Goal: Task Accomplishment & Management: Manage account settings

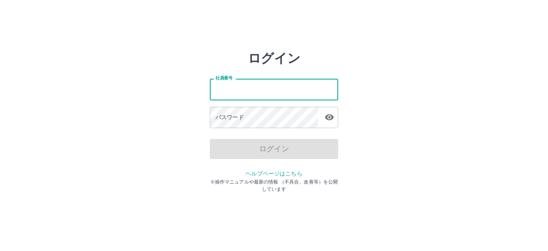
click at [252, 89] on input "社員番号" at bounding box center [274, 89] width 128 height 21
type input "*******"
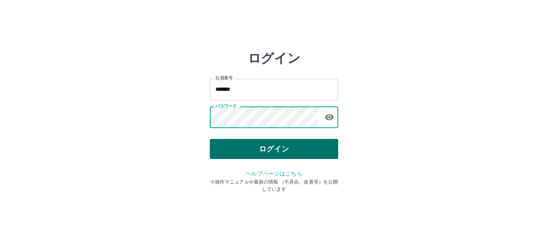
click at [286, 149] on button "ログイン" at bounding box center [274, 149] width 128 height 20
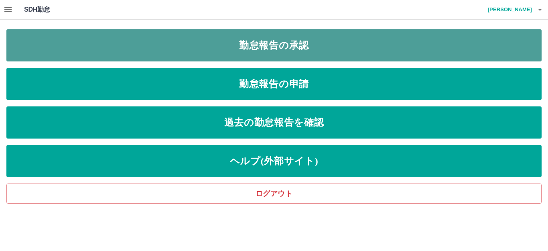
click at [292, 52] on link "勤怠報告の承認" at bounding box center [273, 45] width 535 height 32
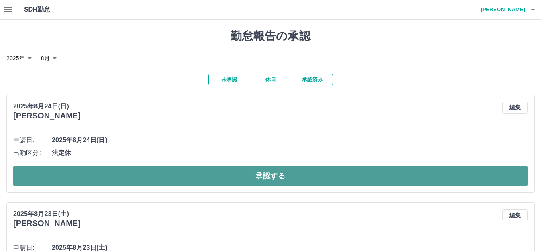
click at [268, 176] on button "承認する" at bounding box center [270, 176] width 514 height 20
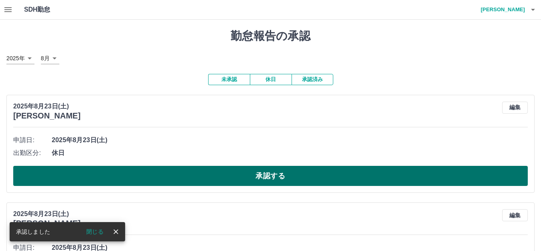
click at [264, 174] on button "承認する" at bounding box center [270, 176] width 514 height 20
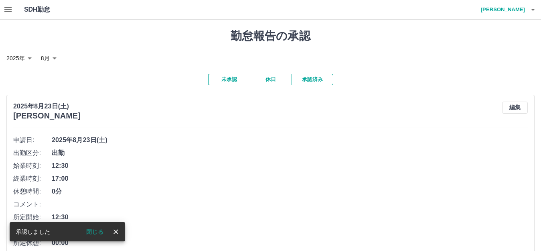
click at [6, 8] on icon "button" at bounding box center [8, 10] width 10 height 10
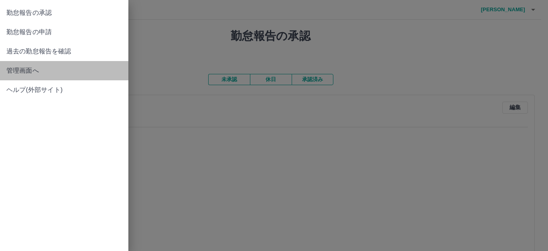
click at [32, 68] on span "管理画面へ" at bounding box center [63, 71] width 115 height 10
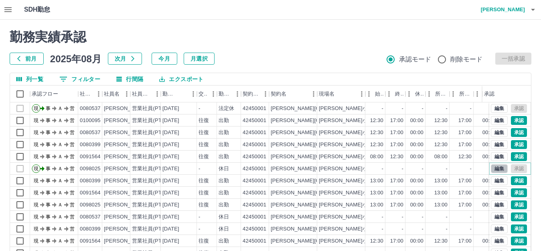
click at [493, 166] on button "編集" at bounding box center [499, 168] width 17 height 9
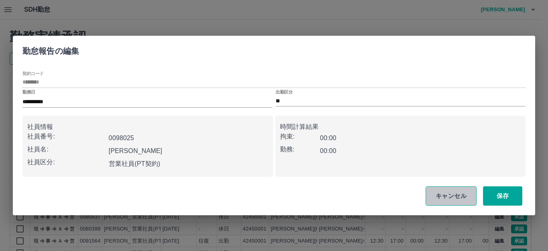
click at [443, 195] on button "キャンセル" at bounding box center [450, 195] width 51 height 19
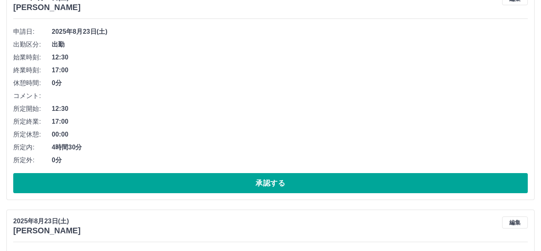
scroll to position [120, 0]
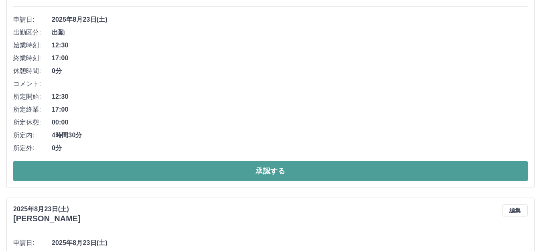
click at [235, 175] on button "承認する" at bounding box center [270, 171] width 514 height 20
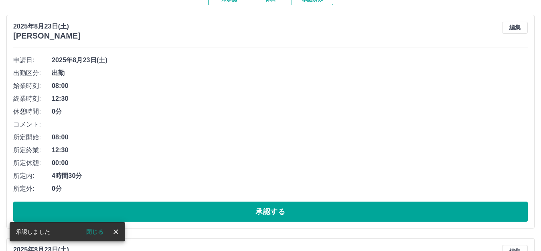
scroll to position [80, 0]
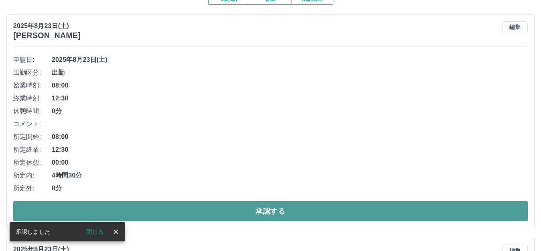
click at [245, 211] on button "承認する" at bounding box center [270, 211] width 514 height 20
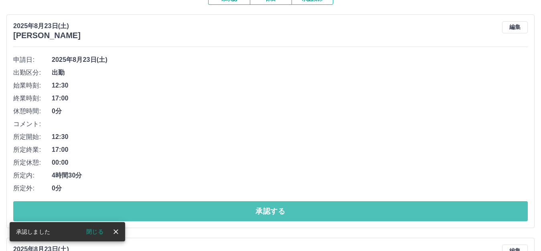
click at [241, 219] on button "承認する" at bounding box center [270, 211] width 514 height 20
click at [227, 209] on button "承認する" at bounding box center [270, 211] width 514 height 20
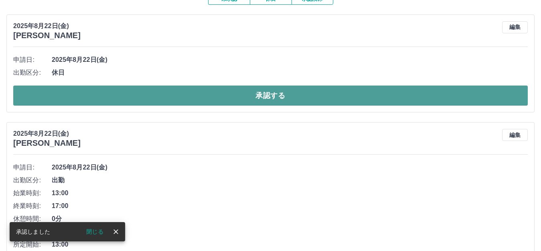
click at [258, 100] on button "承認する" at bounding box center [270, 95] width 514 height 20
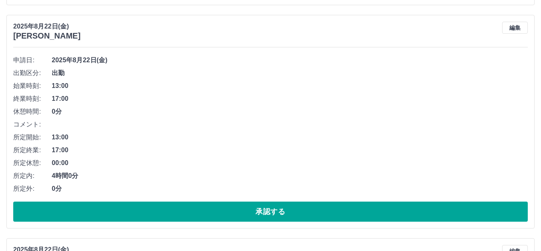
scroll to position [321, 0]
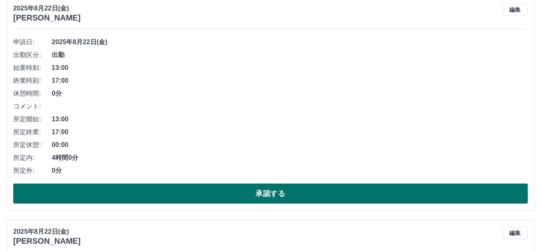
click at [263, 197] on button "承認する" at bounding box center [270, 193] width 514 height 20
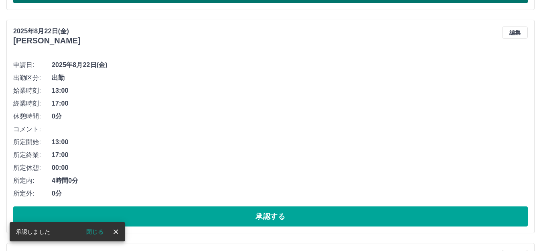
scroll to position [298, 0]
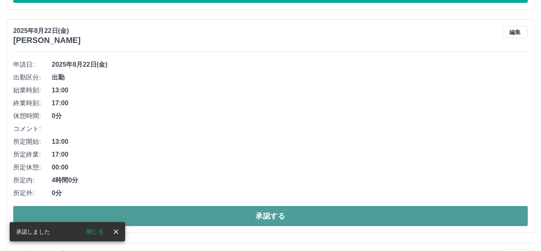
click at [259, 219] on button "承認する" at bounding box center [270, 216] width 514 height 20
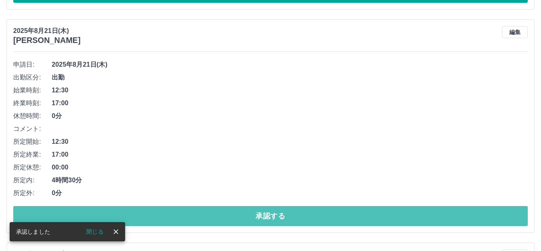
click at [259, 219] on button "承認する" at bounding box center [270, 216] width 514 height 20
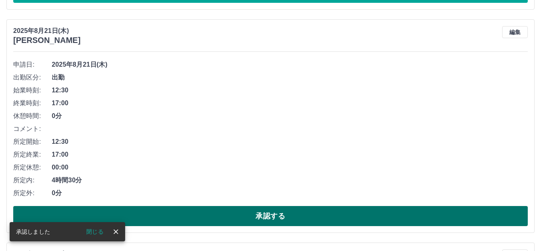
click at [262, 225] on button "承認する" at bounding box center [270, 216] width 514 height 20
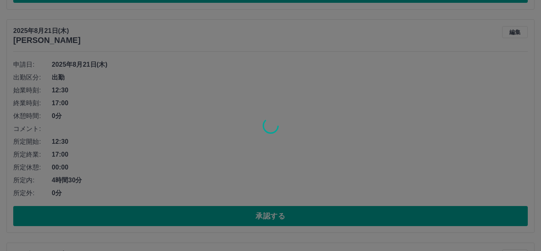
click at [261, 218] on div at bounding box center [270, 125] width 541 height 251
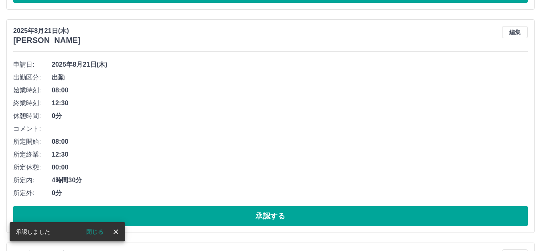
click at [261, 218] on button "承認する" at bounding box center [270, 216] width 514 height 20
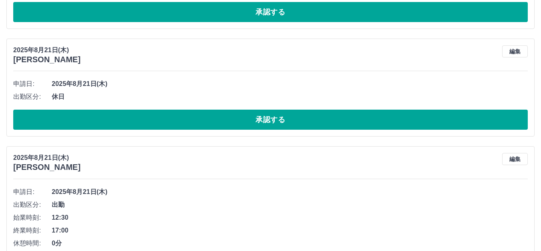
scroll to position [281, 0]
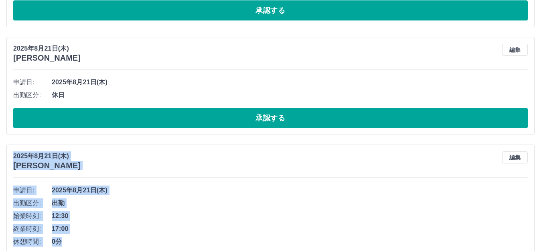
drag, startPoint x: 287, startPoint y: 134, endPoint x: 211, endPoint y: 239, distance: 128.9
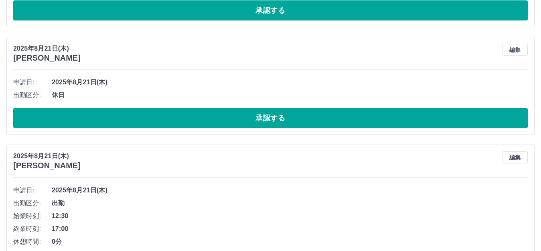
click at [204, 98] on span "休日" at bounding box center [290, 95] width 476 height 10
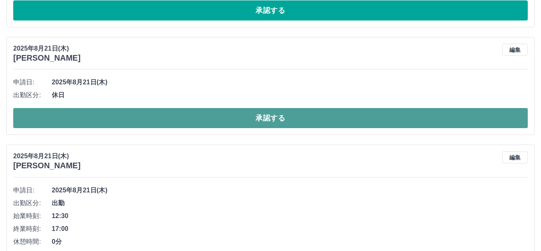
click at [269, 120] on button "承認する" at bounding box center [270, 118] width 514 height 20
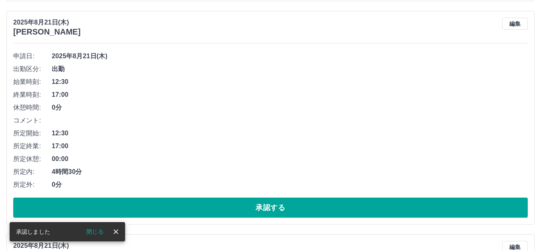
scroll to position [321, 0]
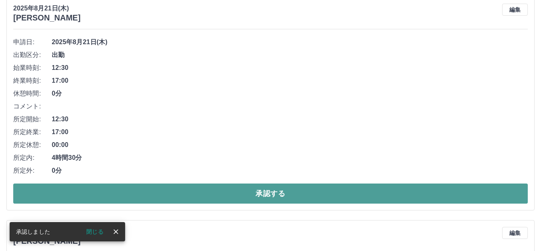
click at [271, 197] on button "承認する" at bounding box center [270, 193] width 514 height 20
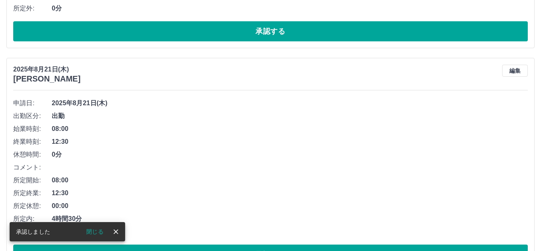
scroll to position [298, 0]
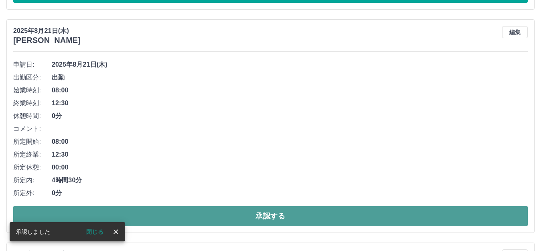
click at [263, 217] on button "承認する" at bounding box center [270, 216] width 514 height 20
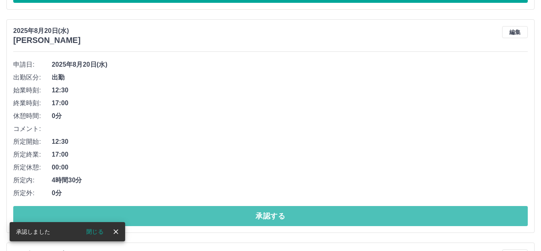
click at [263, 217] on button "承認する" at bounding box center [270, 216] width 514 height 20
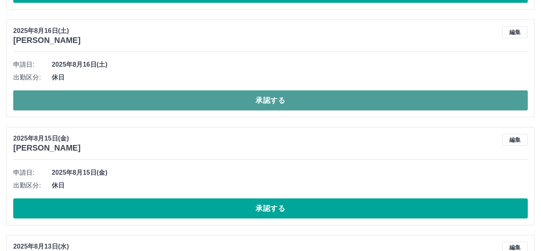
click at [258, 106] on button "承認する" at bounding box center [270, 100] width 514 height 20
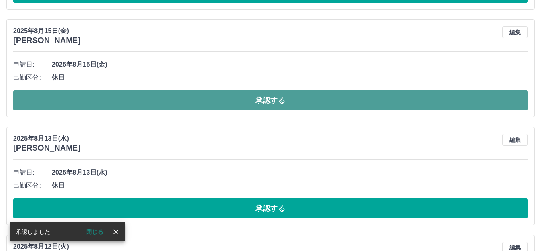
click at [259, 105] on button "承認する" at bounding box center [270, 100] width 514 height 20
click at [254, 99] on button "承認する" at bounding box center [270, 100] width 514 height 20
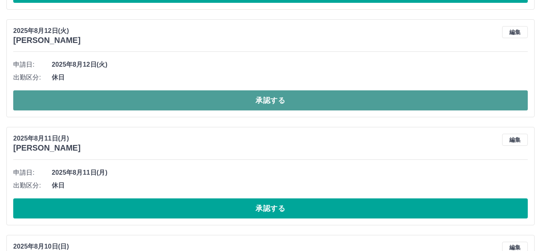
click at [261, 96] on button "承認する" at bounding box center [270, 100] width 514 height 20
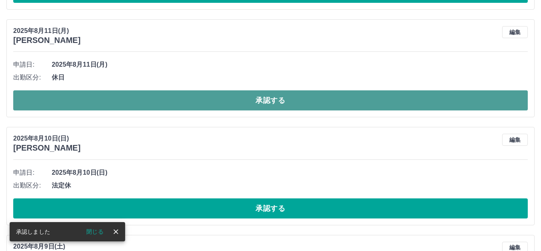
click at [269, 105] on button "承認する" at bounding box center [270, 100] width 514 height 20
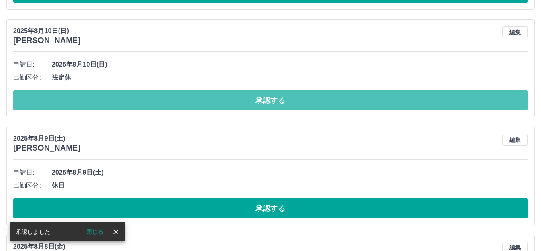
click at [269, 105] on button "承認する" at bounding box center [270, 100] width 514 height 20
click at [269, 104] on button "承認する" at bounding box center [270, 100] width 514 height 20
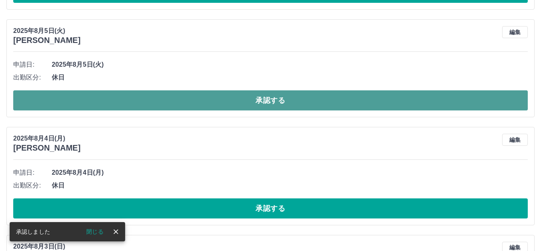
click at [268, 105] on button "承認する" at bounding box center [270, 100] width 514 height 20
click at [266, 104] on button "承認する" at bounding box center [270, 100] width 514 height 20
click at [265, 108] on button "承認する" at bounding box center [270, 100] width 514 height 20
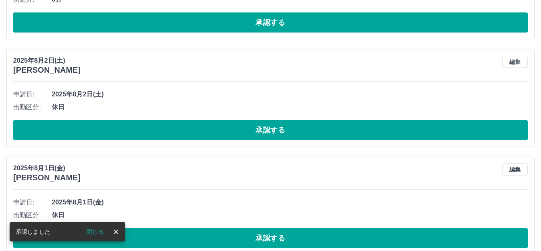
scroll to position [283, 0]
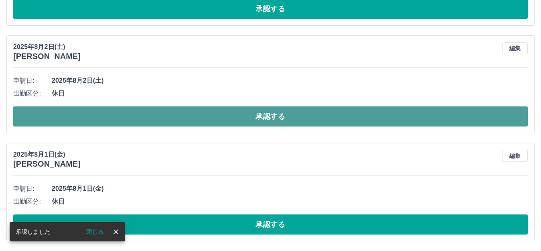
click at [267, 113] on button "承認する" at bounding box center [270, 116] width 514 height 20
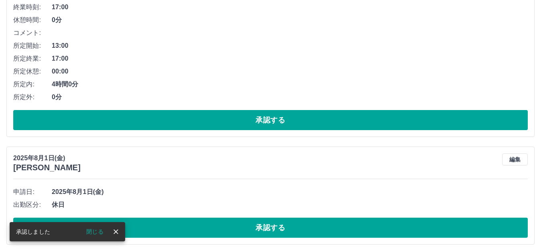
scroll to position [175, 0]
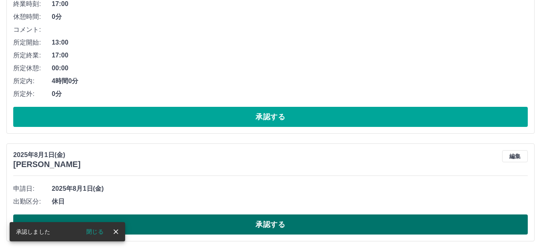
click at [256, 223] on button "承認する" at bounding box center [270, 224] width 514 height 20
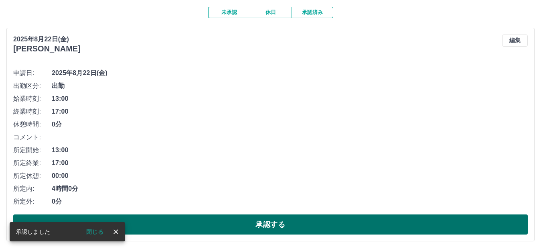
scroll to position [0, 0]
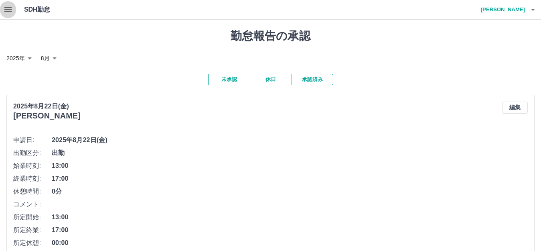
click at [8, 12] on icon "button" at bounding box center [8, 10] width 10 height 10
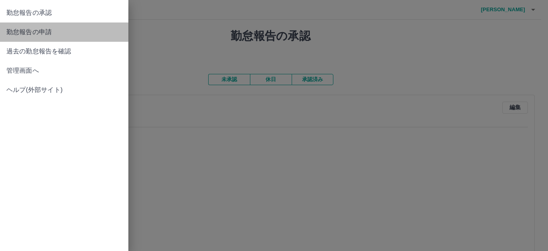
click at [57, 33] on span "勤怠報告の申請" at bounding box center [63, 32] width 115 height 10
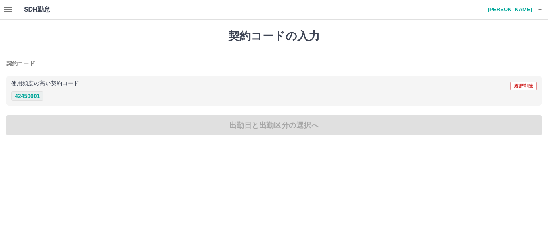
click at [31, 97] on button "42450001" at bounding box center [27, 96] width 32 height 10
type input "********"
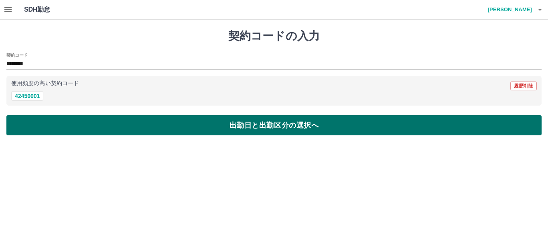
click at [267, 128] on button "出勤日と出勤区分の選択へ" at bounding box center [273, 125] width 535 height 20
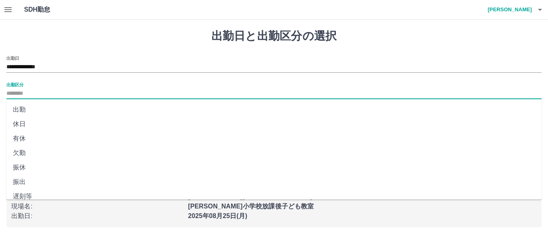
click at [35, 90] on input "出勤区分" at bounding box center [273, 94] width 535 height 10
click at [20, 112] on li "出勤" at bounding box center [273, 109] width 535 height 14
type input "**"
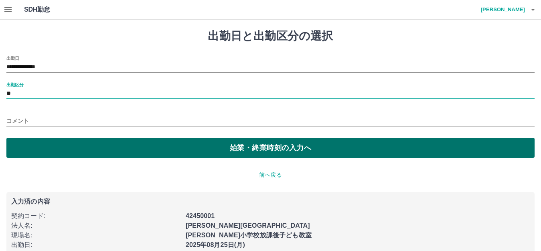
click at [290, 145] on button "始業・終業時刻の入力へ" at bounding box center [270, 148] width 528 height 20
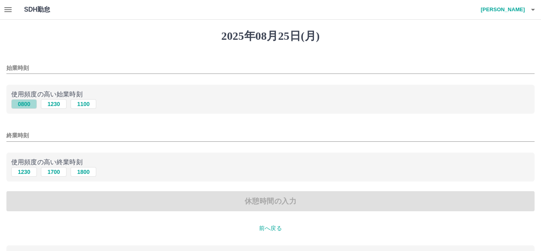
click at [28, 103] on button "0800" at bounding box center [24, 104] width 26 height 10
type input "****"
click at [61, 170] on button "1700" at bounding box center [54, 172] width 26 height 10
type input "****"
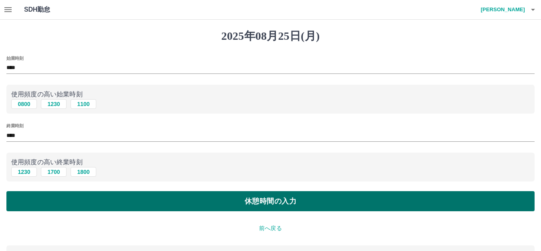
click at [273, 202] on button "休憩時間の入力" at bounding box center [270, 201] width 528 height 20
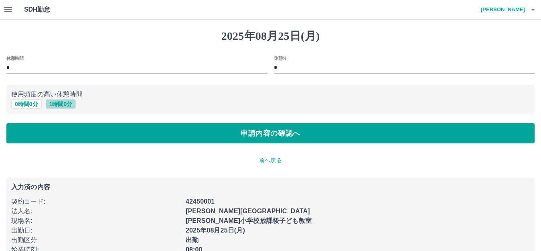
click at [64, 102] on button "1 時間 0 分" at bounding box center [61, 104] width 30 height 10
type input "*"
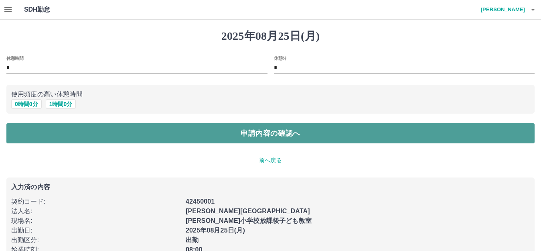
click at [290, 137] on button "申請内容の確認へ" at bounding box center [270, 133] width 528 height 20
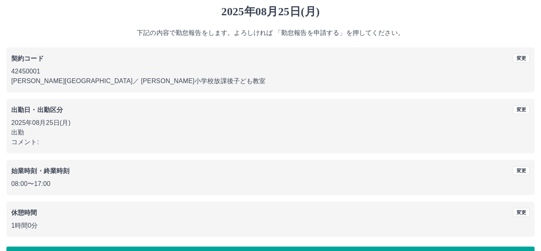
scroll to position [50, 0]
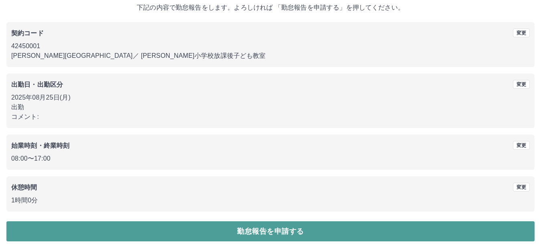
click at [292, 231] on button "勤怠報告を申請する" at bounding box center [270, 231] width 528 height 20
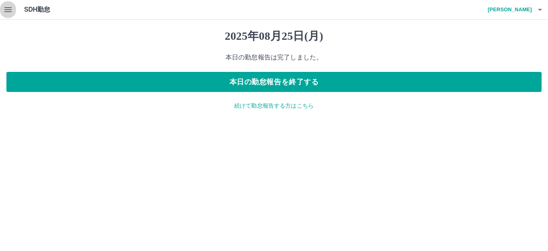
click at [8, 9] on icon "button" at bounding box center [7, 9] width 7 height 5
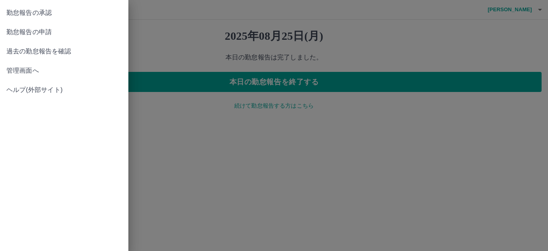
click at [364, 223] on div at bounding box center [274, 125] width 548 height 251
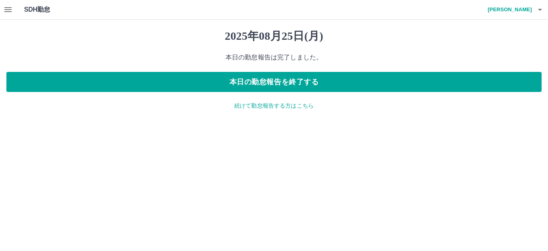
click at [10, 10] on icon "button" at bounding box center [8, 10] width 10 height 10
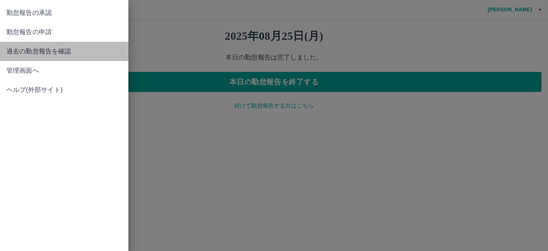
click at [40, 50] on span "過去の勤怠報告を確認" at bounding box center [63, 52] width 115 height 10
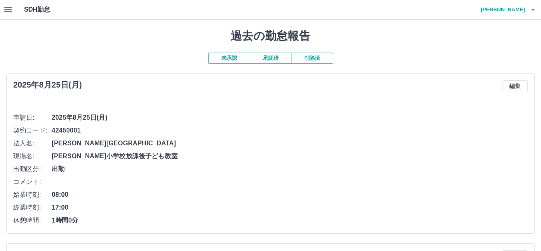
click at [269, 60] on button "承認済" at bounding box center [271, 58] width 42 height 11
click at [532, 11] on icon "button" at bounding box center [533, 10] width 10 height 10
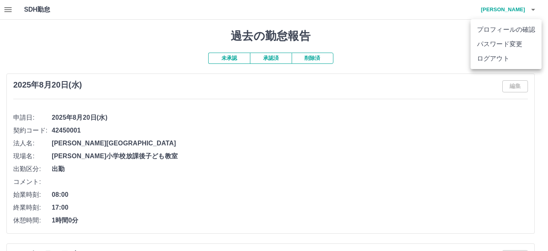
click at [481, 62] on li "ログアウト" at bounding box center [505, 58] width 71 height 14
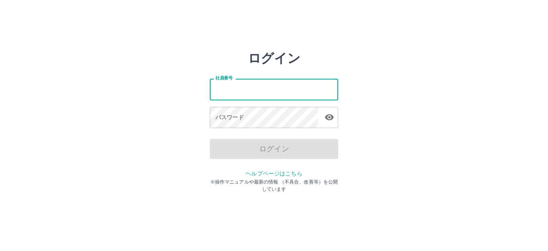
click at [243, 90] on input "社員番号" at bounding box center [274, 89] width 128 height 21
type input "*******"
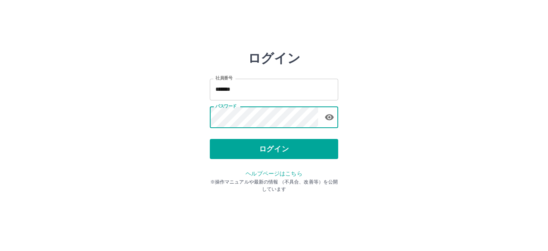
drag, startPoint x: 258, startPoint y: 144, endPoint x: 261, endPoint y: 140, distance: 4.8
click at [259, 144] on button "ログイン" at bounding box center [274, 149] width 128 height 20
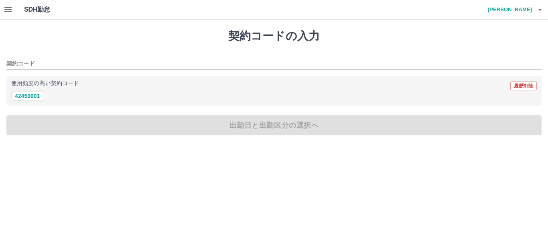
click at [6, 8] on icon "button" at bounding box center [8, 10] width 10 height 10
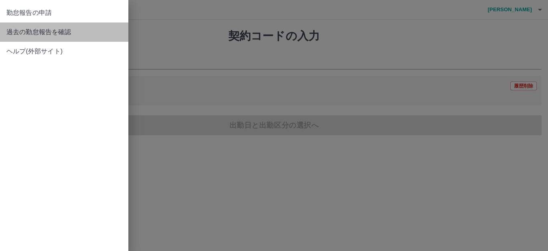
click at [47, 32] on span "過去の勤怠報告を確認" at bounding box center [63, 32] width 115 height 10
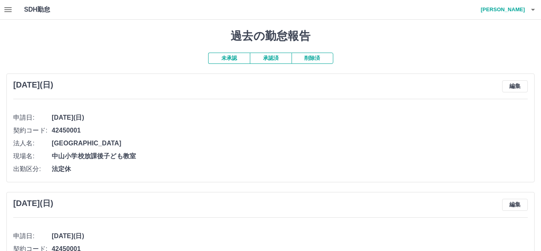
click at [280, 59] on button "承認済" at bounding box center [271, 58] width 42 height 11
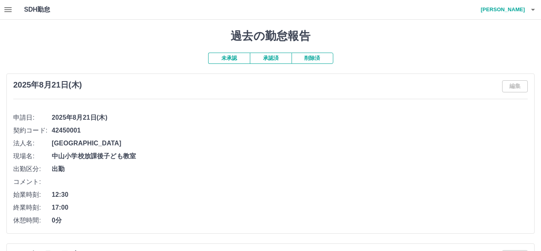
click at [9, 10] on icon "button" at bounding box center [7, 9] width 7 height 5
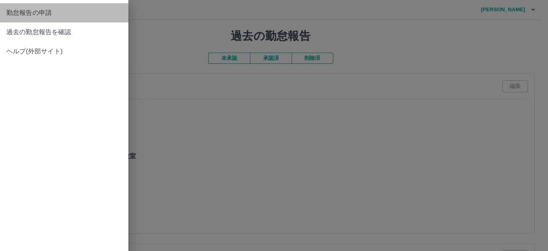
click at [9, 10] on span "勤怠報告の申請" at bounding box center [63, 13] width 115 height 10
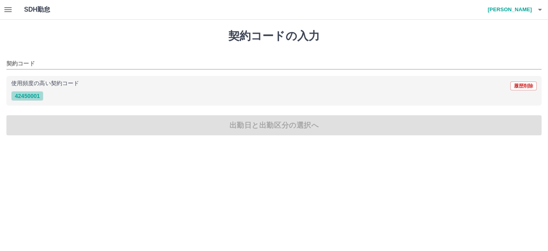
click at [36, 98] on button "42450001" at bounding box center [27, 96] width 32 height 10
type input "********"
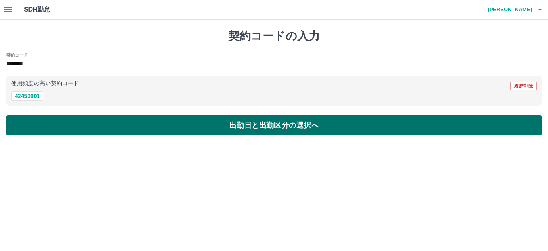
click at [230, 131] on button "出勤日と出勤区分の選択へ" at bounding box center [273, 125] width 535 height 20
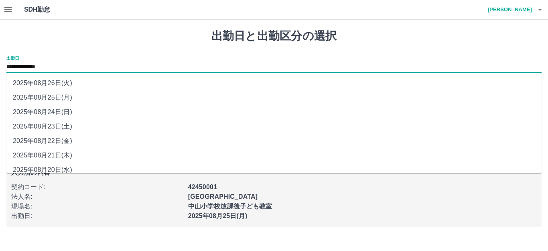
click at [72, 66] on input "**********" at bounding box center [273, 67] width 535 height 10
click at [63, 140] on li "2025年08月22日(金)" at bounding box center [273, 141] width 535 height 14
type input "**********"
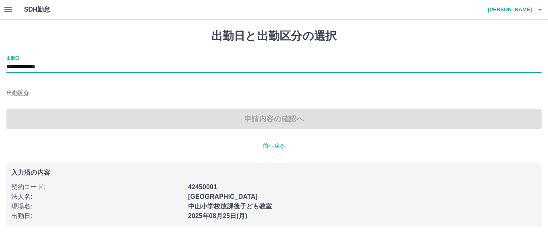
click at [43, 99] on div at bounding box center [273, 94] width 535 height 10
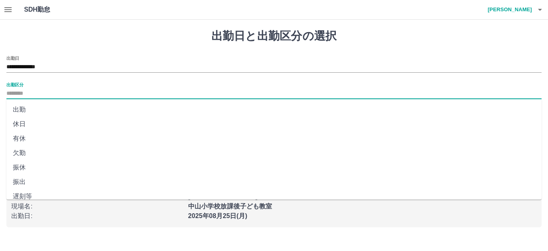
click at [30, 125] on li "休日" at bounding box center [273, 124] width 535 height 14
type input "**"
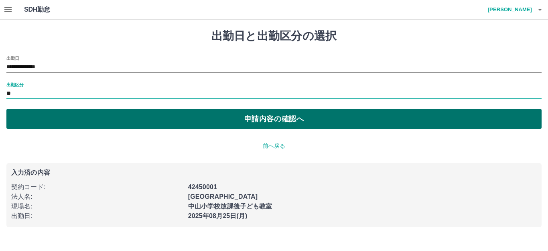
click at [263, 122] on button "申請内容の確認へ" at bounding box center [273, 119] width 535 height 20
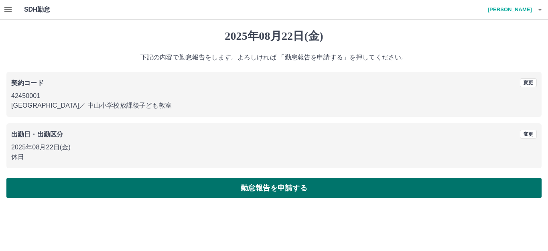
click at [246, 188] on button "勤怠報告を申請する" at bounding box center [273, 188] width 535 height 20
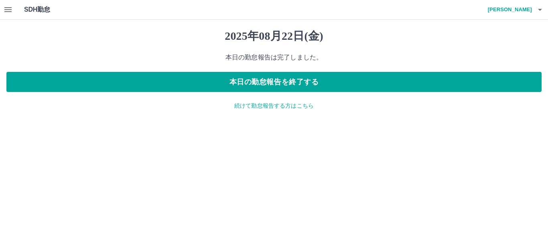
click at [6, 6] on icon "button" at bounding box center [8, 10] width 10 height 10
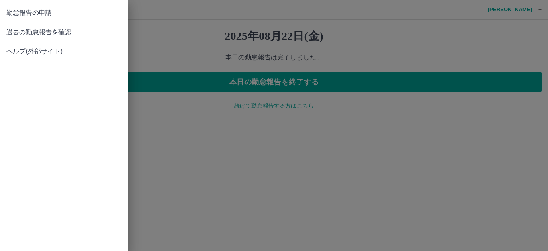
click at [60, 14] on span "勤怠報告の申請" at bounding box center [63, 13] width 115 height 10
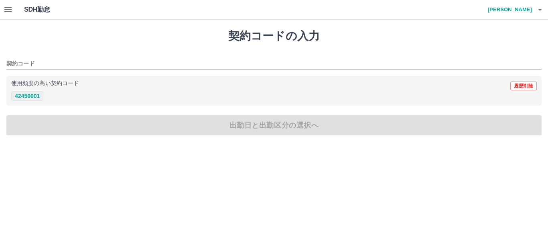
click at [40, 98] on button "42450001" at bounding box center [27, 96] width 32 height 10
type input "********"
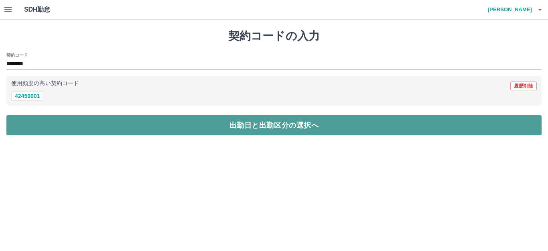
click at [323, 128] on button "出勤日と出勤区分の選択へ" at bounding box center [273, 125] width 535 height 20
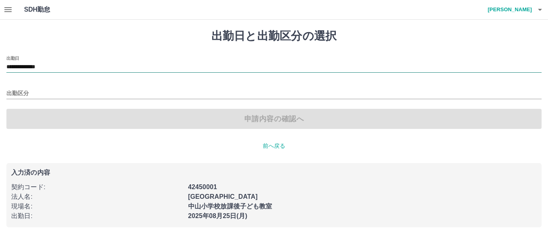
click at [72, 68] on input "**********" at bounding box center [273, 67] width 535 height 10
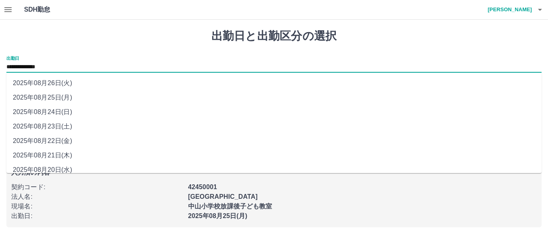
click at [71, 129] on li "2025年08月23日(土)" at bounding box center [273, 126] width 535 height 14
type input "**********"
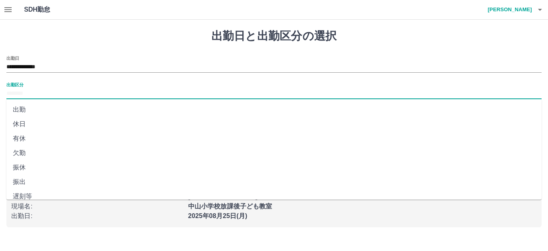
click at [42, 93] on input "出勤区分" at bounding box center [273, 94] width 535 height 10
click at [26, 124] on li "休日" at bounding box center [273, 124] width 535 height 14
type input "**"
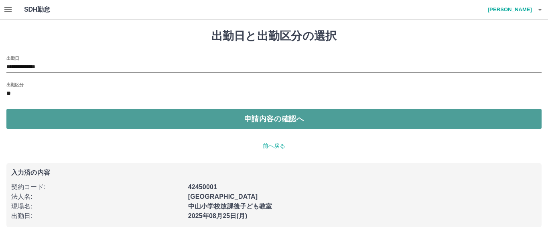
click at [287, 119] on button "申請内容の確認へ" at bounding box center [273, 119] width 535 height 20
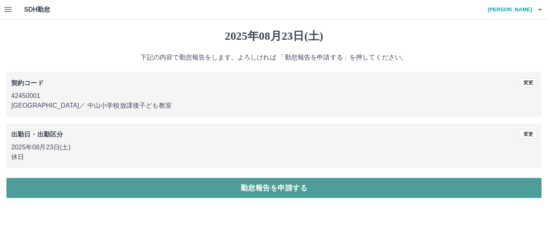
click at [276, 190] on button "勤怠報告を申請する" at bounding box center [273, 188] width 535 height 20
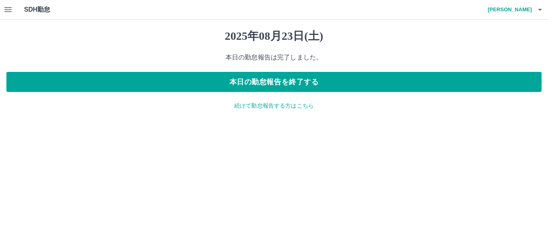
click at [257, 106] on p "続けて勤怠報告する方はこちら" at bounding box center [273, 105] width 535 height 8
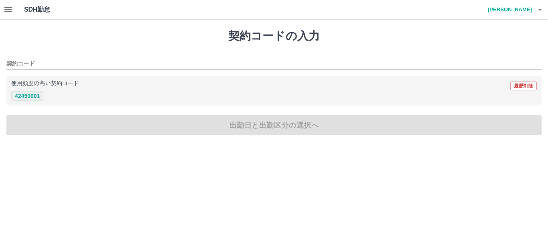
click at [29, 97] on button "42450001" at bounding box center [27, 96] width 32 height 10
type input "********"
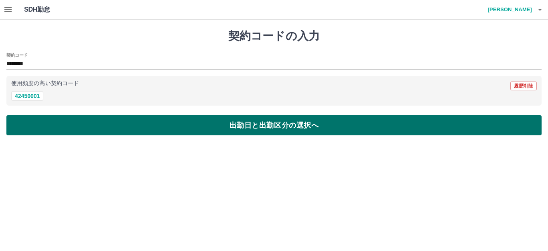
click at [240, 126] on button "出勤日と出勤区分の選択へ" at bounding box center [273, 125] width 535 height 20
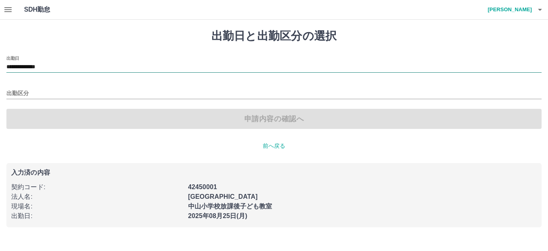
click at [63, 67] on input "**********" at bounding box center [273, 67] width 535 height 10
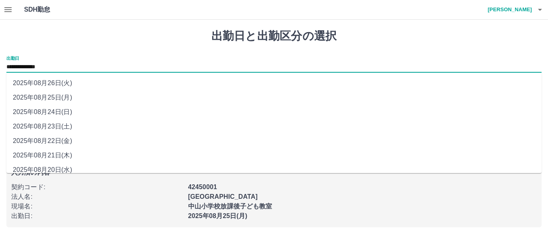
click at [68, 117] on li "2025年08月24日(日)" at bounding box center [273, 112] width 535 height 14
type input "**********"
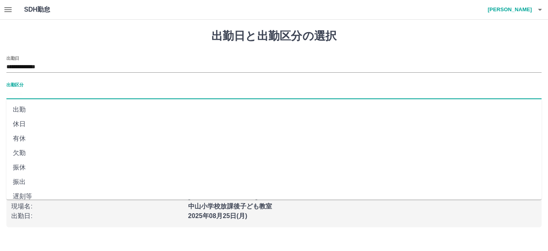
click at [40, 93] on input "出勤区分" at bounding box center [273, 94] width 535 height 10
click at [24, 176] on li "法定休" at bounding box center [273, 174] width 535 height 14
type input "***"
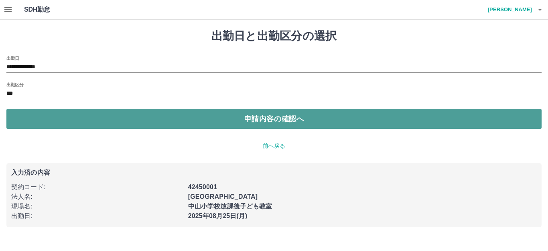
click at [282, 119] on button "申請内容の確認へ" at bounding box center [273, 119] width 535 height 20
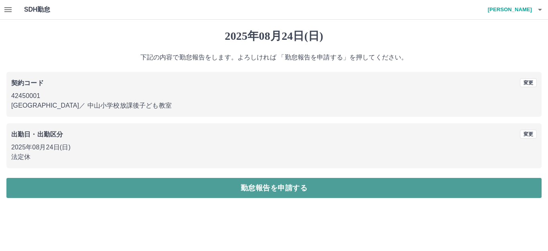
click at [285, 187] on button "勤怠報告を申請する" at bounding box center [273, 188] width 535 height 20
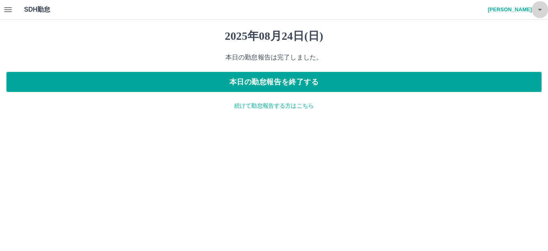
click at [538, 10] on icon "button" at bounding box center [540, 10] width 10 height 10
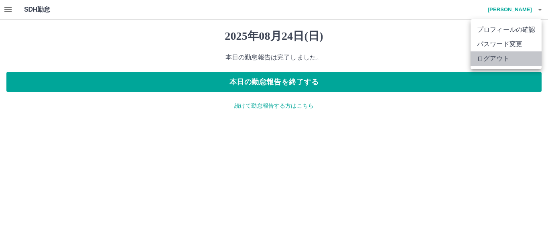
click at [481, 63] on li "ログアウト" at bounding box center [505, 58] width 71 height 14
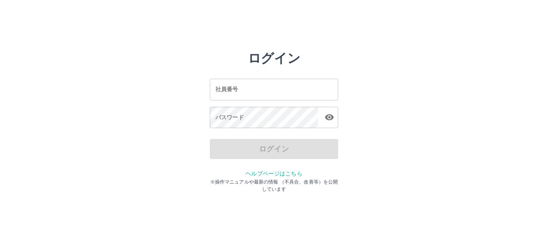
click at [284, 93] on input "社員番号" at bounding box center [274, 89] width 128 height 21
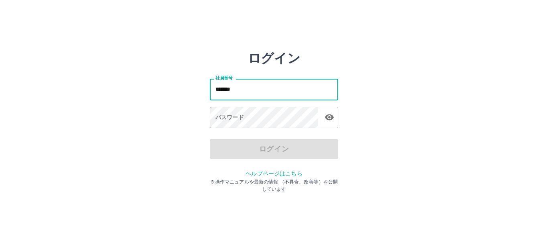
type input "*******"
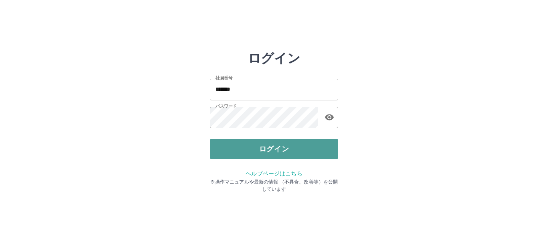
click at [290, 148] on button "ログイン" at bounding box center [274, 149] width 128 height 20
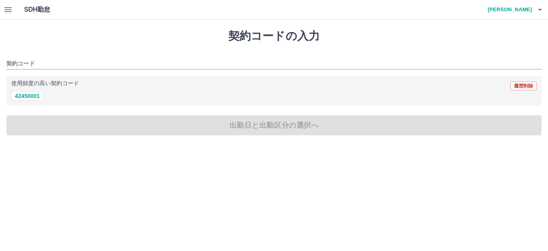
click at [8, 13] on icon "button" at bounding box center [8, 10] width 10 height 10
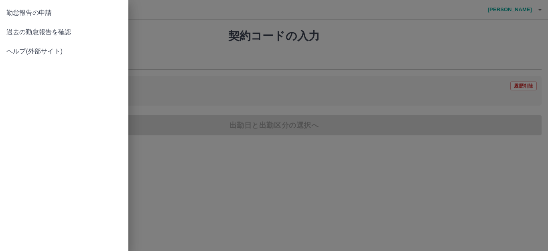
click at [38, 35] on span "過去の勤怠報告を確認" at bounding box center [63, 32] width 115 height 10
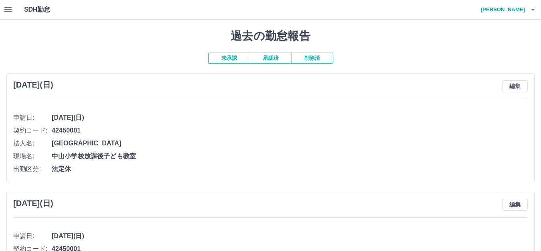
click at [269, 55] on button "承認済" at bounding box center [271, 58] width 42 height 11
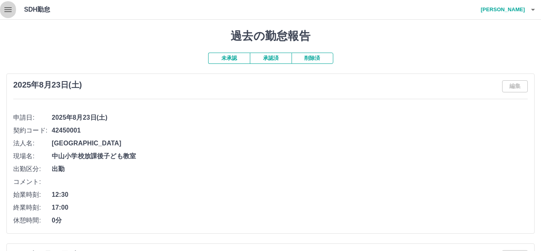
click at [8, 9] on icon "button" at bounding box center [7, 9] width 7 height 5
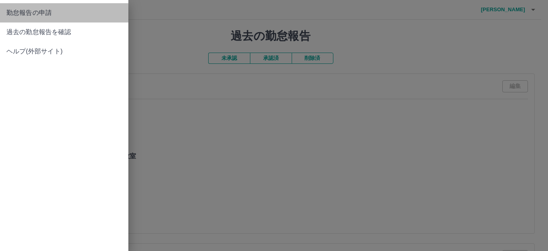
click at [8, 9] on span "勤怠報告の申請" at bounding box center [63, 13] width 115 height 10
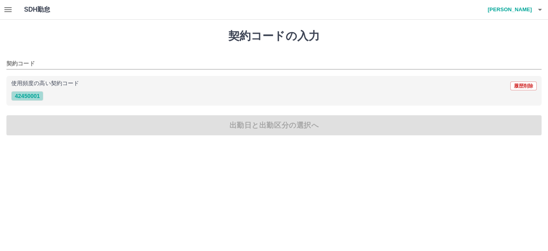
click at [33, 91] on button "42450001" at bounding box center [27, 96] width 32 height 10
type input "********"
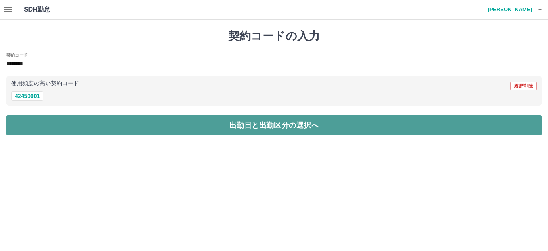
click at [235, 128] on button "出勤日と出勤区分の選択へ" at bounding box center [273, 125] width 535 height 20
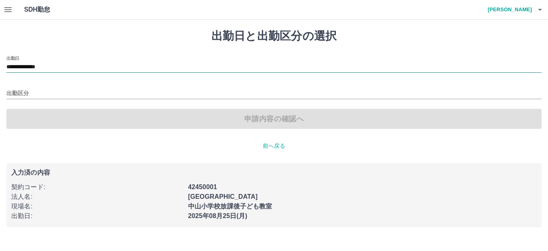
click at [70, 64] on input "**********" at bounding box center [273, 67] width 535 height 10
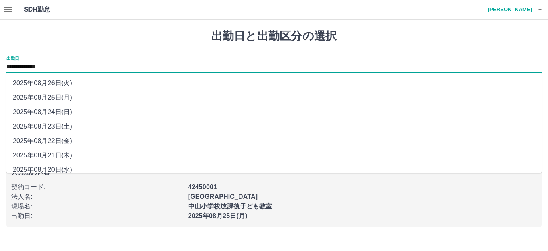
click at [63, 113] on li "2025年08月24日(日)" at bounding box center [273, 112] width 535 height 14
type input "**********"
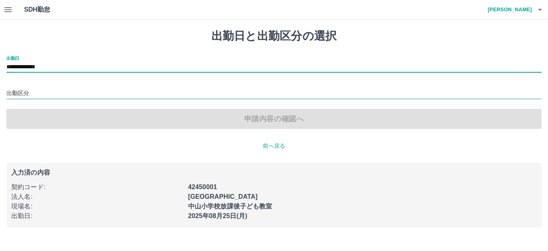
click at [47, 93] on input "出勤区分" at bounding box center [273, 94] width 535 height 10
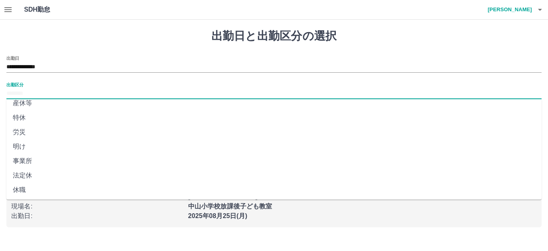
scroll to position [166, 0]
click at [45, 178] on li "法定休" at bounding box center [273, 174] width 535 height 14
type input "***"
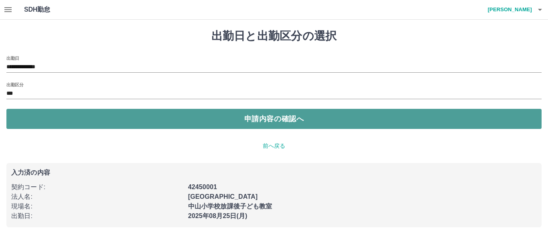
click at [269, 115] on button "申請内容の確認へ" at bounding box center [273, 119] width 535 height 20
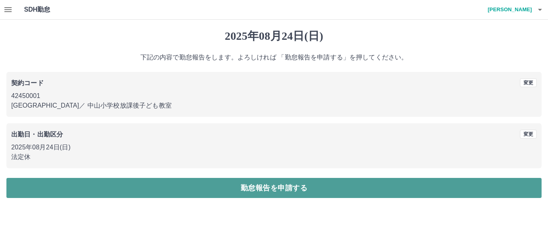
click at [277, 188] on button "勤怠報告を申請する" at bounding box center [273, 188] width 535 height 20
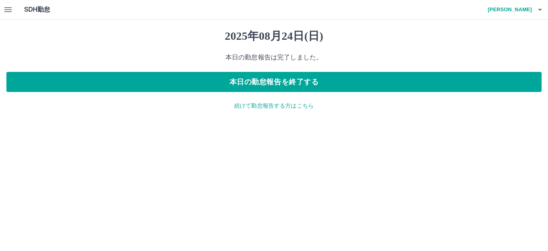
click at [266, 105] on p "続けて勤怠報告する方はこちら" at bounding box center [273, 105] width 535 height 8
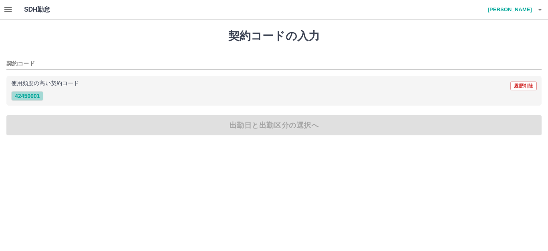
click at [34, 97] on button "42450001" at bounding box center [27, 96] width 32 height 10
type input "********"
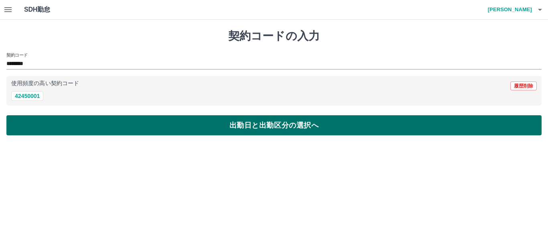
click at [255, 126] on button "出勤日と出勤区分の選択へ" at bounding box center [273, 125] width 535 height 20
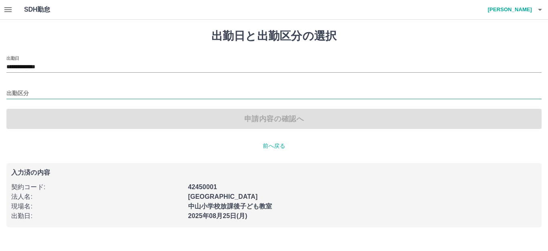
click at [37, 91] on input "出勤区分" at bounding box center [273, 94] width 535 height 10
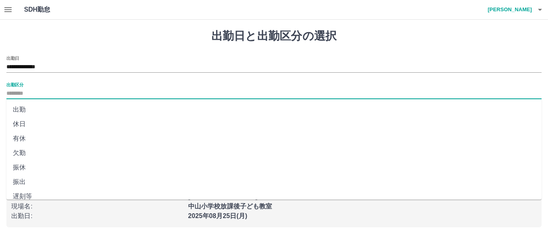
click at [29, 92] on input "出勤区分" at bounding box center [273, 94] width 535 height 10
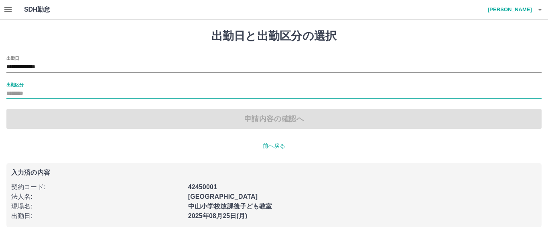
click at [42, 90] on input "出勤区分" at bounding box center [273, 94] width 535 height 10
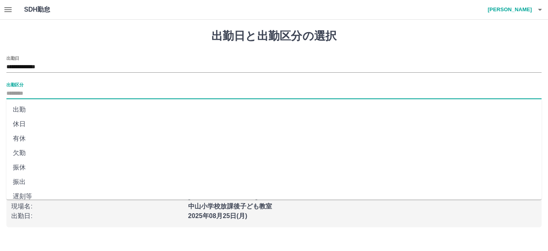
click at [27, 125] on li "休日" at bounding box center [273, 124] width 535 height 14
type input "**"
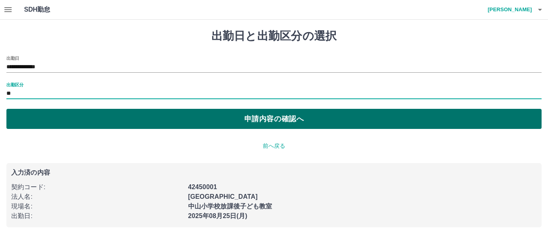
click at [294, 120] on button "申請内容の確認へ" at bounding box center [273, 119] width 535 height 20
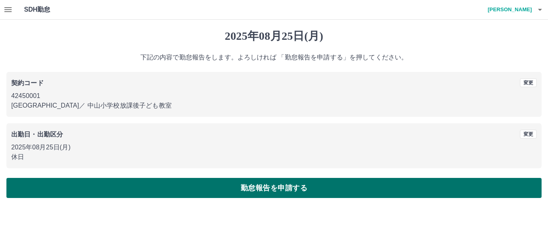
click at [295, 194] on button "勤怠報告を申請する" at bounding box center [273, 188] width 535 height 20
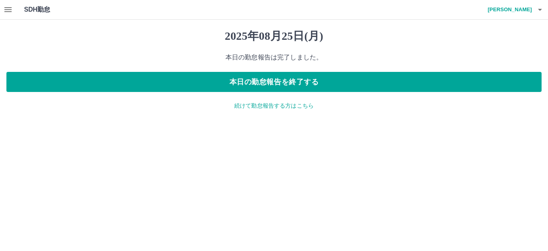
click at [539, 8] on icon "button" at bounding box center [540, 10] width 10 height 10
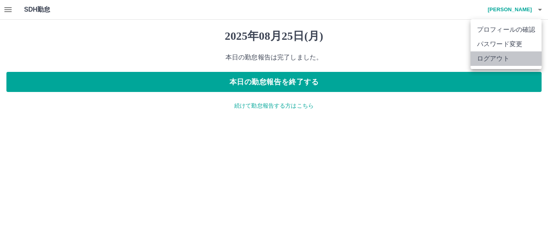
click at [511, 58] on li "ログアウト" at bounding box center [505, 58] width 71 height 14
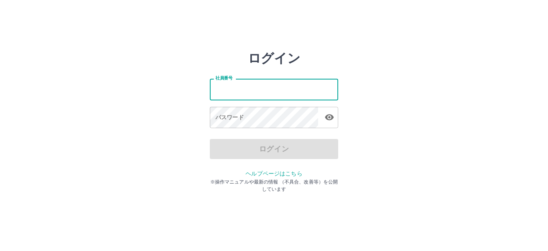
click at [263, 88] on input "社員番号" at bounding box center [274, 89] width 128 height 21
type input "*******"
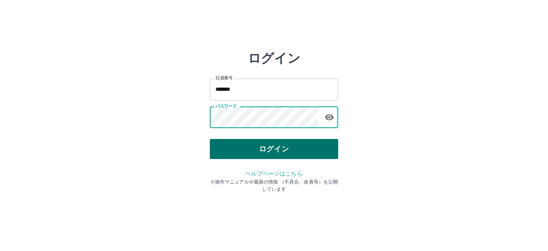
click at [300, 148] on button "ログイン" at bounding box center [274, 149] width 128 height 20
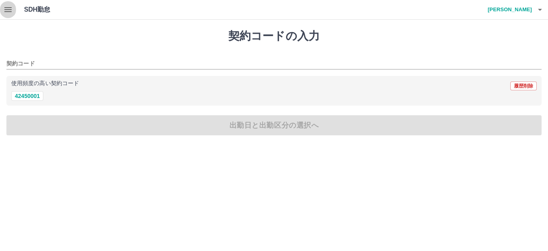
click at [9, 14] on icon "button" at bounding box center [8, 10] width 10 height 10
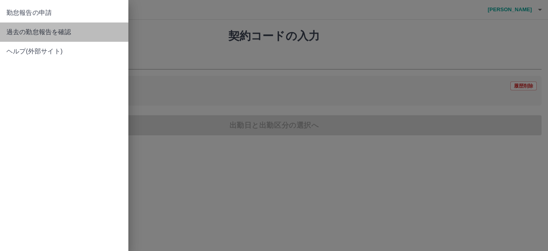
click at [45, 29] on span "過去の勤怠報告を確認" at bounding box center [63, 32] width 115 height 10
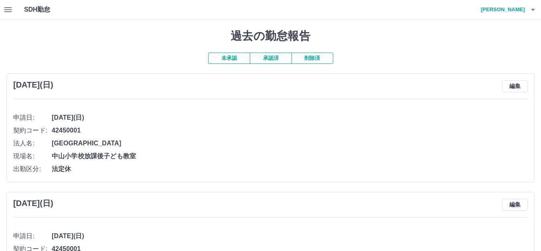
click at [261, 59] on button "承認済" at bounding box center [271, 58] width 42 height 11
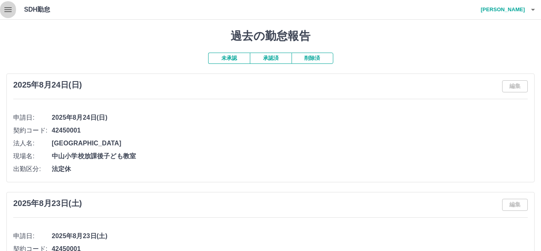
click at [4, 9] on icon "button" at bounding box center [8, 10] width 10 height 10
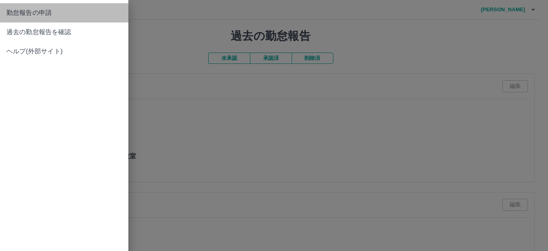
click at [81, 21] on link "勤怠報告の申請" at bounding box center [64, 12] width 128 height 19
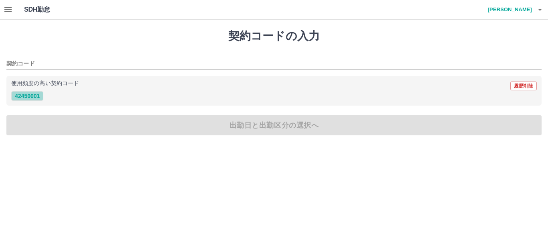
click at [29, 95] on button "42450001" at bounding box center [27, 96] width 32 height 10
type input "********"
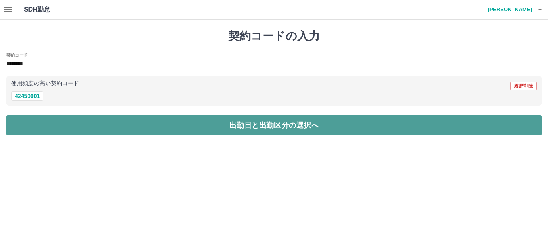
click at [270, 126] on button "出勤日と出勤区分の選択へ" at bounding box center [273, 125] width 535 height 20
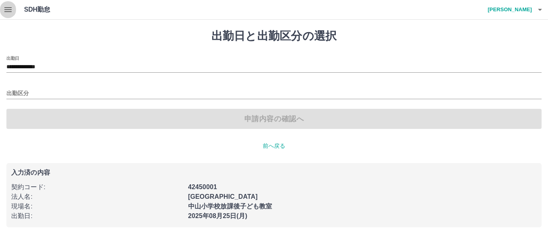
click at [5, 11] on icon "button" at bounding box center [8, 10] width 10 height 10
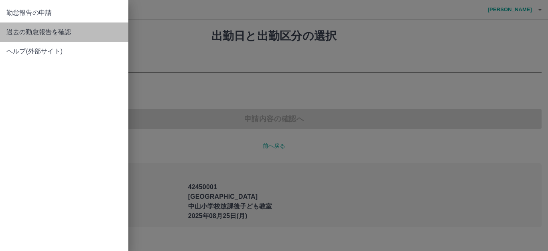
click at [32, 31] on span "過去の勤怠報告を確認" at bounding box center [63, 32] width 115 height 10
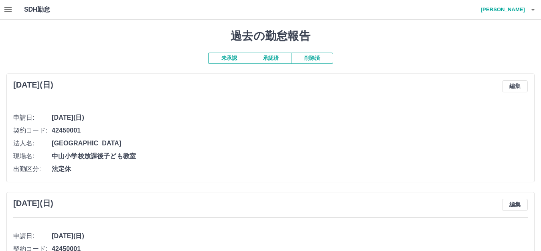
click at [275, 58] on button "承認済" at bounding box center [271, 58] width 42 height 11
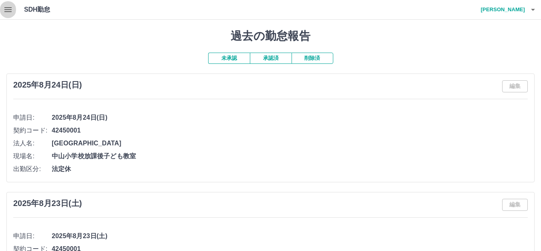
click at [11, 8] on icon "button" at bounding box center [8, 10] width 10 height 10
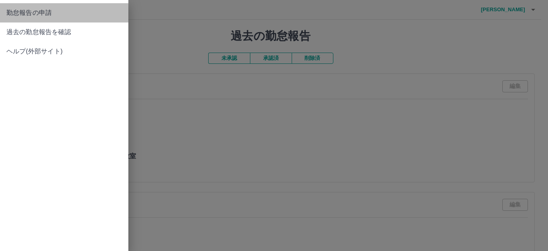
click at [30, 10] on span "勤怠報告の申請" at bounding box center [63, 13] width 115 height 10
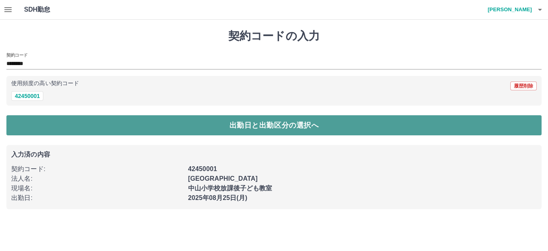
click at [206, 133] on button "出勤日と出勤区分の選択へ" at bounding box center [273, 125] width 535 height 20
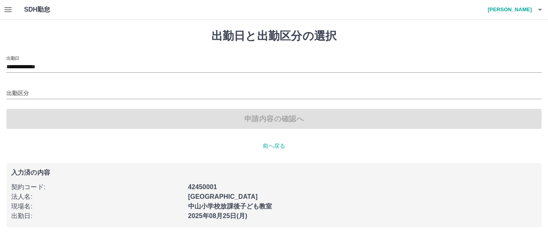
click at [44, 87] on div "出勤区分" at bounding box center [273, 90] width 535 height 17
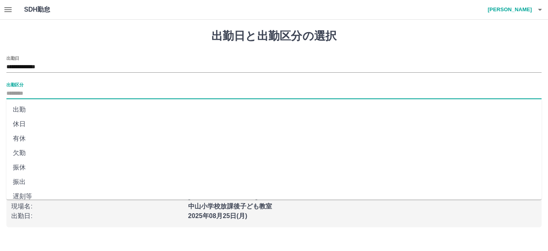
click at [30, 93] on input "出勤区分" at bounding box center [273, 94] width 535 height 10
click at [26, 120] on li "休日" at bounding box center [273, 124] width 535 height 14
type input "**"
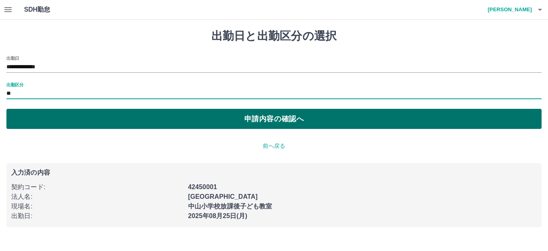
click at [297, 119] on button "申請内容の確認へ" at bounding box center [273, 119] width 535 height 20
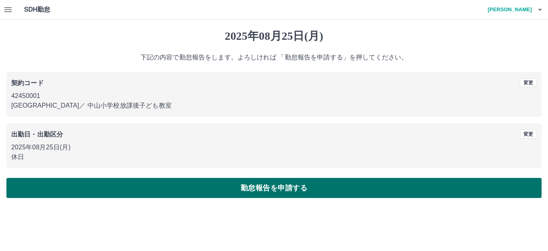
click at [272, 190] on button "勤怠報告を申請する" at bounding box center [273, 188] width 535 height 20
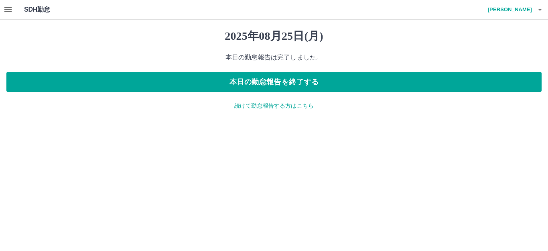
click at [4, 8] on icon "button" at bounding box center [8, 10] width 10 height 10
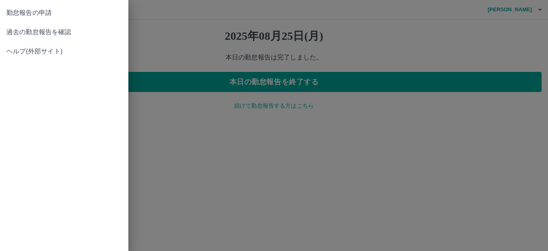
click at [230, 172] on div at bounding box center [274, 125] width 548 height 251
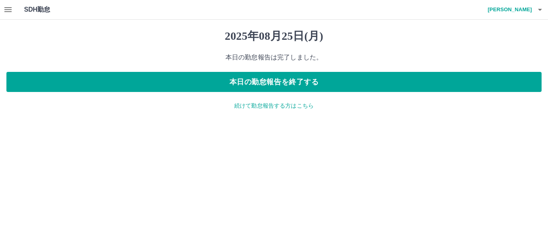
click at [279, 108] on p "続けて勤怠報告する方はこちら" at bounding box center [273, 105] width 535 height 8
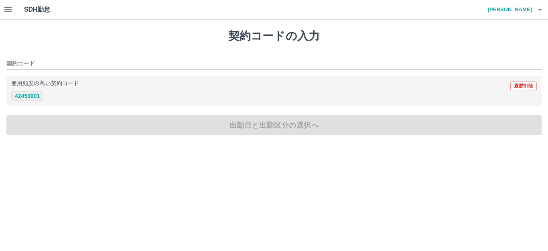
click at [36, 97] on button "42450001" at bounding box center [27, 96] width 32 height 10
type input "********"
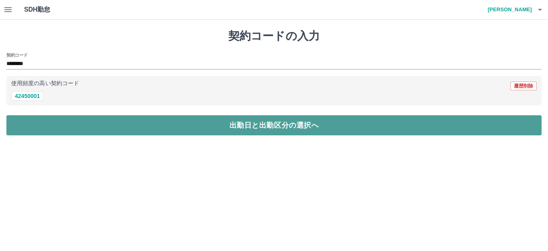
click at [232, 122] on button "出勤日と出勤区分の選択へ" at bounding box center [273, 125] width 535 height 20
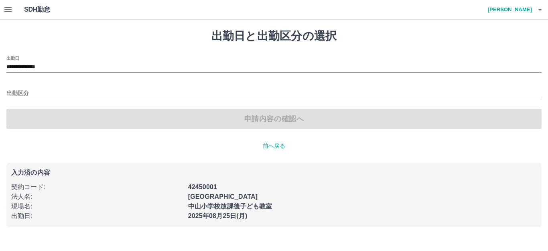
click at [277, 148] on p "前へ戻る" at bounding box center [273, 146] width 535 height 8
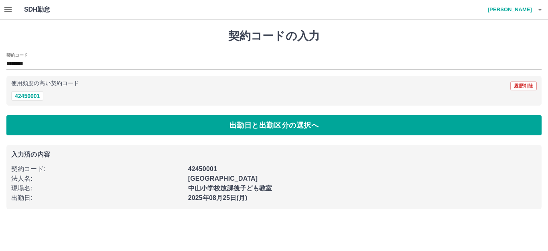
click at [131, 38] on h1 "契約コードの入力" at bounding box center [273, 36] width 535 height 14
click at [3, 10] on button "button" at bounding box center [8, 9] width 16 height 19
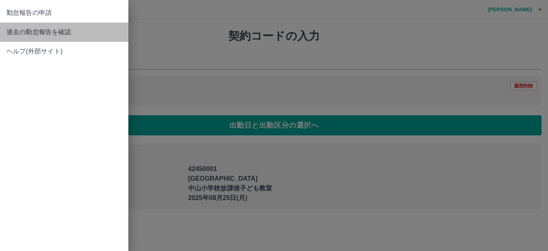
click at [57, 30] on span "過去の勤怠報告を確認" at bounding box center [63, 32] width 115 height 10
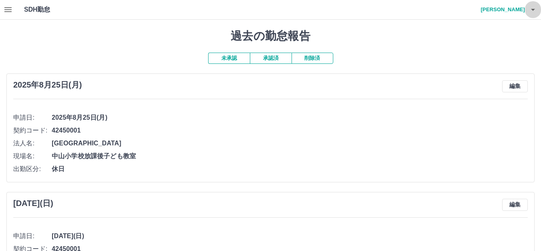
click at [529, 12] on icon "button" at bounding box center [533, 10] width 10 height 10
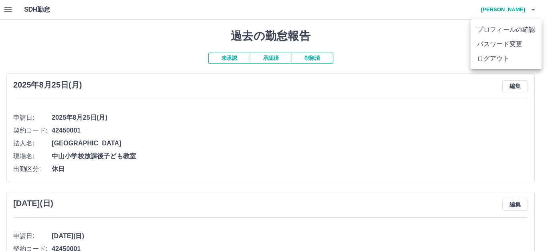
click at [519, 61] on li "ログアウト" at bounding box center [505, 58] width 71 height 14
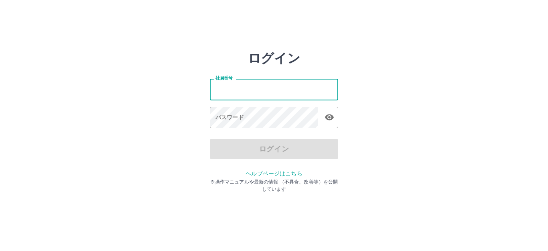
click at [308, 87] on input "社員番号" at bounding box center [274, 89] width 128 height 21
type input "*******"
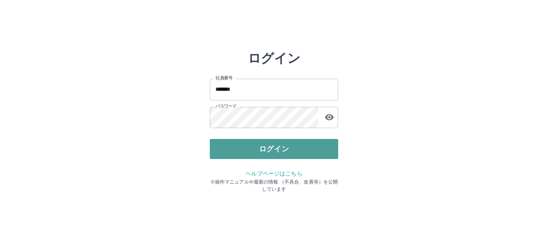
click at [277, 146] on button "ログイン" at bounding box center [274, 149] width 128 height 20
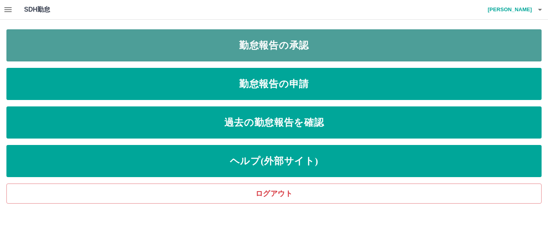
click at [296, 52] on link "勤怠報告の承認" at bounding box center [273, 45] width 535 height 32
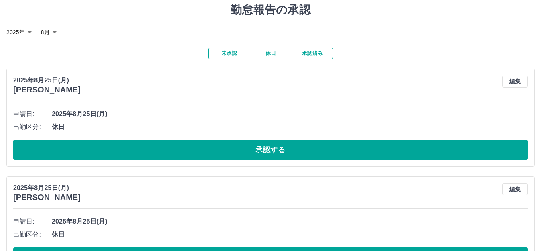
scroll to position [80, 0]
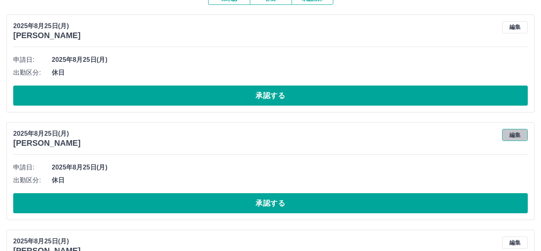
click at [515, 135] on button "編集" at bounding box center [515, 135] width 26 height 12
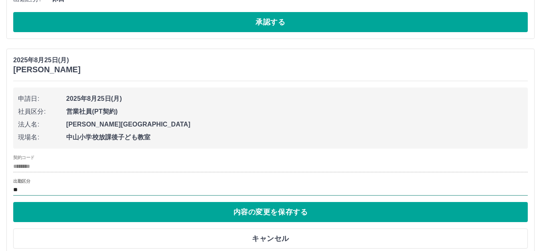
scroll to position [160, 0]
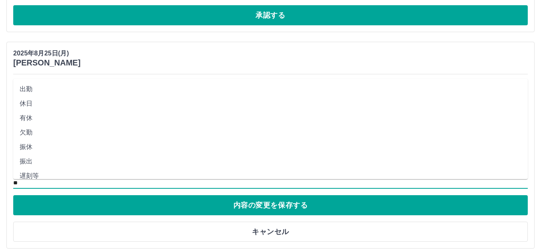
click at [42, 183] on input "**" at bounding box center [270, 183] width 514 height 10
click at [30, 87] on li "出勤" at bounding box center [270, 89] width 514 height 14
type input "**"
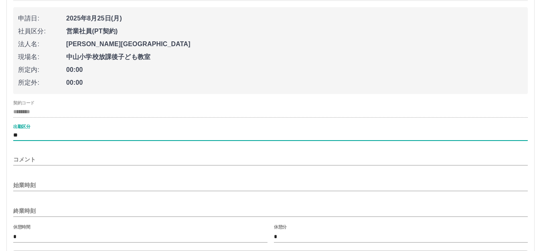
scroll to position [241, 0]
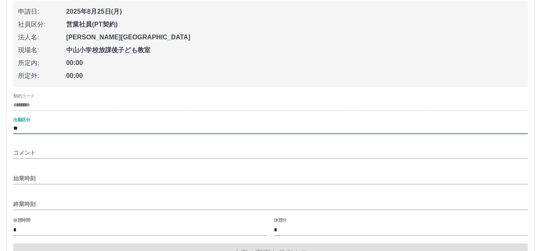
click at [56, 179] on input "始業時刻" at bounding box center [270, 178] width 514 height 12
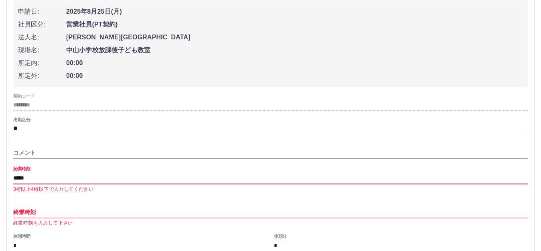
type input "*****"
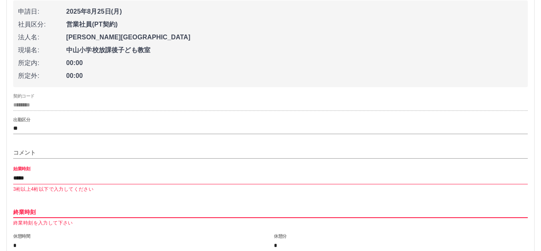
click at [59, 211] on input "終業時刻" at bounding box center [270, 212] width 514 height 12
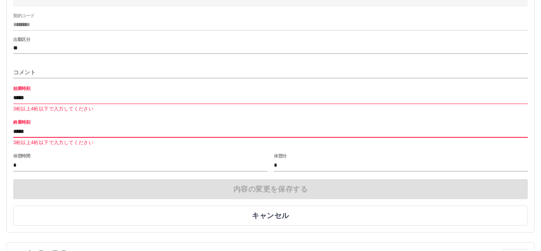
scroll to position [361, 0]
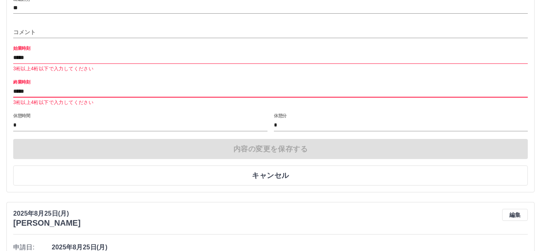
type input "*****"
click at [275, 153] on div "内容の変更を保存する キャンセル" at bounding box center [270, 162] width 514 height 47
click at [32, 55] on input "*****" at bounding box center [270, 58] width 514 height 12
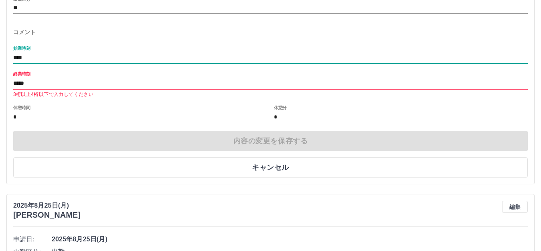
type input "****"
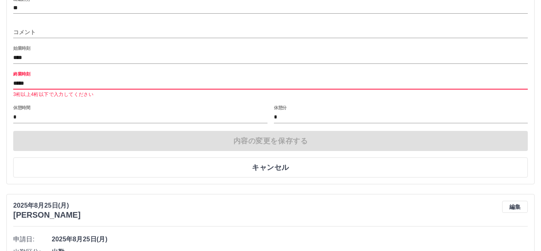
click at [39, 83] on input "*****" at bounding box center [270, 84] width 514 height 12
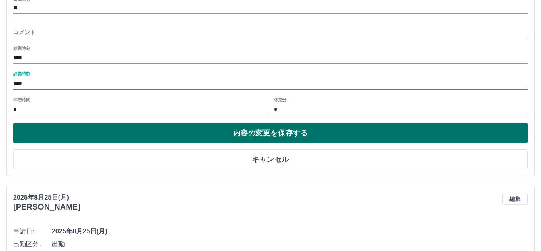
type input "****"
click at [299, 134] on button "内容の変更を保存する" at bounding box center [270, 133] width 514 height 20
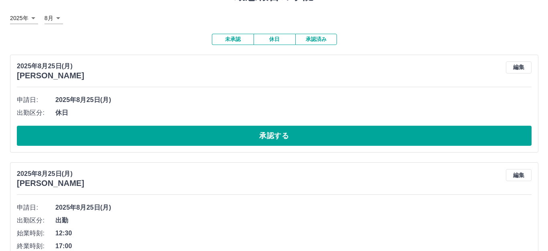
scroll to position [0, 0]
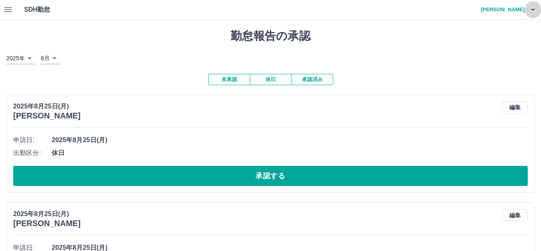
click at [532, 12] on icon "button" at bounding box center [533, 10] width 10 height 10
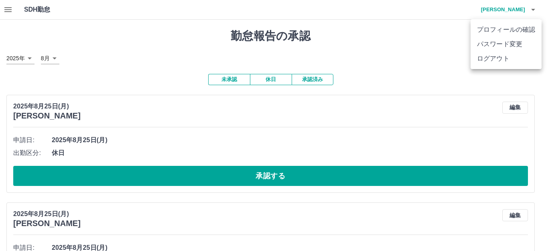
click at [515, 55] on li "ログアウト" at bounding box center [505, 58] width 71 height 14
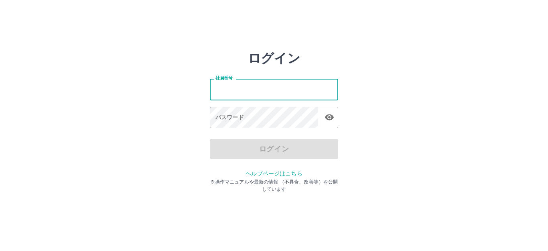
click at [252, 92] on input "社員番号" at bounding box center [274, 89] width 128 height 21
type input "*******"
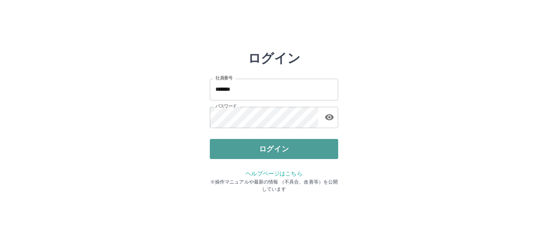
click at [291, 148] on button "ログイン" at bounding box center [274, 149] width 128 height 20
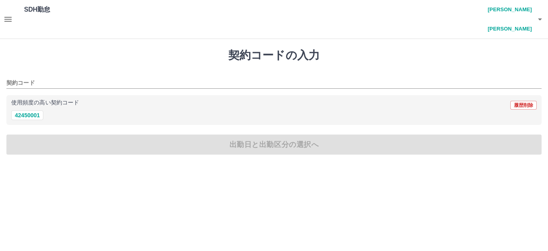
click at [5, 17] on icon "button" at bounding box center [7, 19] width 7 height 5
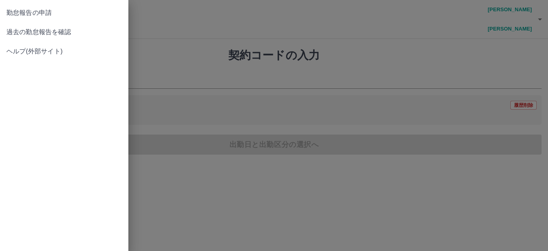
click at [34, 30] on span "過去の勤怠報告を確認" at bounding box center [63, 32] width 115 height 10
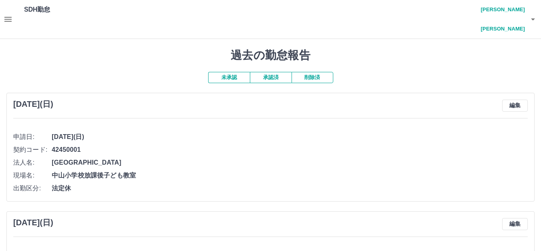
click at [264, 72] on button "承認済" at bounding box center [271, 77] width 42 height 11
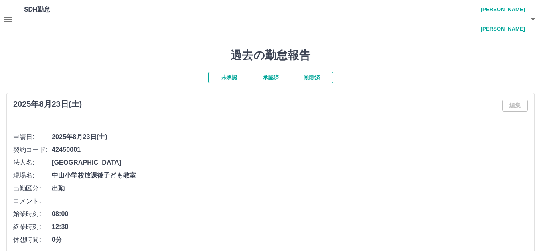
click at [535, 14] on icon "button" at bounding box center [533, 19] width 10 height 10
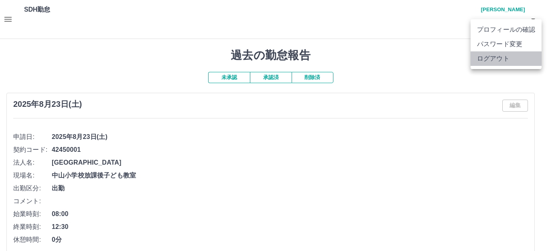
click at [510, 63] on li "ログアウト" at bounding box center [505, 58] width 71 height 14
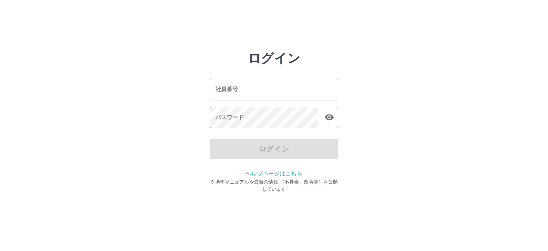
click at [242, 93] on input "社員番号" at bounding box center [274, 89] width 128 height 21
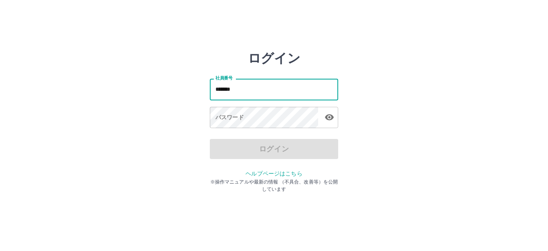
type input "*******"
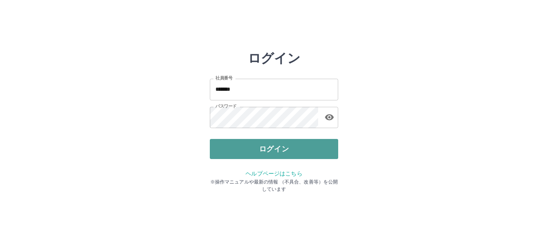
click at [283, 149] on button "ログイン" at bounding box center [274, 149] width 128 height 20
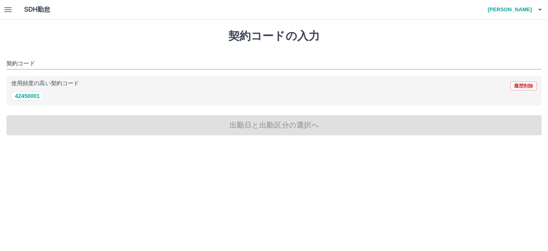
click at [6, 8] on icon "button" at bounding box center [8, 10] width 10 height 10
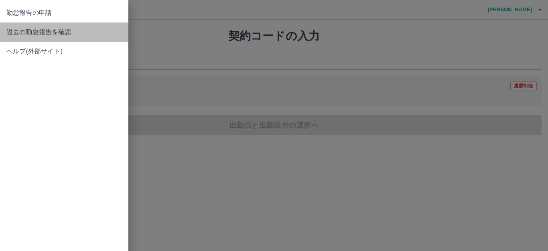
click at [72, 32] on span "過去の勤怠報告を確認" at bounding box center [63, 32] width 115 height 10
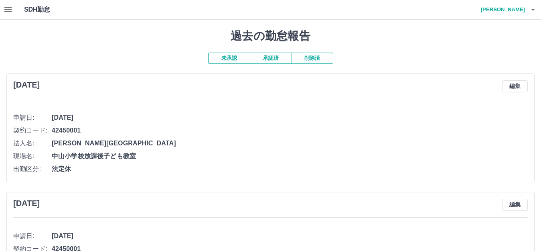
click at [275, 60] on button "承認済" at bounding box center [271, 58] width 42 height 11
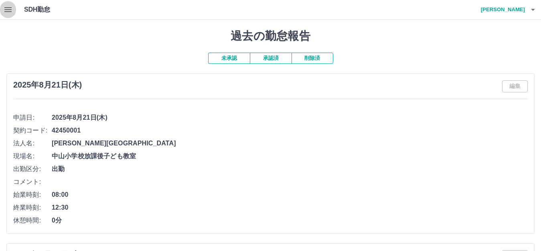
click at [6, 8] on icon "button" at bounding box center [7, 9] width 7 height 5
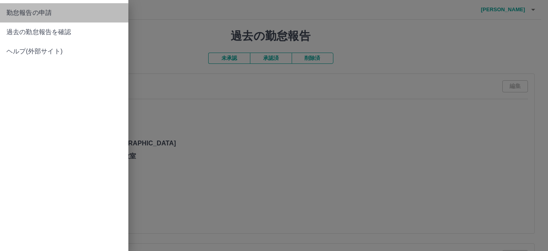
click at [36, 16] on span "勤怠報告の申請" at bounding box center [63, 13] width 115 height 10
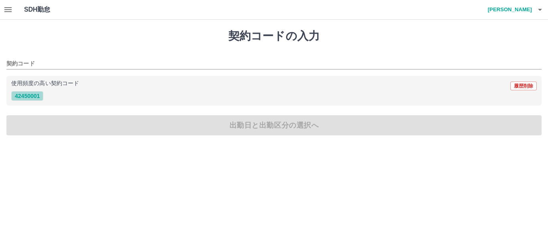
click at [34, 97] on button "42450001" at bounding box center [27, 96] width 32 height 10
type input "********"
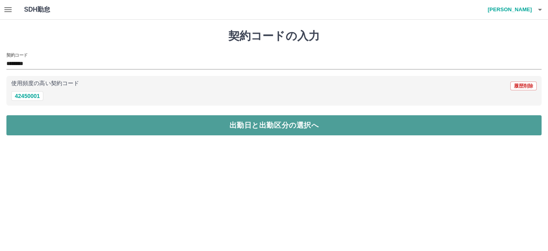
click at [265, 129] on button "出勤日と出勤区分の選択へ" at bounding box center [273, 125] width 535 height 20
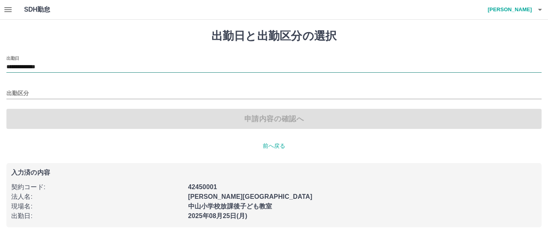
click at [87, 67] on input "**********" at bounding box center [273, 67] width 535 height 10
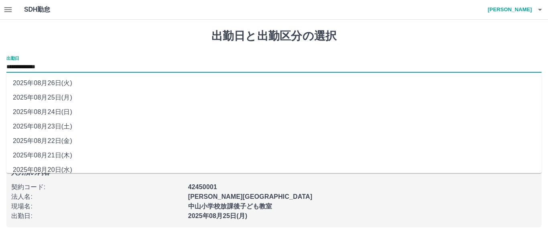
click at [65, 141] on li "2025年08月22日(金)" at bounding box center [273, 141] width 535 height 14
type input "**********"
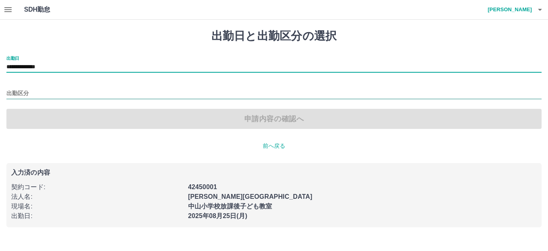
click at [38, 94] on input "出勤区分" at bounding box center [273, 94] width 535 height 10
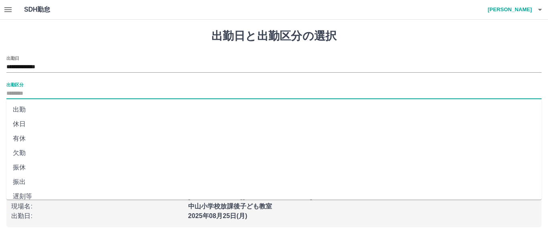
click at [26, 123] on li "休日" at bounding box center [273, 124] width 535 height 14
type input "**"
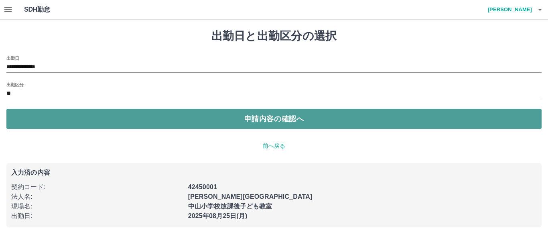
click at [281, 119] on button "申請内容の確認へ" at bounding box center [273, 119] width 535 height 20
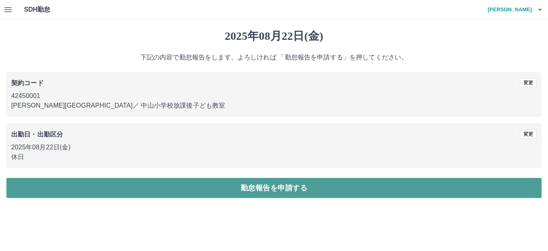
click at [272, 188] on button "勤怠報告を申請する" at bounding box center [273, 188] width 535 height 20
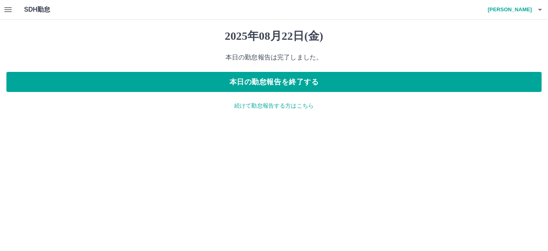
click at [280, 104] on p "続けて勤怠報告する方はこちら" at bounding box center [273, 105] width 535 height 8
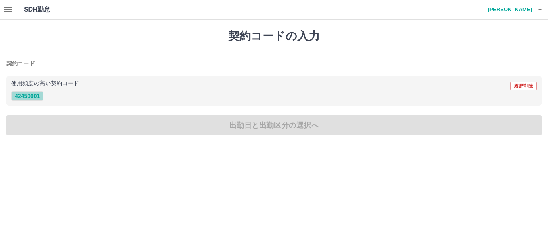
click at [34, 94] on button "42450001" at bounding box center [27, 96] width 32 height 10
type input "********"
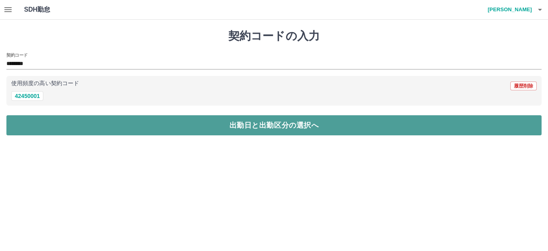
click at [249, 124] on button "出勤日と出勤区分の選択へ" at bounding box center [273, 125] width 535 height 20
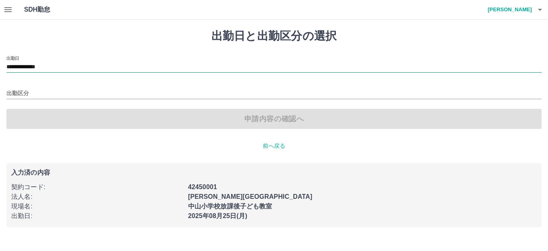
click at [65, 67] on input "**********" at bounding box center [273, 67] width 535 height 10
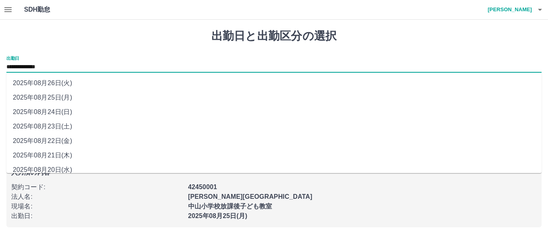
click at [69, 143] on li "2025年08月22日(金)" at bounding box center [273, 141] width 535 height 14
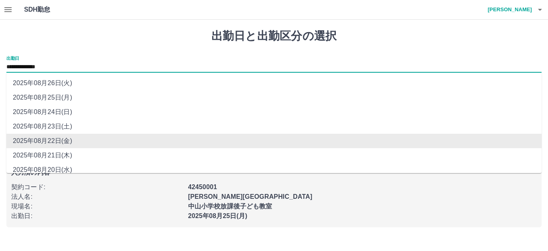
click at [62, 65] on input "**********" at bounding box center [273, 67] width 535 height 10
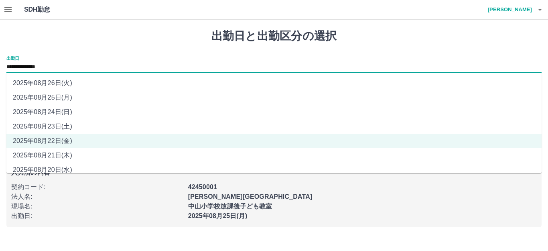
click at [69, 124] on li "2025年08月23日(土)" at bounding box center [273, 126] width 535 height 14
type input "**********"
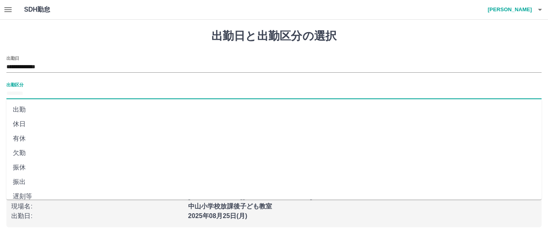
click at [47, 93] on input "出勤区分" at bounding box center [273, 94] width 535 height 10
click at [18, 120] on li "休日" at bounding box center [273, 124] width 535 height 14
type input "**"
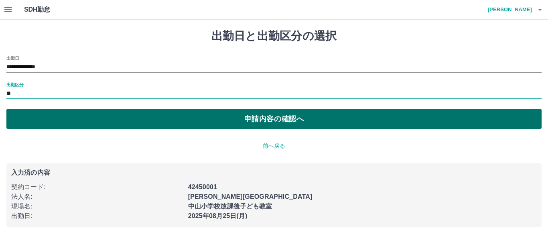
click at [281, 122] on button "申請内容の確認へ" at bounding box center [273, 119] width 535 height 20
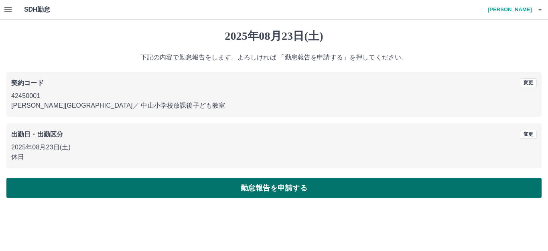
click at [261, 188] on button "勤怠報告を申請する" at bounding box center [273, 188] width 535 height 20
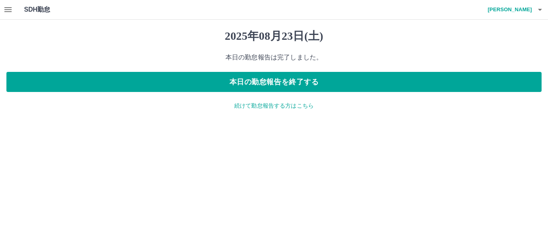
click at [270, 104] on p "続けて勤怠報告する方はこちら" at bounding box center [273, 105] width 535 height 8
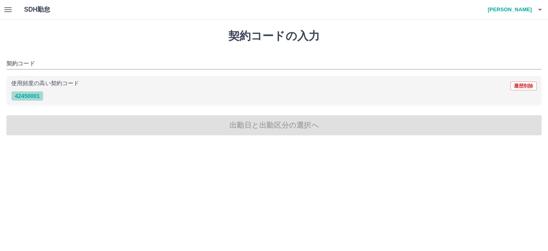
click at [34, 94] on button "42450001" at bounding box center [27, 96] width 32 height 10
type input "********"
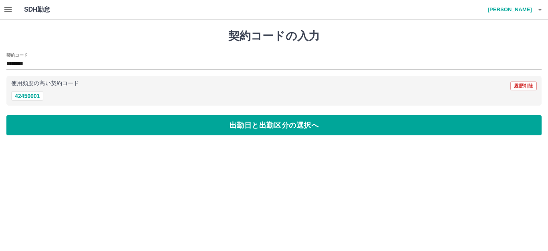
click at [294, 136] on div "契約コードの入力 契約コード ******** 使用頻度の高い契約コード 履歴削除 42450001 出勤日と出勤区分の選択へ" at bounding box center [274, 82] width 548 height 125
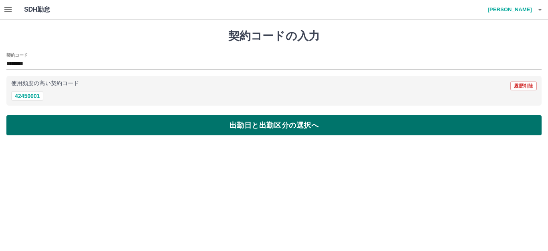
click at [292, 128] on button "出勤日と出勤区分の選択へ" at bounding box center [273, 125] width 535 height 20
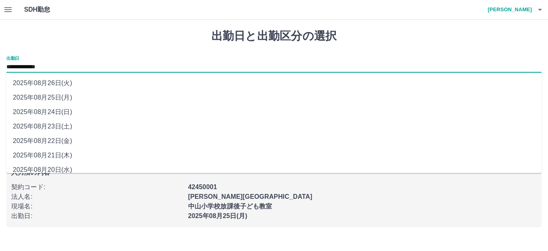
click at [67, 68] on input "**********" at bounding box center [273, 67] width 535 height 10
click at [64, 110] on li "2025年08月24日(日)" at bounding box center [273, 112] width 535 height 14
type input "**********"
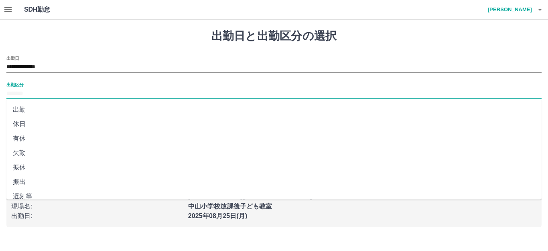
click at [31, 94] on input "出勤区分" at bounding box center [273, 94] width 535 height 10
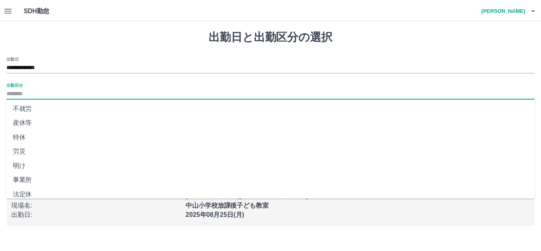
scroll to position [166, 0]
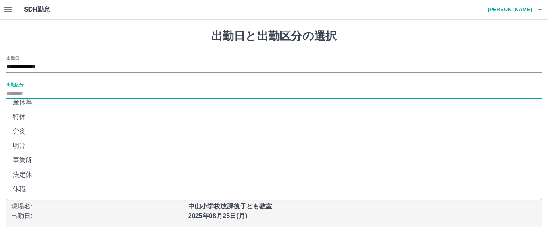
click at [29, 175] on li "法定休" at bounding box center [273, 174] width 535 height 14
type input "***"
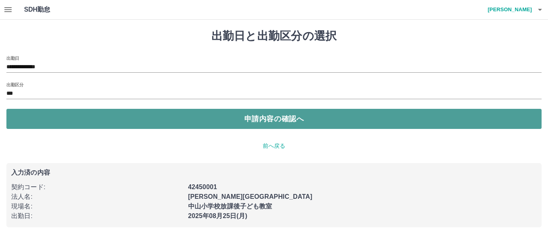
click at [262, 119] on button "申請内容の確認へ" at bounding box center [273, 119] width 535 height 20
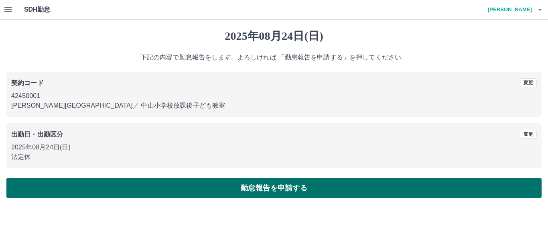
click at [266, 191] on button "勤怠報告を申請する" at bounding box center [273, 188] width 535 height 20
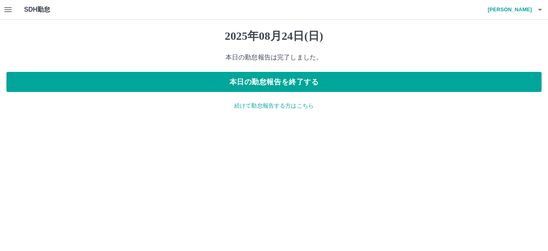
click at [270, 104] on p "続けて勤怠報告する方はこちら" at bounding box center [273, 105] width 535 height 8
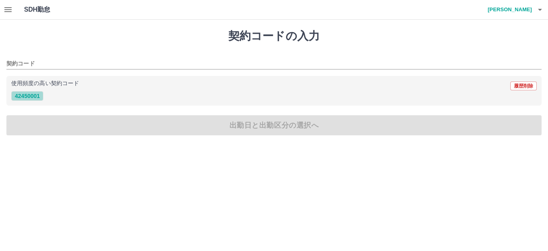
click at [24, 93] on button "42450001" at bounding box center [27, 96] width 32 height 10
type input "********"
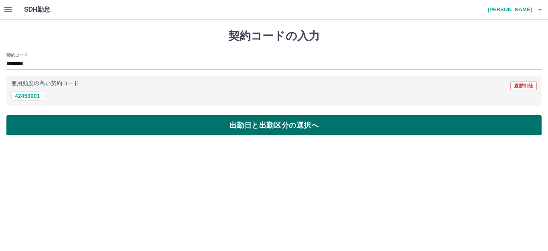
click at [276, 127] on button "出勤日と出勤区分の選択へ" at bounding box center [273, 125] width 535 height 20
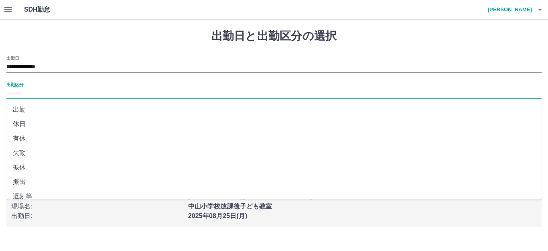
click at [31, 93] on input "出勤区分" at bounding box center [273, 94] width 535 height 10
click at [23, 107] on li "出勤" at bounding box center [273, 109] width 535 height 14
type input "**"
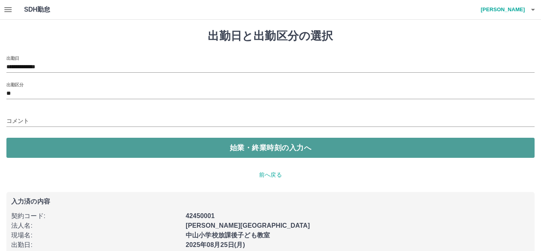
click at [263, 147] on button "始業・終業時刻の入力へ" at bounding box center [270, 148] width 528 height 20
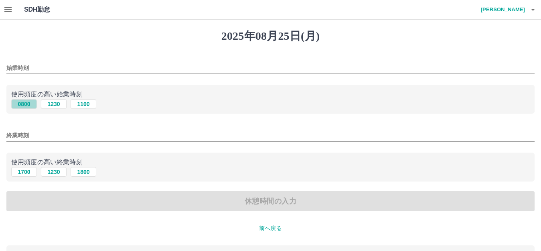
click at [23, 104] on button "0800" at bounding box center [24, 104] width 26 height 10
type input "****"
click at [24, 172] on button "1700" at bounding box center [24, 172] width 26 height 10
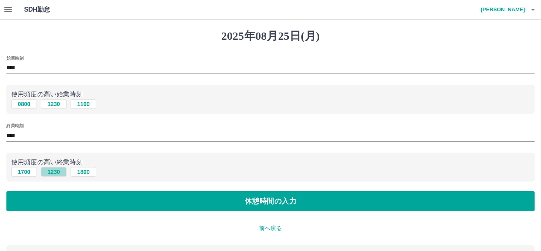
click at [56, 172] on button "1230" at bounding box center [54, 172] width 26 height 10
type input "****"
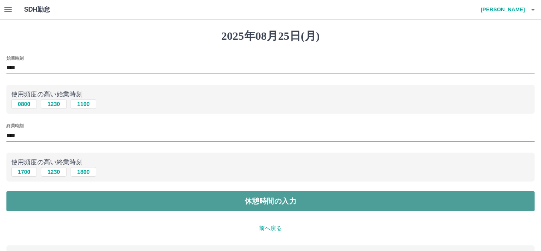
click at [267, 204] on button "休憩時間の入力" at bounding box center [270, 201] width 528 height 20
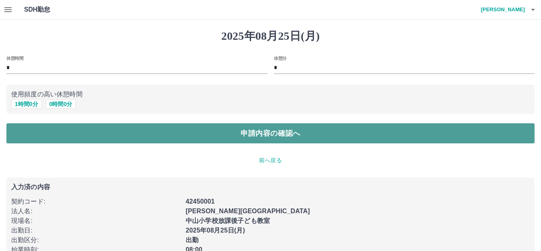
click at [271, 136] on button "申請内容の確認へ" at bounding box center [270, 133] width 528 height 20
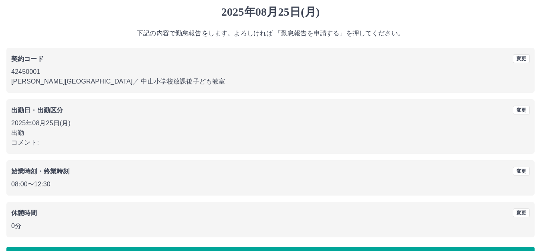
scroll to position [50, 0]
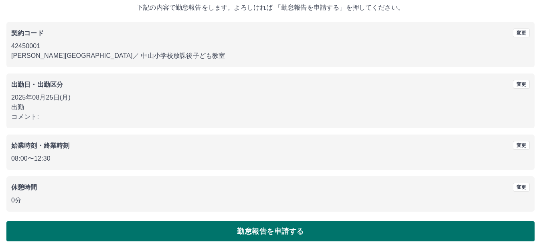
click at [271, 232] on button "勤怠報告を申請する" at bounding box center [270, 231] width 528 height 20
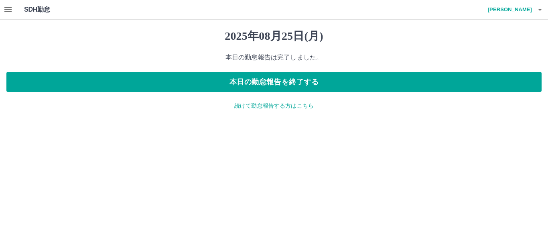
click at [540, 11] on icon "button" at bounding box center [540, 10] width 4 height 2
click at [515, 60] on li "ログアウト" at bounding box center [505, 58] width 71 height 14
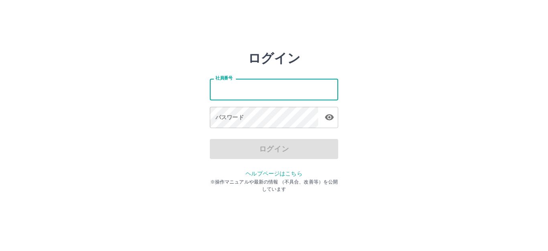
click at [273, 97] on input "社員番号" at bounding box center [274, 89] width 128 height 21
type input "*******"
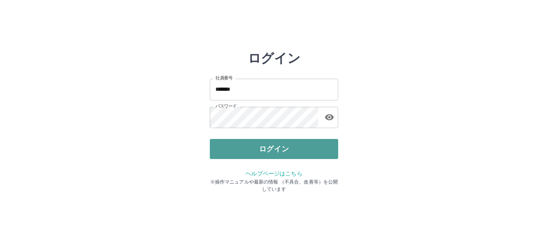
click at [243, 156] on button "ログイン" at bounding box center [274, 149] width 128 height 20
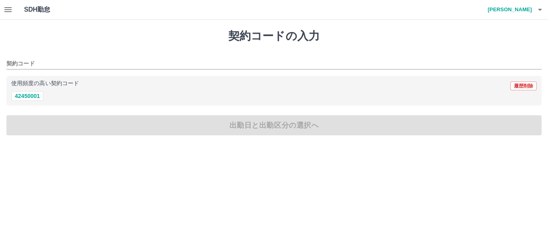
click at [8, 10] on icon "button" at bounding box center [7, 9] width 7 height 5
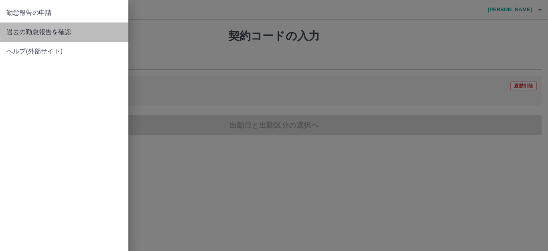
click at [49, 32] on span "過去の勤怠報告を確認" at bounding box center [63, 32] width 115 height 10
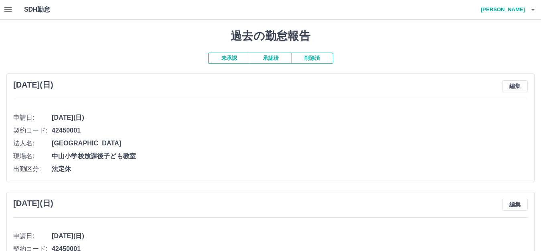
click at [276, 62] on button "承認済" at bounding box center [271, 58] width 42 height 11
click at [7, 10] on icon "button" at bounding box center [7, 9] width 7 height 5
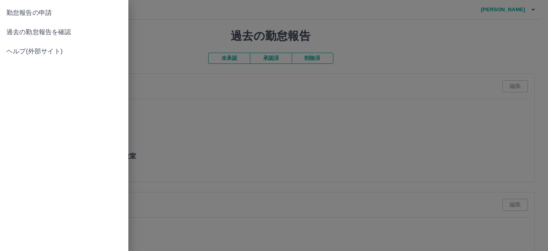
click at [64, 15] on span "勤怠報告の申請" at bounding box center [63, 13] width 115 height 10
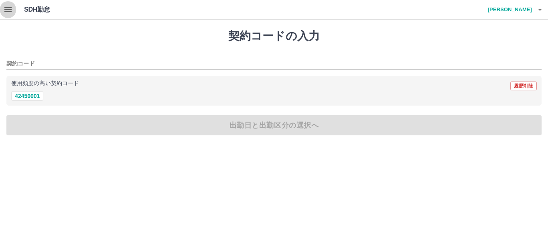
click at [6, 9] on icon "button" at bounding box center [7, 9] width 7 height 5
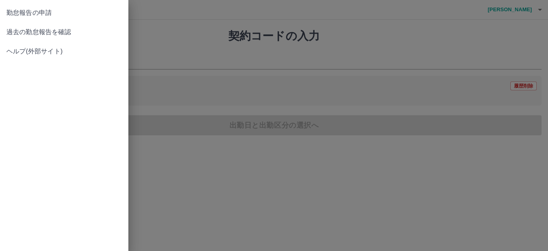
click at [57, 29] on span "過去の勤怠報告を確認" at bounding box center [63, 32] width 115 height 10
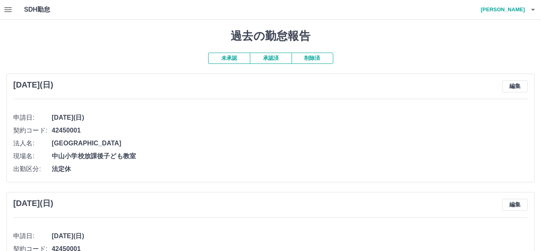
click at [281, 63] on button "承認済" at bounding box center [271, 58] width 42 height 11
click at [6, 7] on icon "button" at bounding box center [7, 9] width 7 height 5
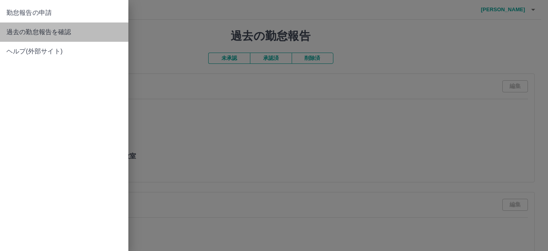
click at [104, 34] on span "過去の勤怠報告を確認" at bounding box center [63, 32] width 115 height 10
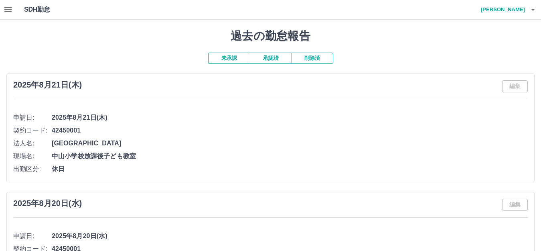
click at [268, 59] on button "承認済" at bounding box center [271, 58] width 42 height 11
click at [8, 9] on icon "button" at bounding box center [8, 10] width 10 height 10
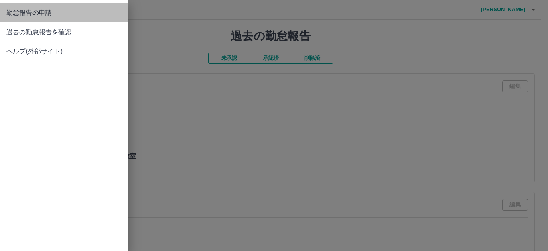
click at [47, 15] on span "勤怠報告の申請" at bounding box center [63, 13] width 115 height 10
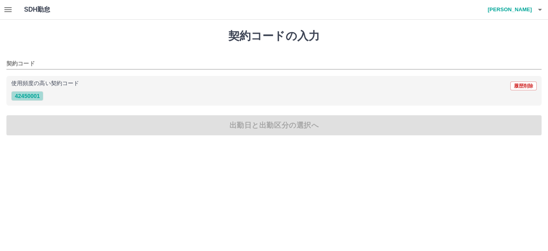
click at [38, 99] on button "42450001" at bounding box center [27, 96] width 32 height 10
type input "********"
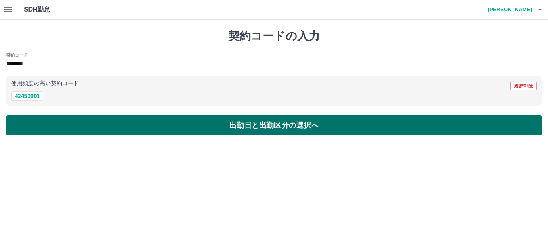
click at [245, 123] on button "出勤日と出勤区分の選択へ" at bounding box center [273, 125] width 535 height 20
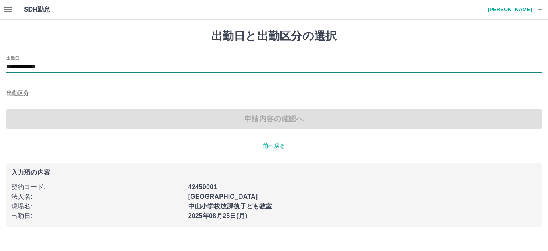
click at [61, 65] on input "**********" at bounding box center [273, 67] width 535 height 10
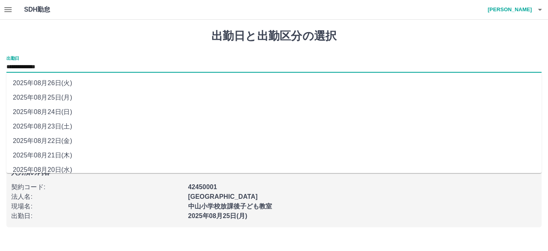
click at [67, 142] on li "2025年08月22日(金)" at bounding box center [273, 141] width 535 height 14
type input "**********"
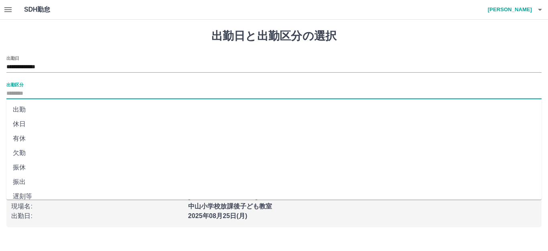
click at [44, 92] on input "出勤区分" at bounding box center [273, 94] width 535 height 10
click at [26, 112] on li "出勤" at bounding box center [273, 109] width 535 height 14
type input "**"
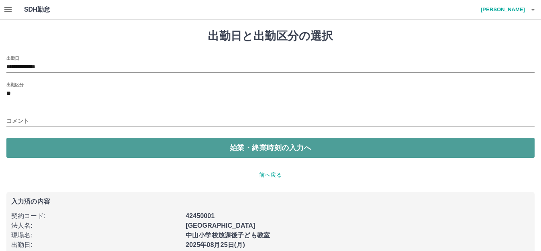
click at [239, 151] on button "始業・終業時刻の入力へ" at bounding box center [270, 148] width 528 height 20
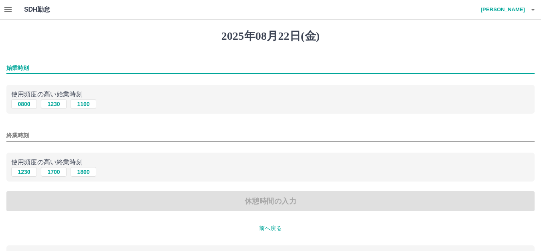
click at [29, 67] on input "始業時刻" at bounding box center [270, 68] width 528 height 12
type input "****"
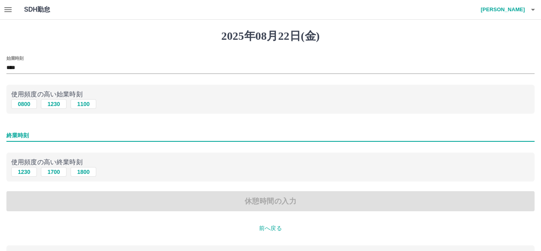
click at [26, 132] on input "終業時刻" at bounding box center [270, 136] width 528 height 12
type input "****"
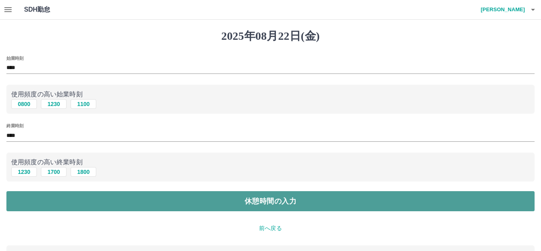
click at [284, 201] on button "休憩時間の入力" at bounding box center [270, 201] width 528 height 20
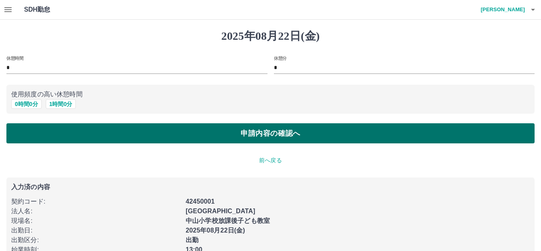
click at [283, 140] on button "申請内容の確認へ" at bounding box center [270, 133] width 528 height 20
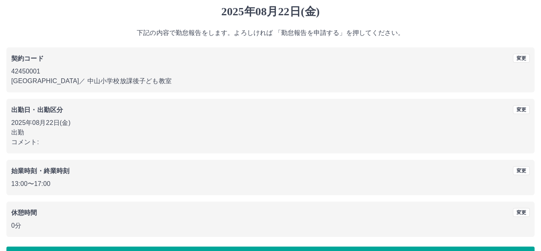
scroll to position [50, 0]
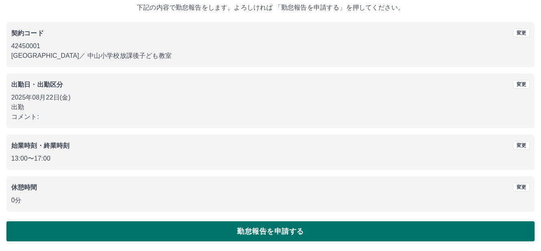
click at [281, 233] on button "勤怠報告を申請する" at bounding box center [270, 231] width 528 height 20
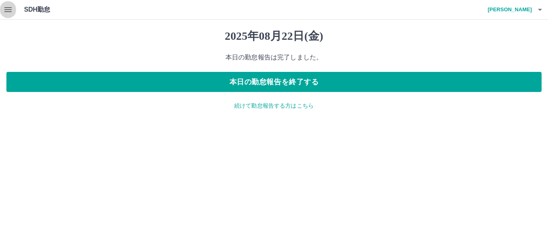
click at [8, 12] on icon "button" at bounding box center [7, 9] width 7 height 5
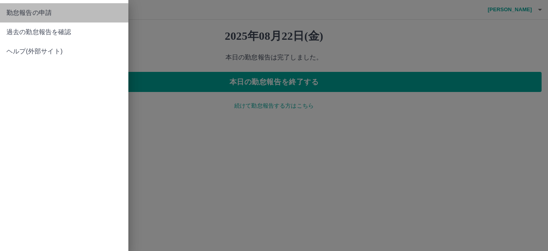
click at [47, 11] on span "勤怠報告の申請" at bounding box center [63, 13] width 115 height 10
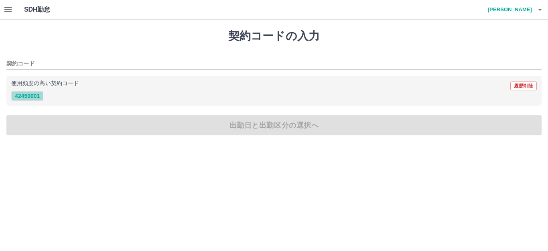
click at [36, 93] on button "42450001" at bounding box center [27, 96] width 32 height 10
type input "********"
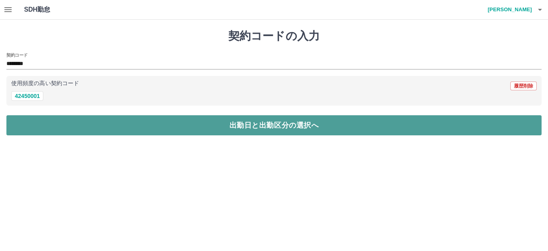
click at [250, 124] on button "出勤日と出勤区分の選択へ" at bounding box center [273, 125] width 535 height 20
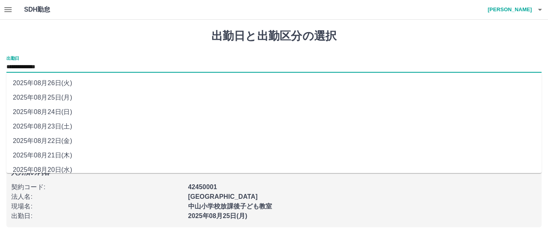
click at [72, 67] on input "**********" at bounding box center [273, 67] width 535 height 10
click at [59, 124] on li "2025年08月23日(土)" at bounding box center [273, 126] width 535 height 14
type input "**********"
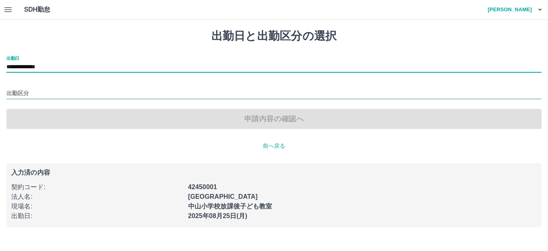
click at [31, 93] on input "出勤区分" at bounding box center [273, 94] width 535 height 10
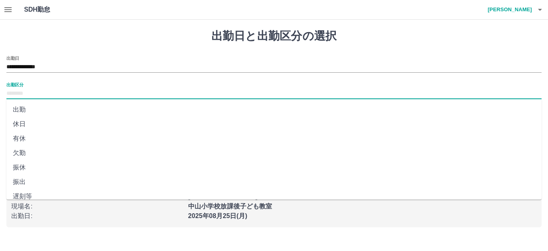
click at [27, 122] on li "休日" at bounding box center [273, 124] width 535 height 14
type input "**"
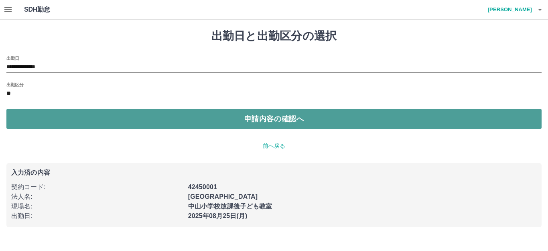
click at [270, 115] on button "申請内容の確認へ" at bounding box center [273, 119] width 535 height 20
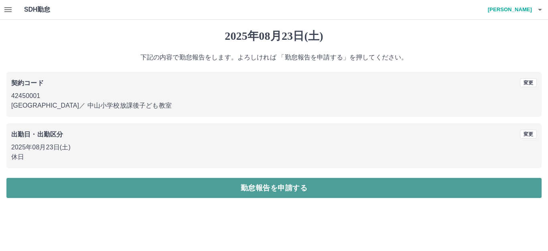
click at [281, 188] on button "勤怠報告を申請する" at bounding box center [273, 188] width 535 height 20
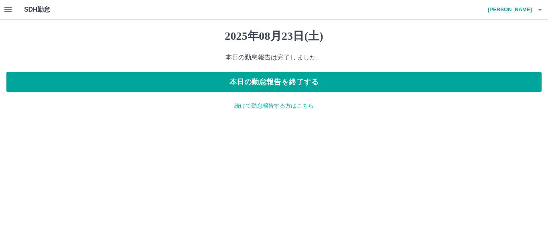
click at [281, 106] on p "続けて勤怠報告する方はこちら" at bounding box center [273, 105] width 535 height 8
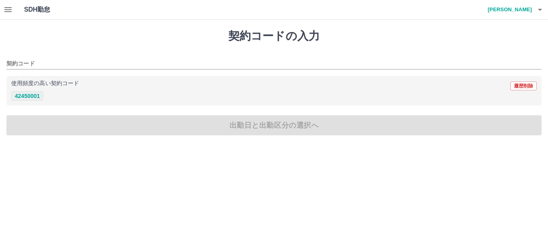
click at [23, 98] on button "42450001" at bounding box center [27, 96] width 32 height 10
type input "********"
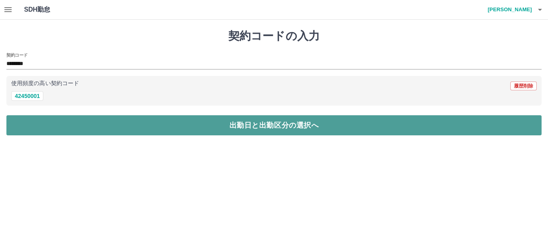
click at [251, 125] on button "出勤日と出勤区分の選択へ" at bounding box center [273, 125] width 535 height 20
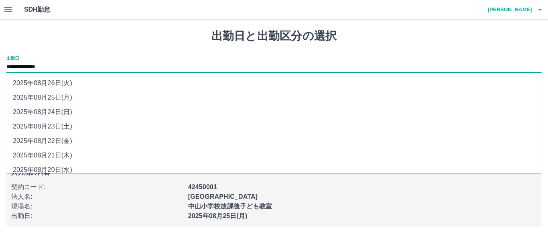
click at [74, 65] on input "**********" at bounding box center [273, 67] width 535 height 10
click at [65, 112] on li "2025年08月24日(日)" at bounding box center [273, 112] width 535 height 14
type input "**********"
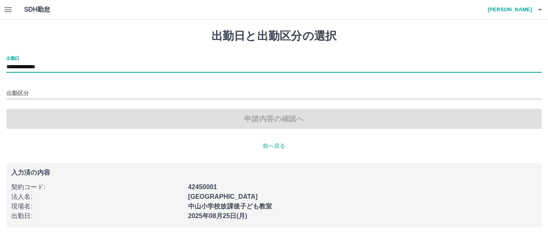
click at [45, 88] on div "出勤区分" at bounding box center [273, 90] width 535 height 17
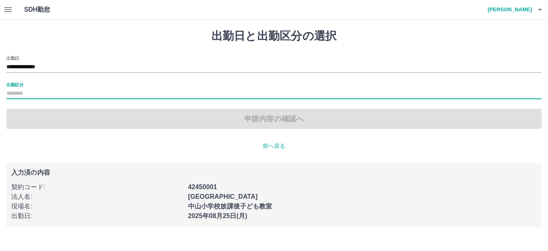
click at [39, 91] on input "出勤区分" at bounding box center [273, 94] width 535 height 10
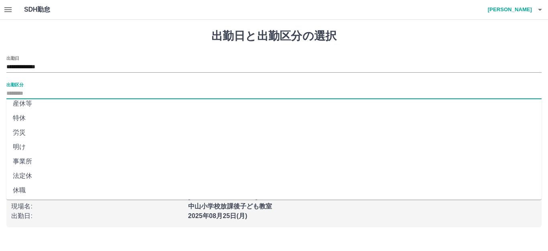
scroll to position [166, 0]
click at [30, 172] on li "法定休" at bounding box center [273, 174] width 535 height 14
type input "***"
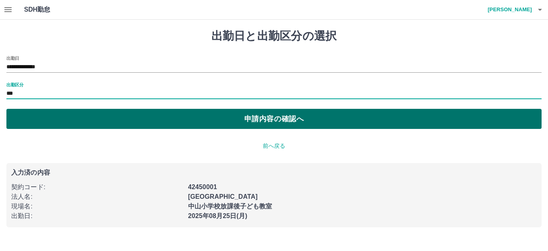
click at [270, 117] on button "申請内容の確認へ" at bounding box center [273, 119] width 535 height 20
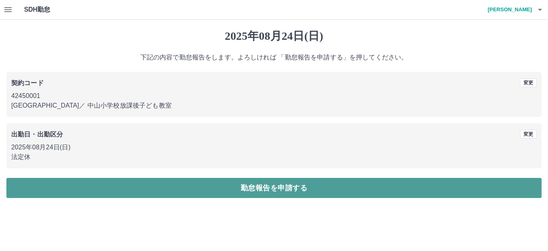
click at [263, 189] on button "勤怠報告を申請する" at bounding box center [273, 188] width 535 height 20
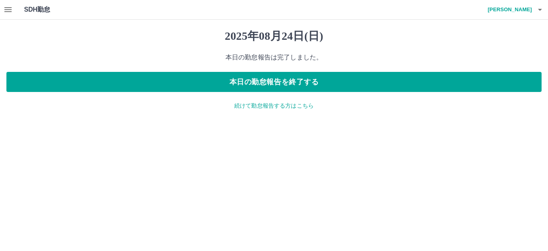
click at [293, 105] on p "続けて勤怠報告する方はこちら" at bounding box center [273, 105] width 535 height 8
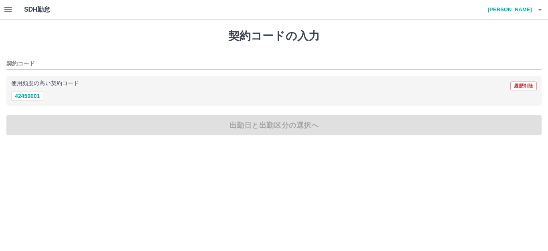
click at [541, 11] on icon "button" at bounding box center [540, 10] width 10 height 10
click at [512, 62] on li "ログアウト" at bounding box center [505, 58] width 71 height 14
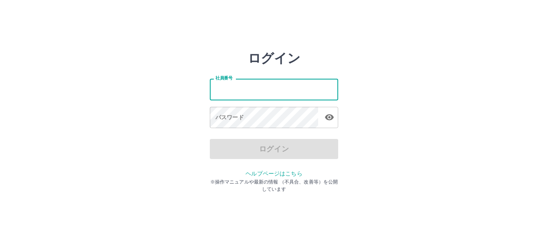
click at [246, 93] on input "社員番号" at bounding box center [274, 89] width 128 height 21
type input "*******"
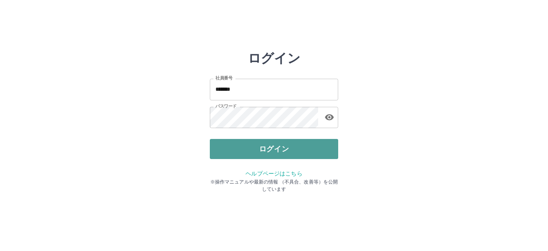
click at [282, 144] on button "ログイン" at bounding box center [274, 149] width 128 height 20
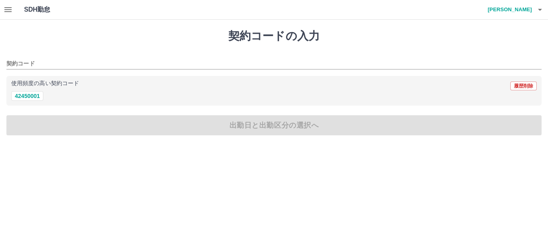
click at [5, 7] on icon "button" at bounding box center [7, 9] width 7 height 5
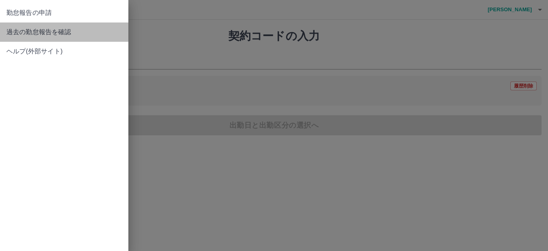
click at [38, 32] on span "過去の勤怠報告を確認" at bounding box center [63, 32] width 115 height 10
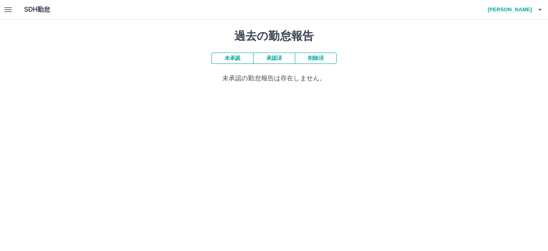
click at [277, 61] on button "承認済" at bounding box center [274, 58] width 42 height 11
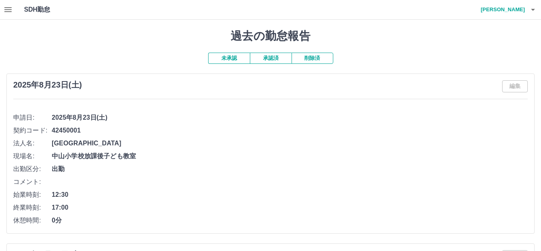
click at [10, 12] on icon "button" at bounding box center [7, 9] width 7 height 5
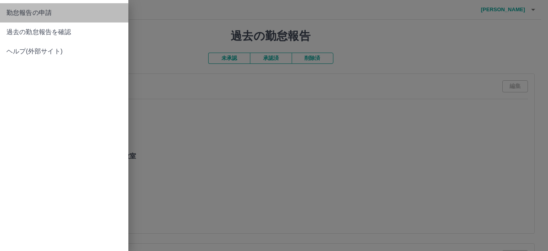
click at [40, 16] on span "勤怠報告の申請" at bounding box center [63, 13] width 115 height 10
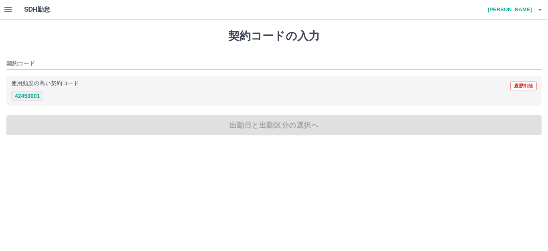
click at [16, 93] on button "42450001" at bounding box center [27, 96] width 32 height 10
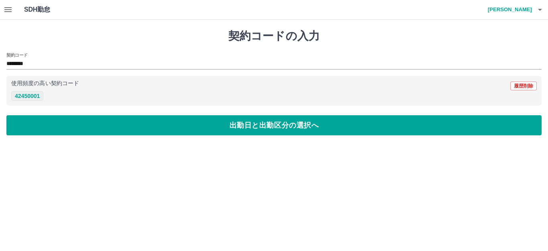
type input "********"
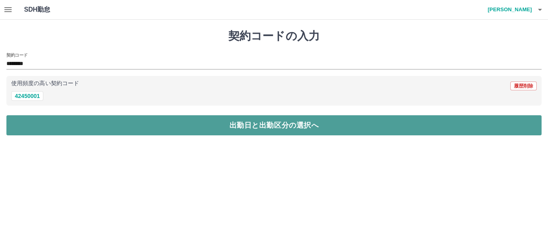
click at [246, 126] on button "出勤日と出勤区分の選択へ" at bounding box center [273, 125] width 535 height 20
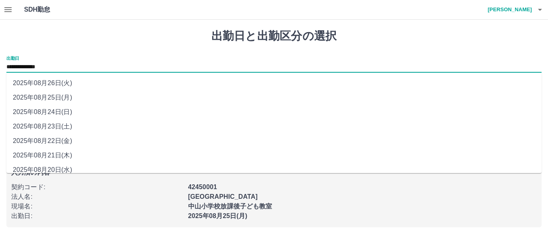
click at [64, 67] on input "**********" at bounding box center [273, 67] width 535 height 10
click at [61, 141] on li "2025年08月22日(金)" at bounding box center [273, 141] width 535 height 14
type input "**********"
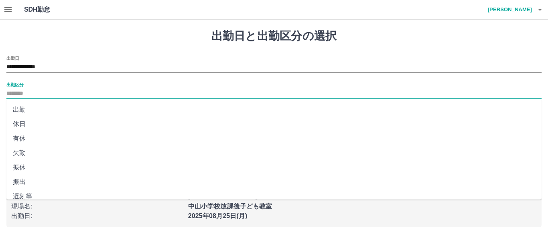
click at [43, 91] on input "出勤区分" at bounding box center [273, 94] width 535 height 10
click at [30, 120] on li "休日" at bounding box center [273, 124] width 535 height 14
type input "**"
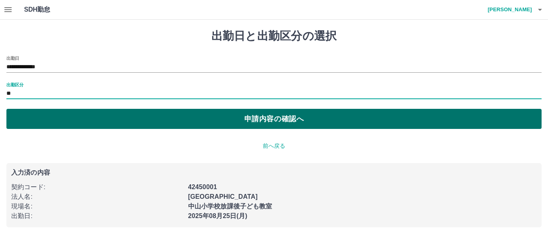
click at [306, 120] on button "申請内容の確認へ" at bounding box center [273, 119] width 535 height 20
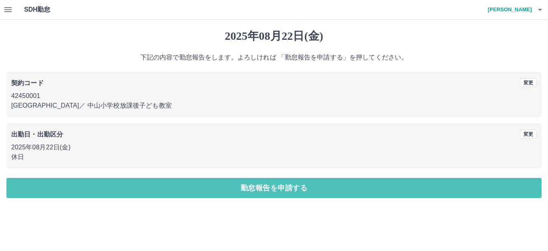
click at [274, 190] on button "勤怠報告を申請する" at bounding box center [273, 188] width 535 height 20
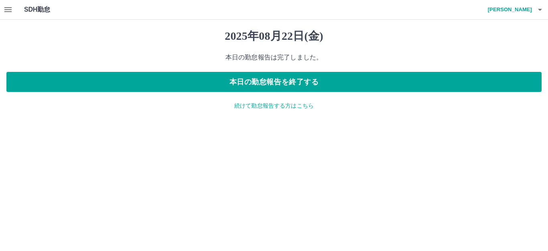
click at [272, 106] on p "続けて勤怠報告する方はこちら" at bounding box center [273, 105] width 535 height 8
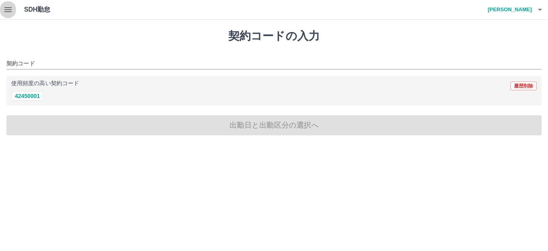
click at [6, 12] on icon "button" at bounding box center [7, 9] width 7 height 5
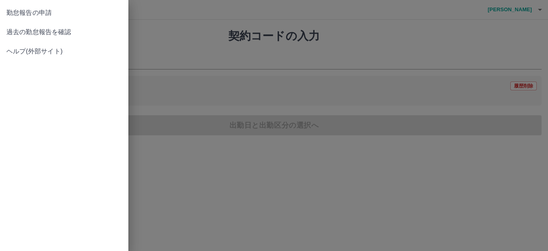
click at [47, 32] on span "過去の勤怠報告を確認" at bounding box center [63, 32] width 115 height 10
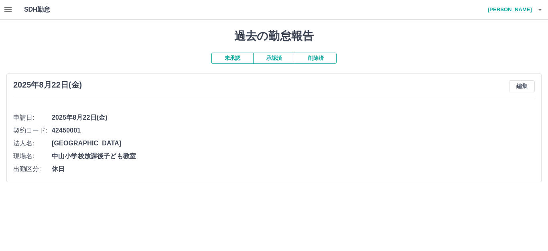
click at [279, 58] on button "承認済" at bounding box center [274, 58] width 42 height 11
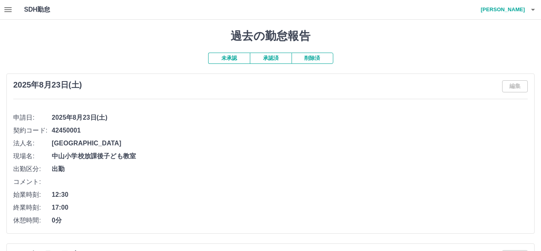
click at [8, 9] on icon "button" at bounding box center [8, 10] width 10 height 10
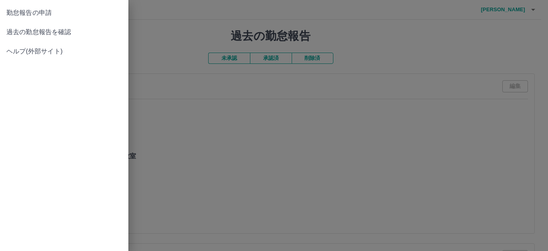
click at [46, 15] on span "勤怠報告の申請" at bounding box center [63, 13] width 115 height 10
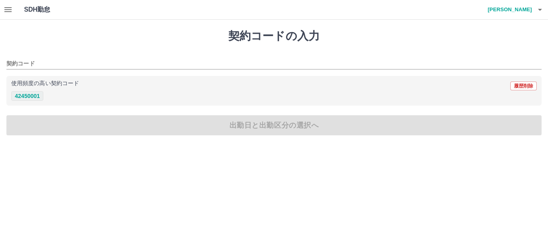
click at [24, 97] on button "42450001" at bounding box center [27, 96] width 32 height 10
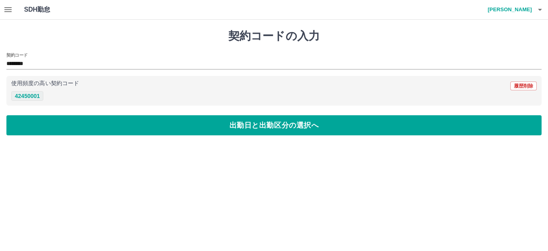
type input "********"
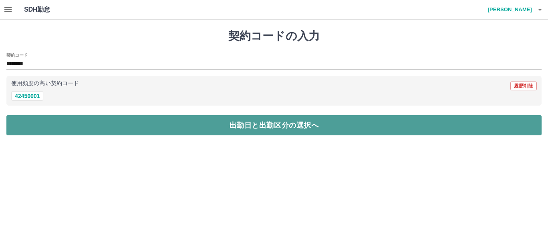
click at [294, 132] on button "出勤日と出勤区分の選択へ" at bounding box center [273, 125] width 535 height 20
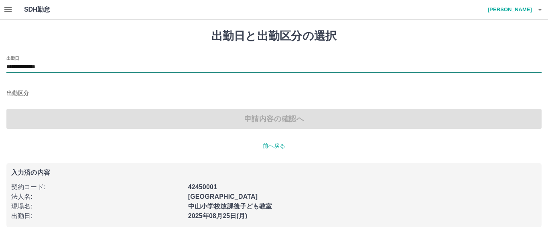
click at [64, 65] on input "**********" at bounding box center [273, 67] width 535 height 10
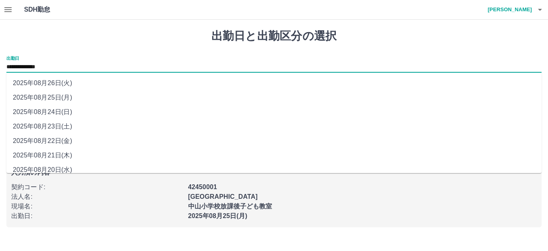
click at [59, 112] on li "2025年08月24日(日)" at bounding box center [273, 112] width 535 height 14
type input "**********"
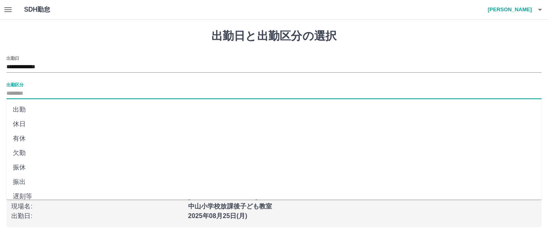
click at [41, 89] on input "出勤区分" at bounding box center [273, 94] width 535 height 10
click at [25, 173] on li "法定休" at bounding box center [273, 174] width 535 height 14
type input "***"
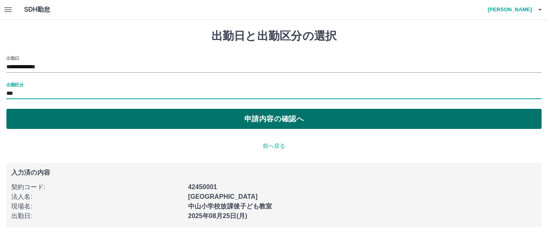
click at [278, 115] on button "申請内容の確認へ" at bounding box center [273, 119] width 535 height 20
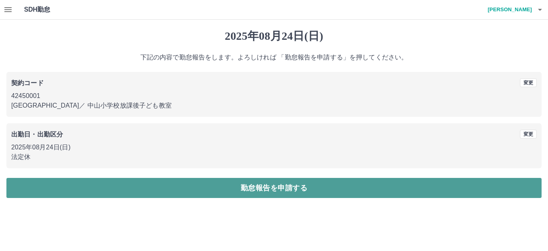
click at [278, 192] on button "勤怠報告を申請する" at bounding box center [273, 188] width 535 height 20
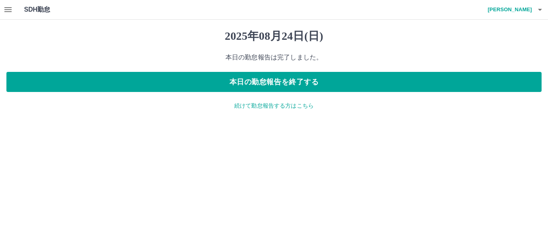
click at [279, 107] on p "続けて勤怠報告する方はこちら" at bounding box center [273, 105] width 535 height 8
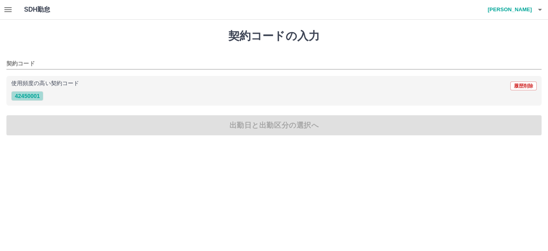
click at [40, 95] on button "42450001" at bounding box center [27, 96] width 32 height 10
type input "********"
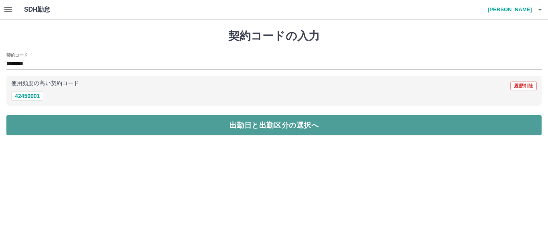
click at [275, 131] on button "出勤日と出勤区分の選択へ" at bounding box center [273, 125] width 535 height 20
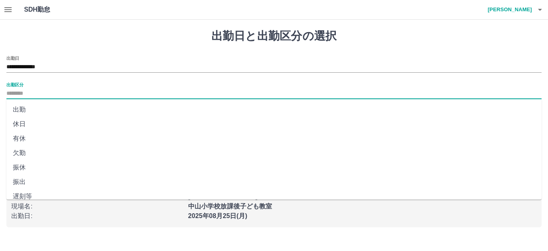
click at [39, 91] on input "出勤区分" at bounding box center [273, 94] width 535 height 10
click at [15, 124] on li "休日" at bounding box center [273, 124] width 535 height 14
type input "**"
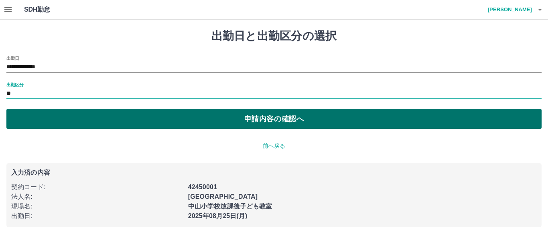
click at [290, 120] on button "申請内容の確認へ" at bounding box center [273, 119] width 535 height 20
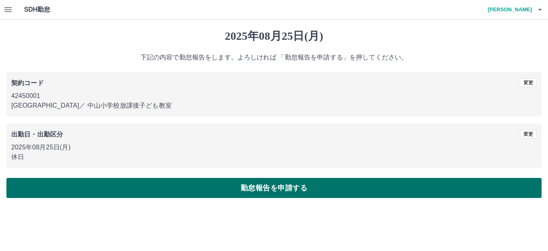
click at [273, 186] on button "勤怠報告を申請する" at bounding box center [273, 188] width 535 height 20
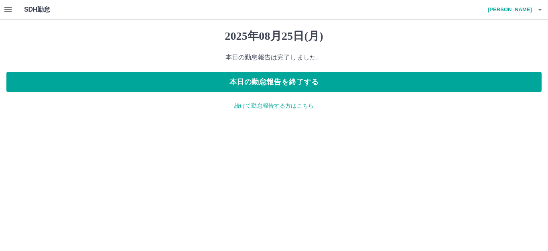
click at [541, 11] on icon "button" at bounding box center [540, 10] width 10 height 10
click at [502, 65] on li "ログアウト" at bounding box center [505, 58] width 71 height 14
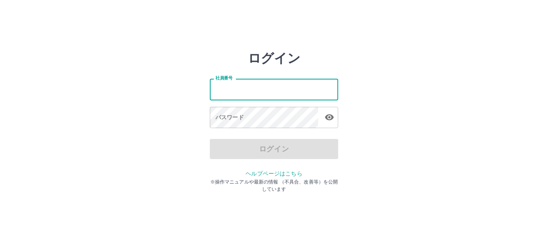
click at [263, 96] on input "社員番号" at bounding box center [274, 89] width 128 height 21
type input "*******"
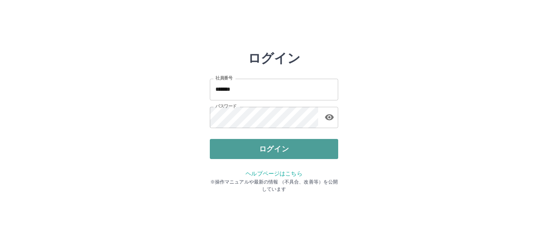
click at [269, 153] on button "ログイン" at bounding box center [274, 149] width 128 height 20
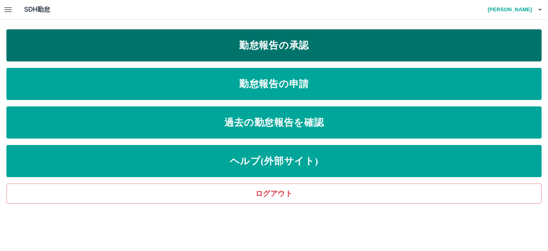
click at [282, 51] on link "勤怠報告の承認" at bounding box center [273, 45] width 535 height 32
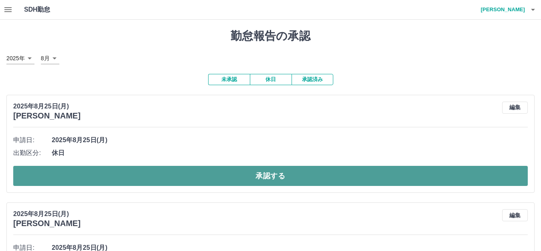
click at [279, 182] on button "承認する" at bounding box center [270, 176] width 514 height 20
click at [274, 177] on button "承認する" at bounding box center [270, 176] width 514 height 20
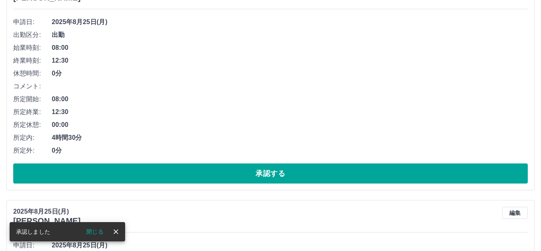
scroll to position [120, 0]
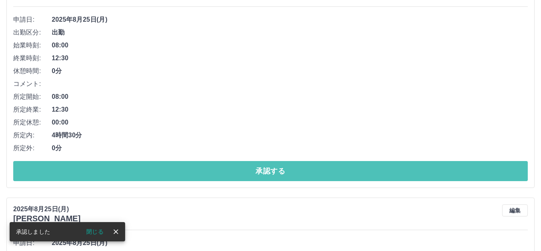
click at [274, 177] on button "承認する" at bounding box center [270, 171] width 514 height 20
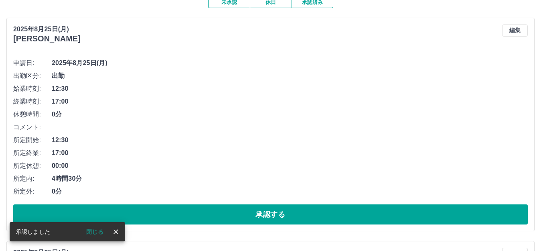
scroll to position [80, 0]
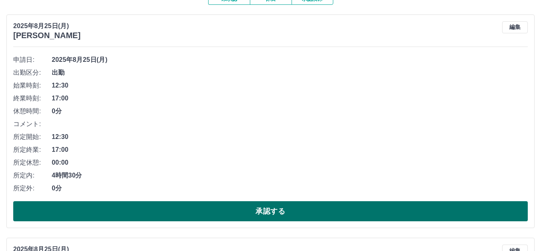
click at [283, 215] on button "承認する" at bounding box center [270, 211] width 514 height 20
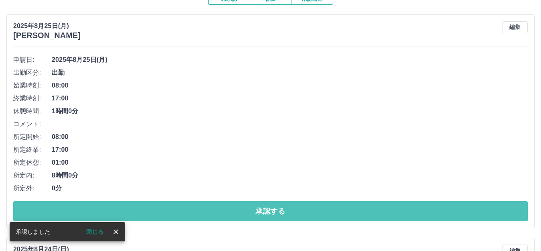
click at [283, 215] on button "承認する" at bounding box center [270, 211] width 514 height 20
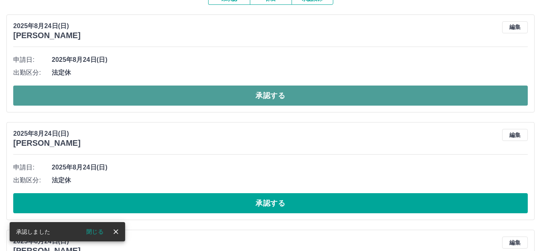
click at [256, 93] on button "承認する" at bounding box center [270, 95] width 514 height 20
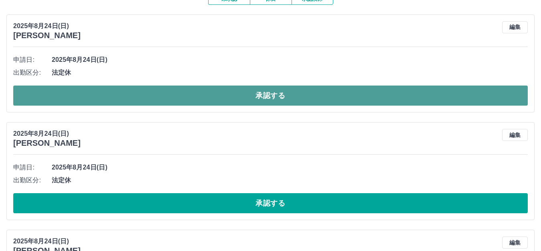
click at [266, 96] on button "承認する" at bounding box center [270, 95] width 514 height 20
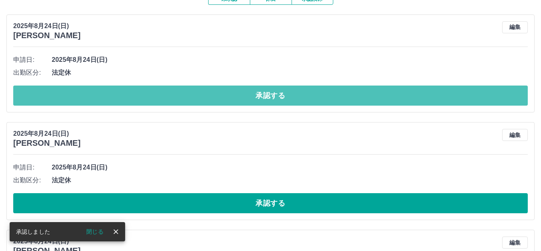
click at [266, 96] on button "承認する" at bounding box center [270, 95] width 514 height 20
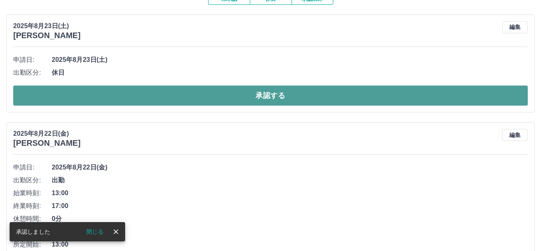
click at [270, 91] on button "承認する" at bounding box center [270, 95] width 514 height 20
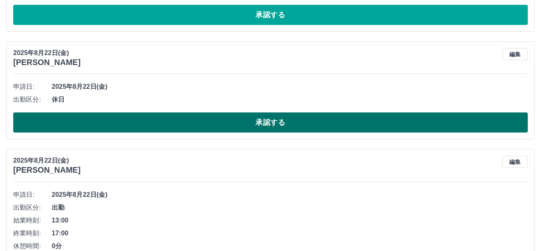
scroll to position [281, 0]
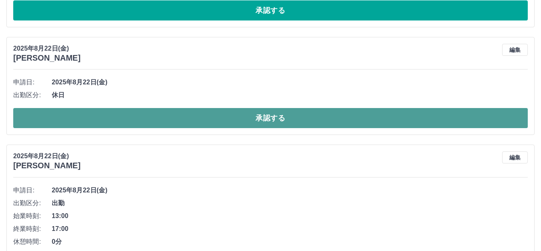
click at [272, 115] on button "承認する" at bounding box center [270, 118] width 514 height 20
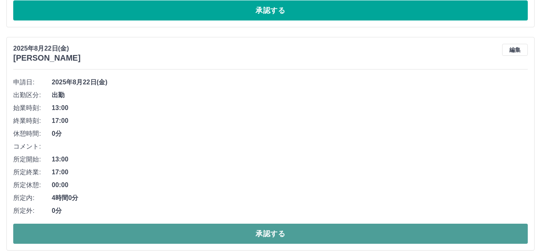
click at [281, 238] on button "承認する" at bounding box center [270, 233] width 514 height 20
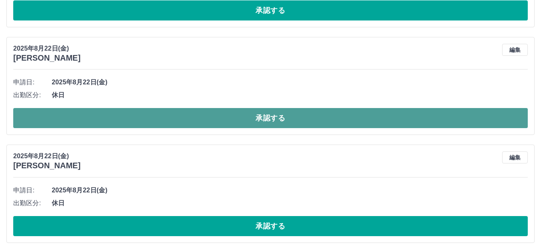
click at [251, 119] on button "承認する" at bounding box center [270, 118] width 514 height 20
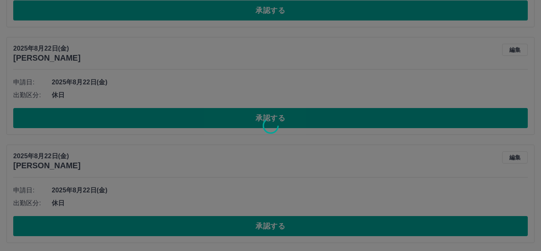
scroll to position [175, 0]
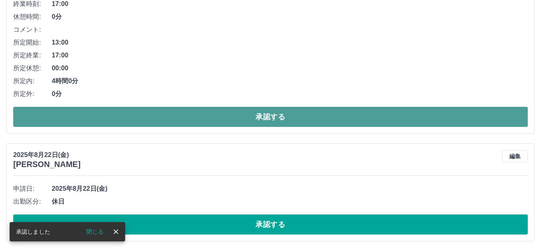
click at [281, 111] on button "承認する" at bounding box center [270, 117] width 514 height 20
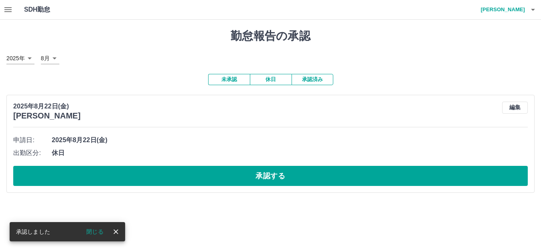
scroll to position [0, 0]
click at [8, 10] on icon "button" at bounding box center [7, 9] width 7 height 5
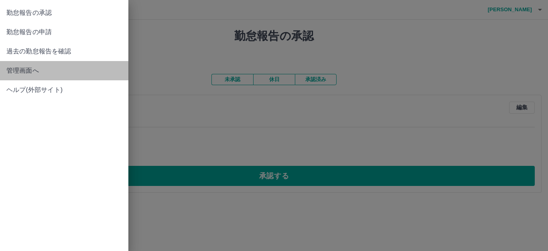
click at [36, 71] on span "管理画面へ" at bounding box center [63, 71] width 115 height 10
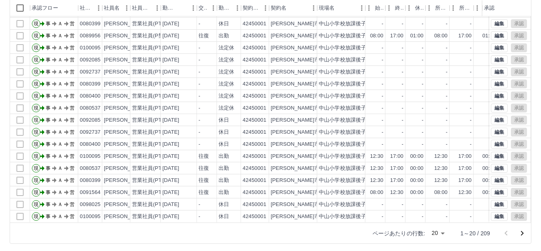
scroll to position [88, 0]
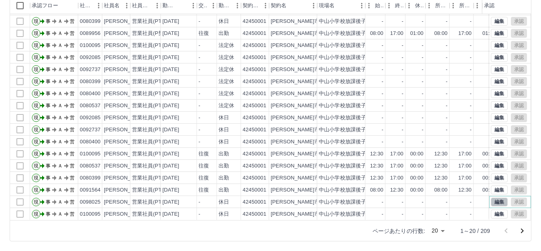
click at [491, 197] on button "編集" at bounding box center [499, 201] width 17 height 9
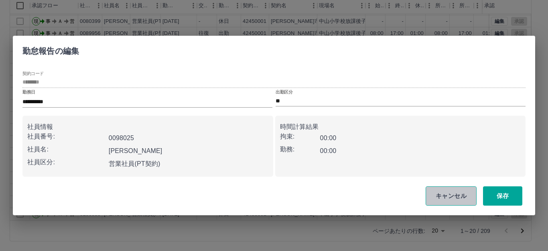
click at [448, 196] on button "キャンセル" at bounding box center [450, 195] width 51 height 19
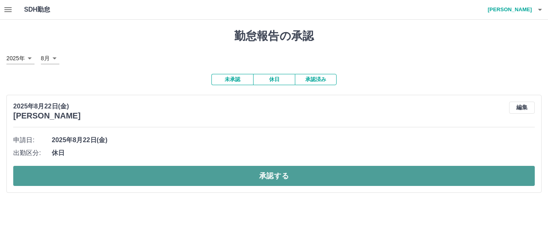
click at [243, 176] on button "承認する" at bounding box center [273, 176] width 521 height 20
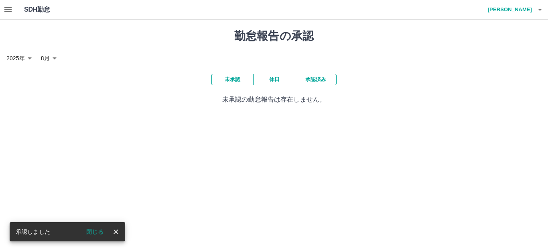
click at [5, 13] on icon "button" at bounding box center [8, 10] width 10 height 10
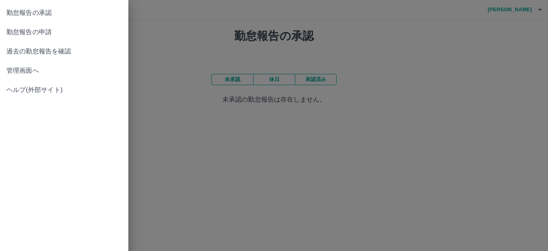
click at [69, 68] on span "管理画面へ" at bounding box center [63, 71] width 115 height 10
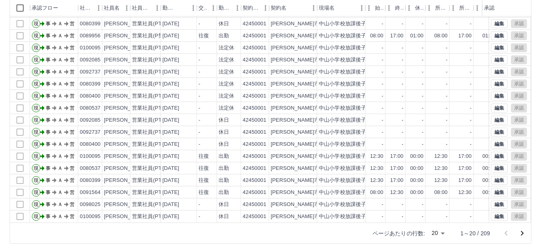
scroll to position [88, 0]
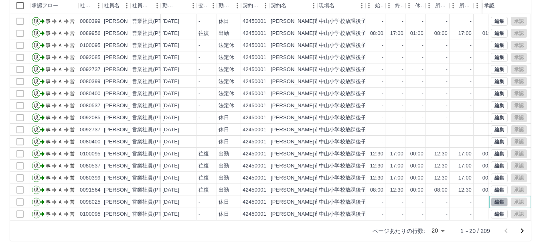
click at [491, 197] on button "編集" at bounding box center [499, 201] width 17 height 9
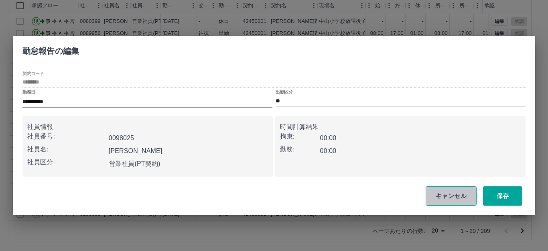
click at [443, 192] on button "キャンセル" at bounding box center [450, 195] width 51 height 19
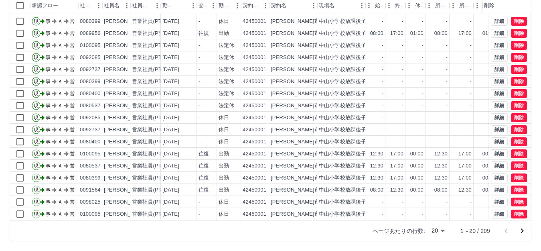
scroll to position [42, 0]
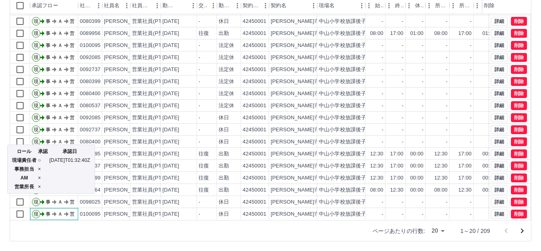
click at [19, 195] on div "ロール 承認 承認日 現場責任者 ○ 2025-08-25T01:32:40Z 事務担当 × AM × 営業所長 ×" at bounding box center [50, 171] width 89 height 55
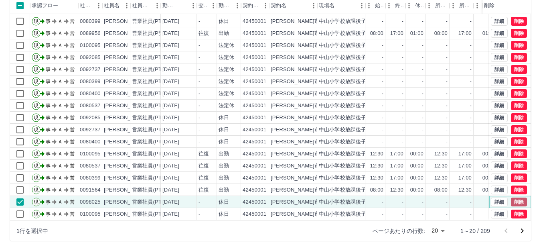
click at [512, 197] on button "削除" at bounding box center [519, 201] width 16 height 9
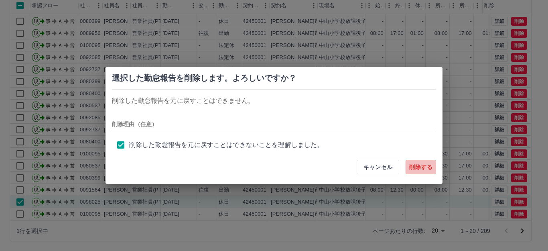
click at [418, 169] on button "削除する" at bounding box center [420, 167] width 30 height 14
click at [543, 128] on div "選択した勤怠報告を削除します。よろしいですか？ 削除した勤怠報告を元に戻すことはできません。 削除理由（任意） 削除した勤怠報告を元に戻すことはできないことを…" at bounding box center [274, 125] width 548 height 251
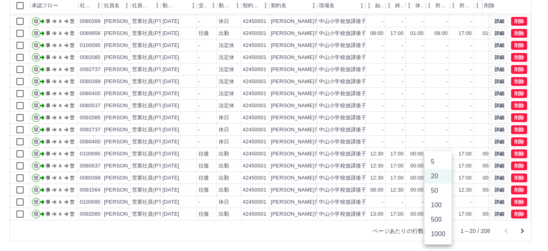
click at [442, 231] on body "SDH勤怠 谷川　宏美 勤務実績承認 前月 2025年08月 次月 今月 月選択 承認モード 削除モード 一括削除 列一覧 0 フィルター 行間隔 エクスポー…" at bounding box center [274, 81] width 548 height 339
click at [440, 205] on li "100" at bounding box center [437, 205] width 27 height 14
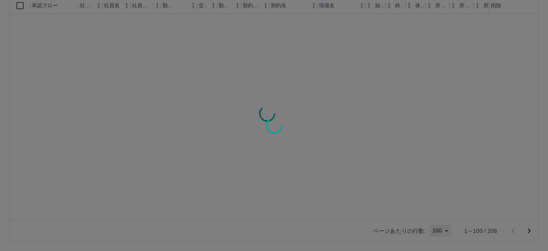
type input "***"
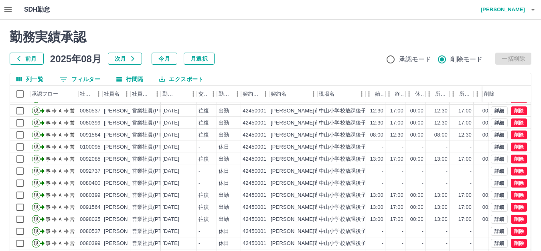
scroll to position [200, 0]
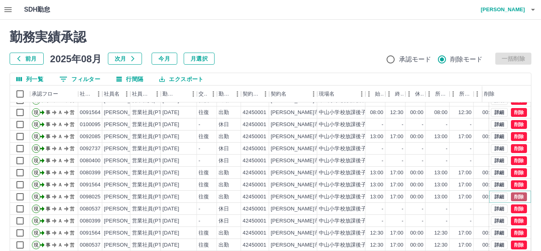
click at [512, 196] on button "削除" at bounding box center [519, 196] width 16 height 9
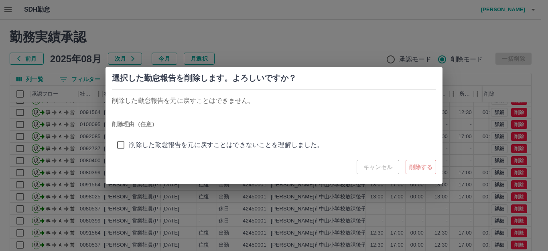
click at [19, 196] on div "選択した勤怠報告を削除します。よろしいですか？ 削除した勤怠報告を元に戻すことはできません。 削除理由（任意） 削除した勤怠報告を元に戻すことはできないことを…" at bounding box center [274, 125] width 548 height 251
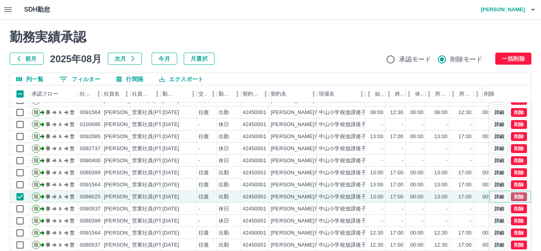
click at [512, 198] on button "削除" at bounding box center [519, 196] width 16 height 9
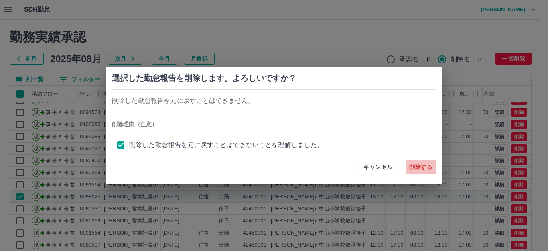
click at [415, 166] on button "削除する" at bounding box center [420, 167] width 30 height 14
click at [539, 104] on div "選択した勤怠報告を削除します。よろしいですか？ 削除した勤怠報告を元に戻すことはできません。 削除理由（任意） 削除した勤怠報告を元に戻すことはできないことを…" at bounding box center [274, 125] width 548 height 251
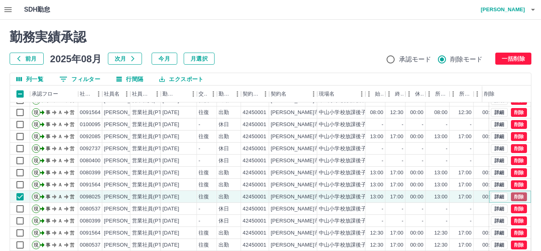
click at [512, 196] on button "削除" at bounding box center [519, 196] width 16 height 9
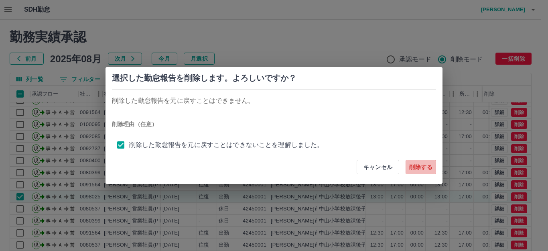
click at [421, 166] on button "削除する" at bounding box center [420, 167] width 30 height 14
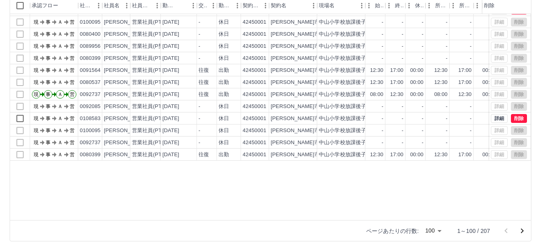
scroll to position [683, 0]
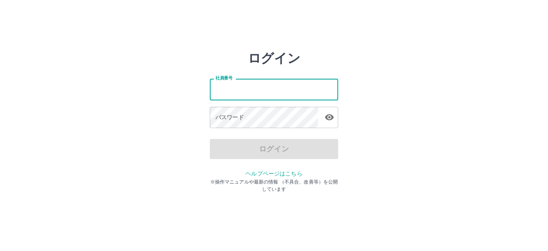
click at [238, 91] on input "社員番号" at bounding box center [274, 89] width 128 height 21
type input "*******"
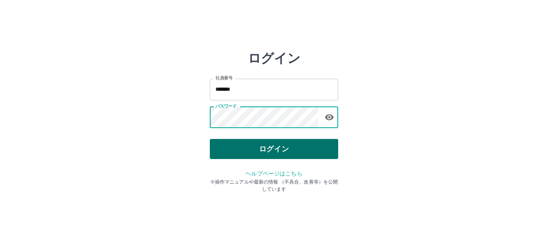
click at [267, 142] on button "ログイン" at bounding box center [274, 149] width 128 height 20
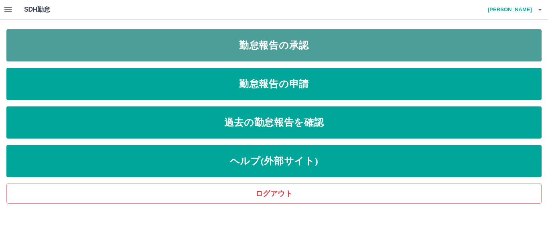
click at [281, 45] on link "勤怠報告の承認" at bounding box center [273, 45] width 535 height 32
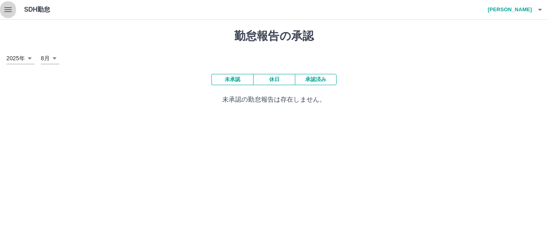
click at [9, 6] on icon "button" at bounding box center [8, 10] width 10 height 10
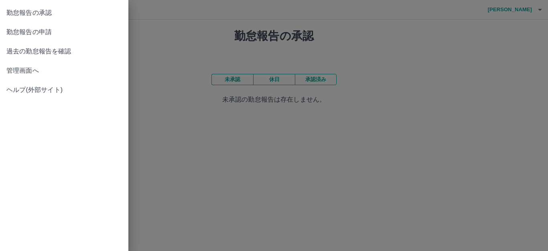
click at [56, 51] on span "過去の勤怠報告を確認" at bounding box center [63, 52] width 115 height 10
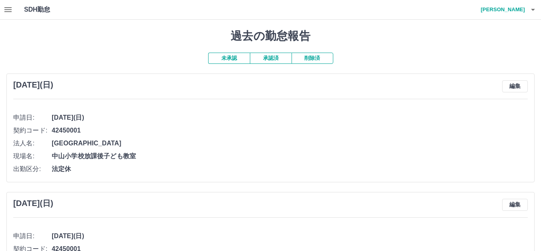
click at [271, 60] on div at bounding box center [270, 125] width 541 height 251
click at [271, 56] on button "承認済" at bounding box center [271, 58] width 42 height 11
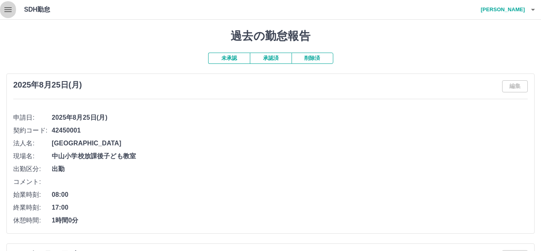
click at [8, 10] on icon "button" at bounding box center [8, 10] width 10 height 10
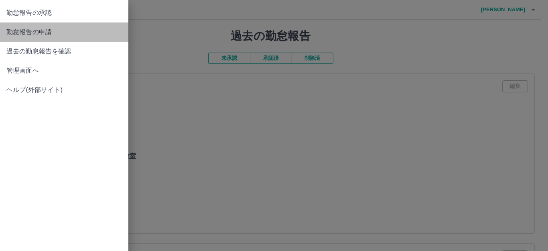
click at [70, 34] on span "勤怠報告の申請" at bounding box center [63, 32] width 115 height 10
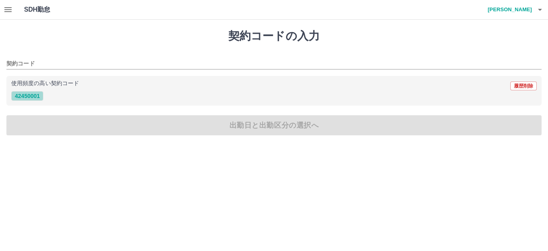
click at [20, 96] on button "42450001" at bounding box center [27, 96] width 32 height 10
type input "********"
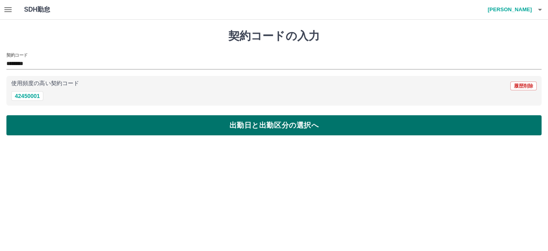
click at [257, 125] on button "出勤日と出勤区分の選択へ" at bounding box center [273, 125] width 535 height 20
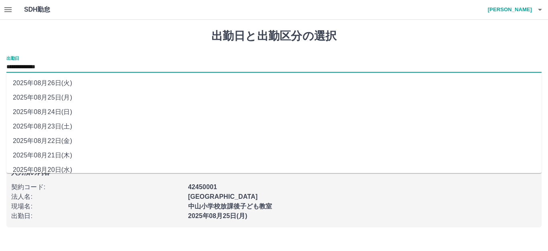
click at [63, 69] on input "**********" at bounding box center [273, 67] width 535 height 10
click at [67, 109] on li "2025年08月24日(日)" at bounding box center [273, 112] width 535 height 14
type input "**********"
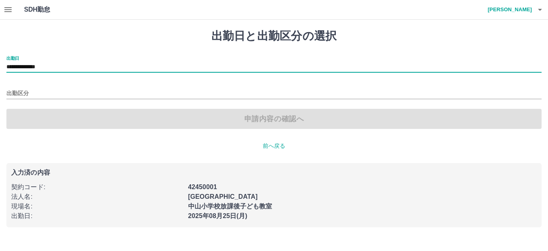
click at [34, 87] on div "出勤区分" at bounding box center [273, 90] width 535 height 17
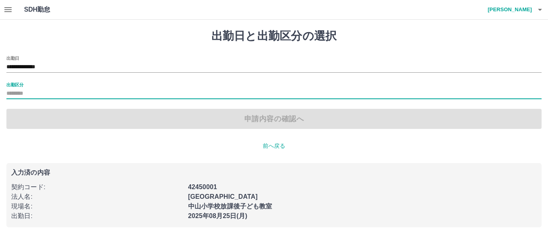
click at [41, 90] on input "出勤区分" at bounding box center [273, 94] width 535 height 10
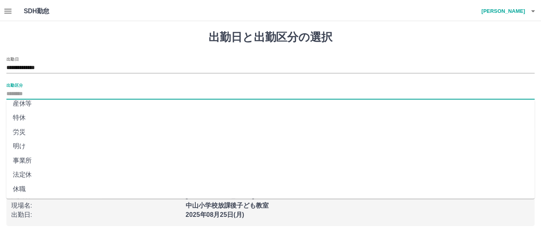
scroll to position [166, 0]
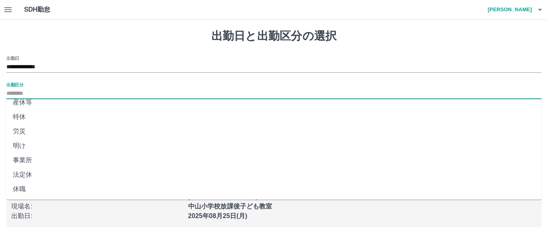
click at [28, 173] on li "法定休" at bounding box center [273, 174] width 535 height 14
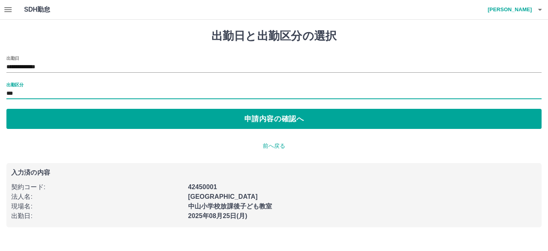
type input "***"
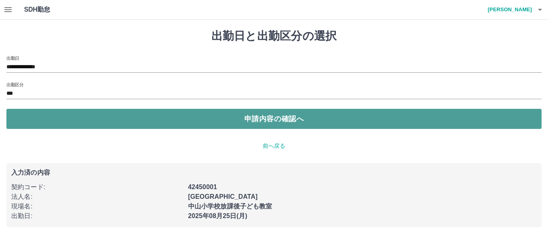
click at [273, 115] on button "申請内容の確認へ" at bounding box center [273, 119] width 535 height 20
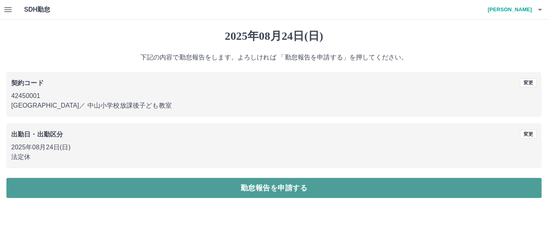
click at [273, 188] on button "勤怠報告を申請する" at bounding box center [273, 188] width 535 height 20
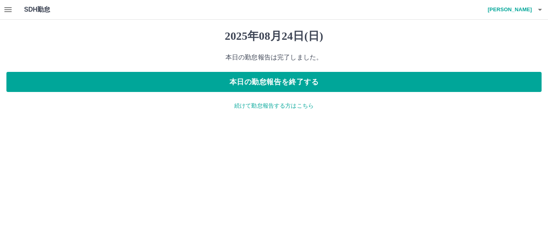
click at [276, 106] on p "続けて勤怠報告する方はこちら" at bounding box center [273, 105] width 535 height 8
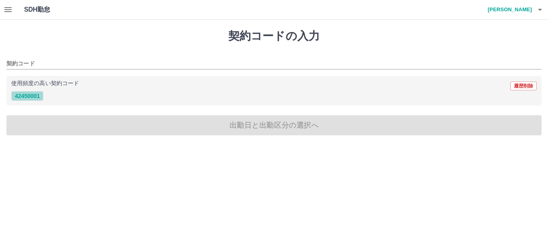
click at [22, 96] on button "42450001" at bounding box center [27, 96] width 32 height 10
type input "********"
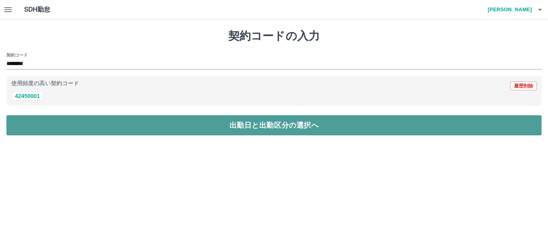
click at [288, 126] on button "出勤日と出勤区分の選択へ" at bounding box center [273, 125] width 535 height 20
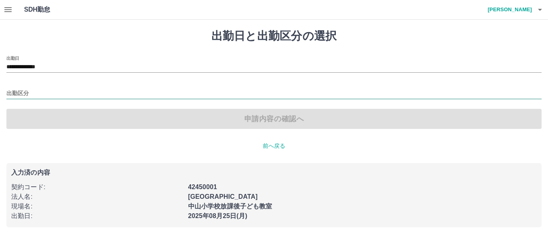
click at [37, 97] on input "出勤区分" at bounding box center [273, 94] width 535 height 10
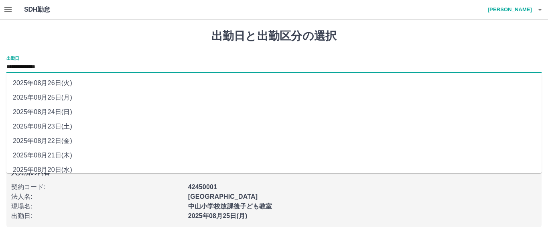
click at [71, 64] on input "**********" at bounding box center [273, 67] width 535 height 10
click at [64, 117] on li "2025年08月24日(日)" at bounding box center [273, 112] width 535 height 14
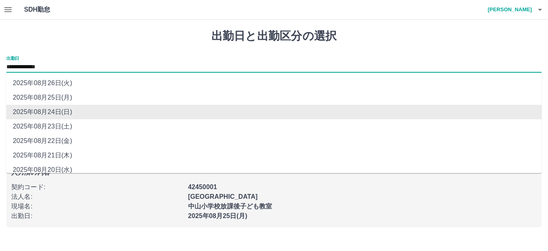
click at [65, 68] on input "**********" at bounding box center [273, 67] width 535 height 10
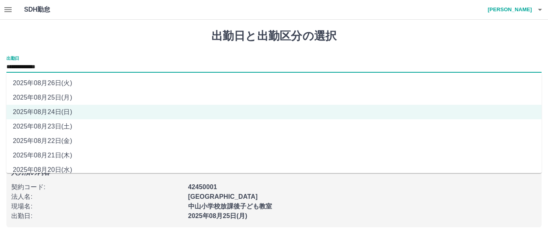
click at [67, 131] on li "2025年08月23日(土)" at bounding box center [273, 126] width 535 height 14
type input "**********"
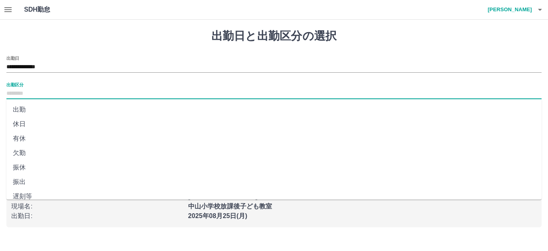
click at [40, 93] on input "出勤区分" at bounding box center [273, 94] width 535 height 10
click at [20, 125] on li "休日" at bounding box center [273, 124] width 535 height 14
type input "**"
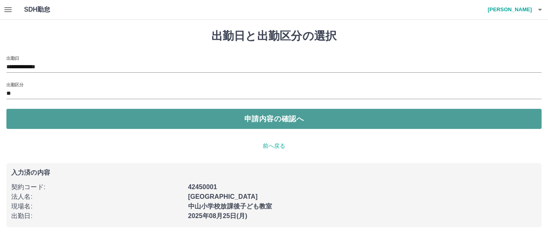
click at [292, 115] on button "申請内容の確認へ" at bounding box center [273, 119] width 535 height 20
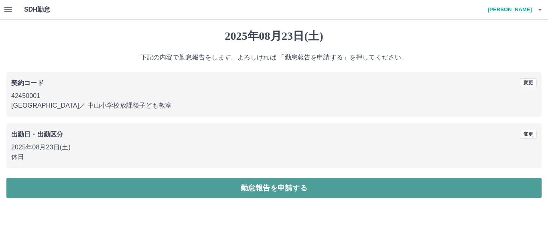
click at [277, 194] on button "勤怠報告を申請する" at bounding box center [273, 188] width 535 height 20
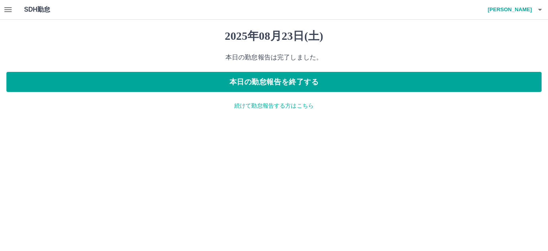
click at [277, 106] on p "続けて勤怠報告する方はこちら" at bounding box center [273, 105] width 535 height 8
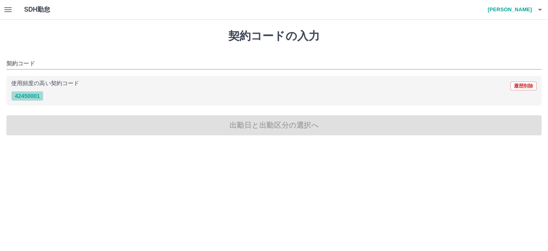
click at [36, 95] on button "42450001" at bounding box center [27, 96] width 32 height 10
type input "********"
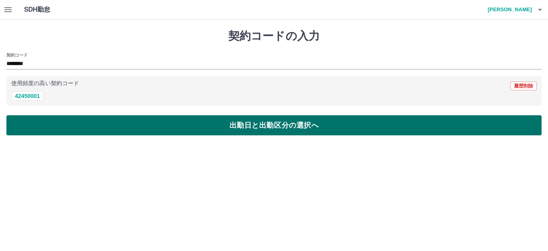
click at [271, 132] on button "出勤日と出勤区分の選択へ" at bounding box center [273, 125] width 535 height 20
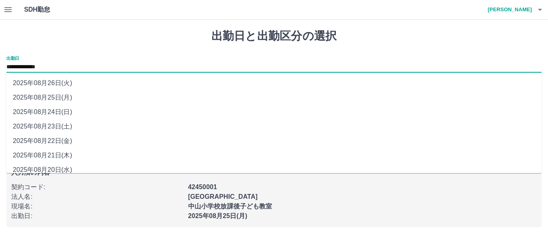
click at [76, 67] on input "**********" at bounding box center [273, 67] width 535 height 10
click at [76, 145] on li "2025年08月22日(金)" at bounding box center [273, 141] width 535 height 14
type input "**********"
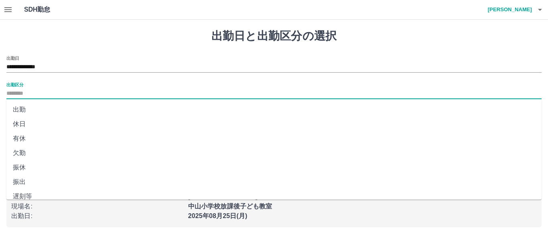
click at [33, 93] on input "出勤区分" at bounding box center [273, 94] width 535 height 10
click at [33, 111] on li "出勤" at bounding box center [273, 109] width 535 height 14
type input "**"
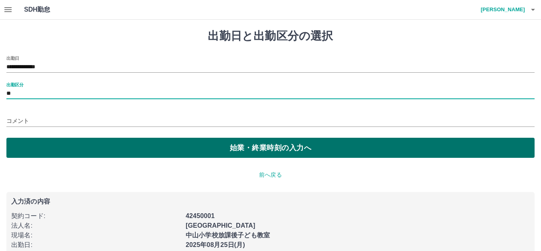
click at [265, 152] on button "始業・終業時刻の入力へ" at bounding box center [270, 148] width 528 height 20
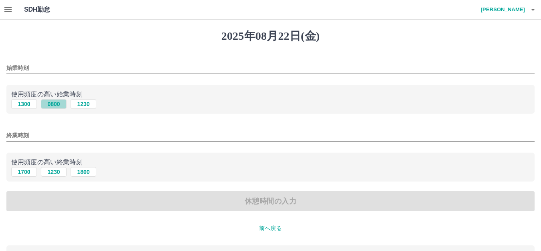
click at [49, 102] on button "0800" at bounding box center [54, 104] width 26 height 10
type input "****"
click at [26, 170] on button "1700" at bounding box center [24, 172] width 26 height 10
type input "****"
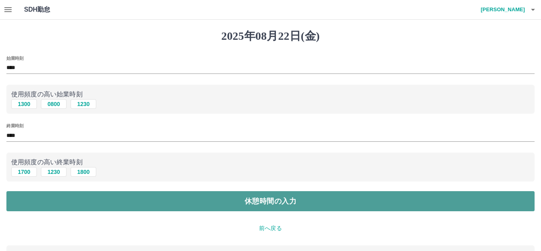
click at [265, 205] on button "休憩時間の入力" at bounding box center [270, 201] width 528 height 20
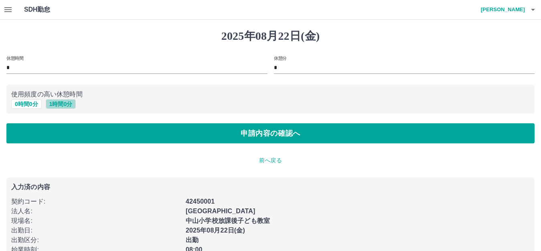
click at [67, 106] on button "1 時間 0 分" at bounding box center [61, 104] width 30 height 10
type input "*"
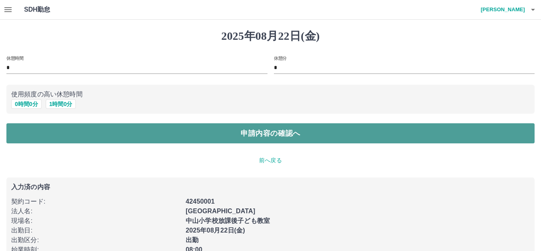
click at [279, 138] on button "申請内容の確認へ" at bounding box center [270, 133] width 528 height 20
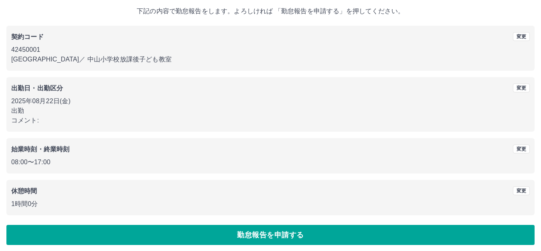
scroll to position [50, 0]
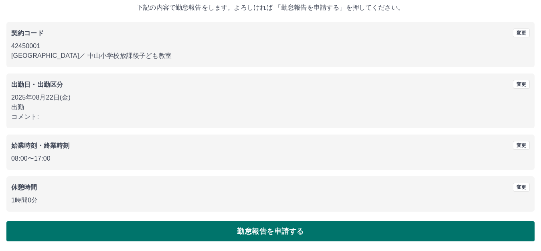
click at [291, 231] on button "勤怠報告を申請する" at bounding box center [270, 231] width 528 height 20
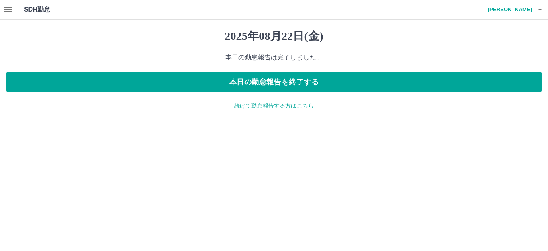
click at [294, 105] on p "続けて勤怠報告する方はこちら" at bounding box center [273, 105] width 535 height 8
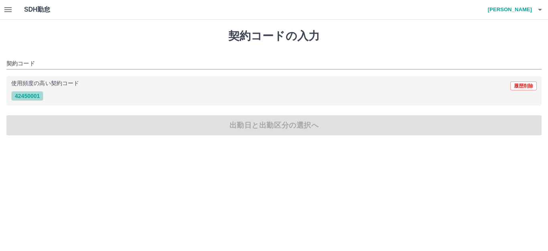
click at [28, 96] on button "42450001" at bounding box center [27, 96] width 32 height 10
type input "********"
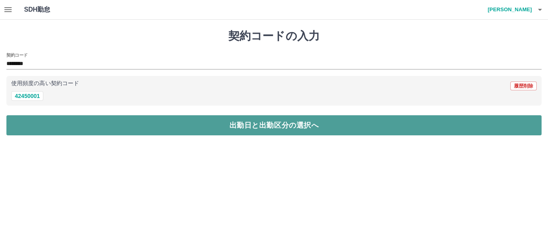
click at [279, 126] on button "出勤日と出勤区分の選択へ" at bounding box center [273, 125] width 535 height 20
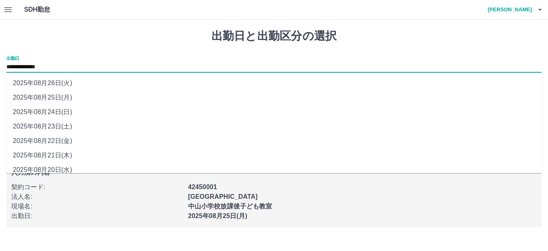
click at [60, 64] on input "**********" at bounding box center [273, 67] width 535 height 10
click at [71, 156] on li "2025年08月21日(木)" at bounding box center [273, 155] width 535 height 14
type input "**********"
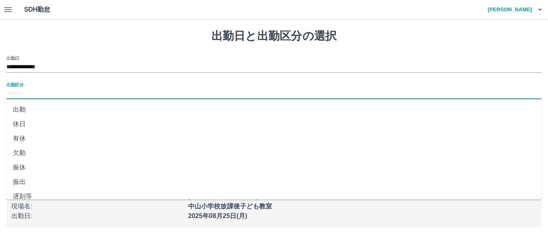
click at [42, 92] on input "出勤区分" at bounding box center [273, 94] width 535 height 10
click at [33, 107] on li "出勤" at bounding box center [273, 109] width 535 height 14
type input "**"
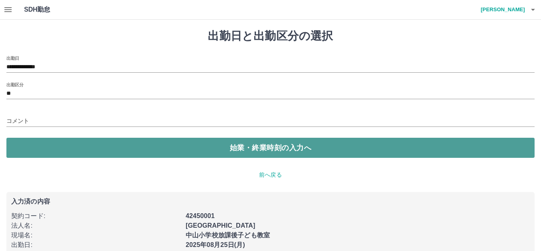
click at [267, 153] on button "始業・終業時刻の入力へ" at bounding box center [270, 148] width 528 height 20
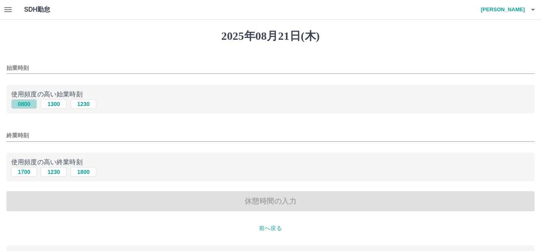
click at [26, 102] on button "0800" at bounding box center [24, 104] width 26 height 10
type input "****"
click at [23, 172] on button "1700" at bounding box center [24, 172] width 26 height 10
type input "****"
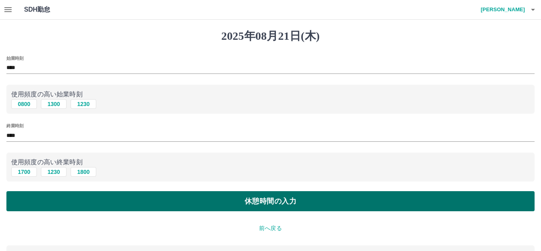
click at [255, 200] on button "休憩時間の入力" at bounding box center [270, 201] width 528 height 20
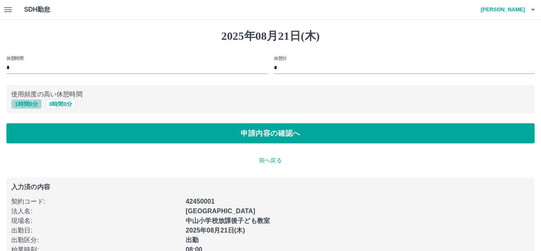
click at [27, 103] on button "1 時間 0 分" at bounding box center [26, 104] width 30 height 10
type input "*"
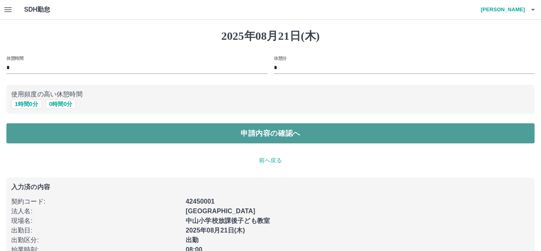
click at [266, 132] on button "申請内容の確認へ" at bounding box center [270, 133] width 528 height 20
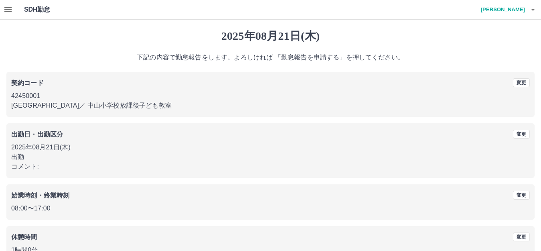
scroll to position [50, 0]
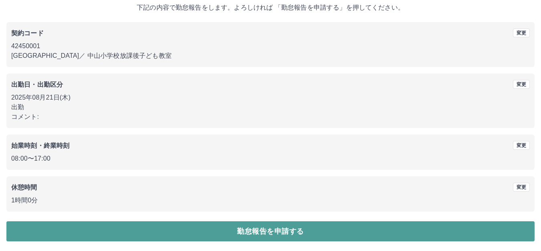
click at [276, 227] on button "勤怠報告を申請する" at bounding box center [270, 231] width 528 height 20
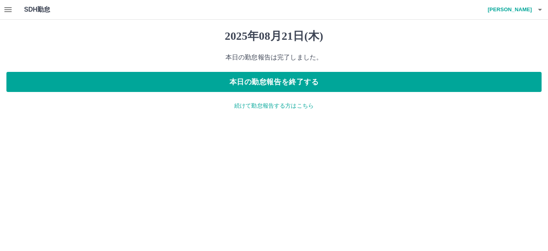
click at [291, 106] on p "続けて勤怠報告する方はこちら" at bounding box center [273, 105] width 535 height 8
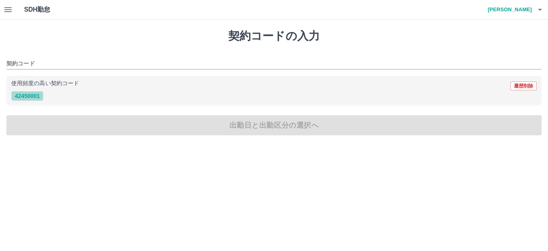
click at [36, 95] on button "42450001" at bounding box center [27, 96] width 32 height 10
type input "********"
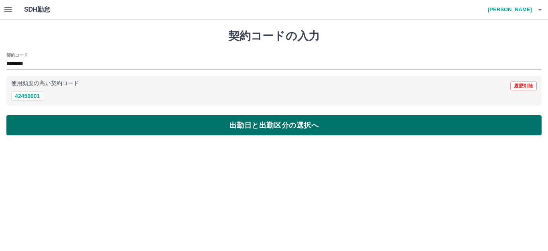
click at [240, 125] on button "出勤日と出勤区分の選択へ" at bounding box center [273, 125] width 535 height 20
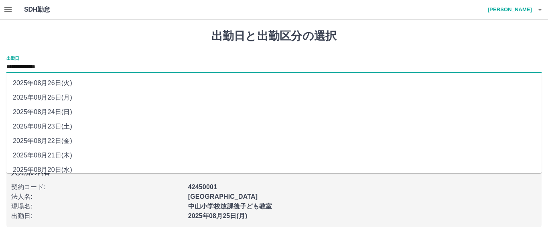
click at [69, 69] on input "**********" at bounding box center [273, 67] width 535 height 10
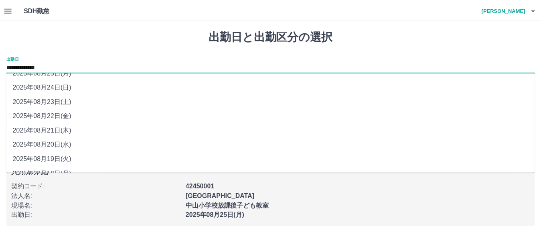
scroll to position [36, 0]
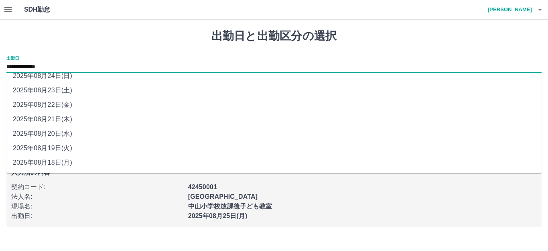
click at [69, 134] on li "2025年08月20日(水)" at bounding box center [273, 133] width 535 height 14
type input "**********"
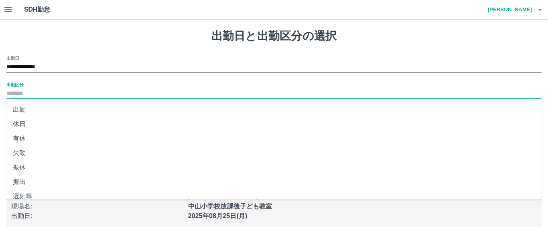
click at [34, 92] on input "出勤区分" at bounding box center [273, 94] width 535 height 10
click at [26, 110] on li "出勤" at bounding box center [273, 109] width 535 height 14
type input "**"
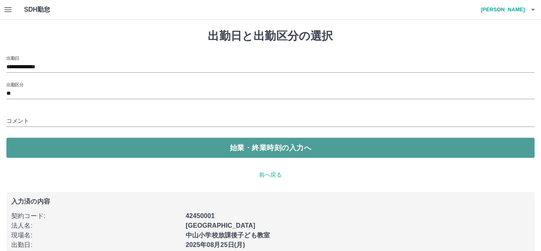
click at [261, 150] on button "始業・終業時刻の入力へ" at bounding box center [270, 148] width 528 height 20
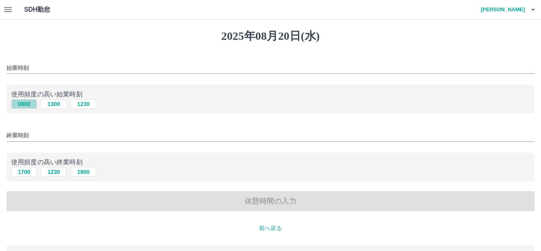
click at [25, 106] on button "0800" at bounding box center [24, 104] width 26 height 10
type input "****"
click at [28, 174] on button "1700" at bounding box center [24, 172] width 26 height 10
type input "****"
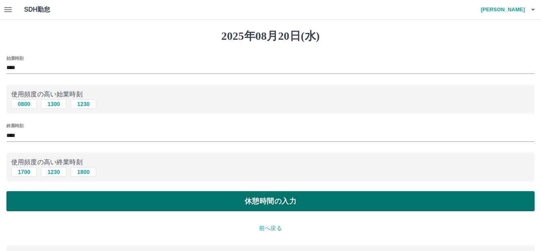
click at [259, 201] on button "休憩時間の入力" at bounding box center [270, 201] width 528 height 20
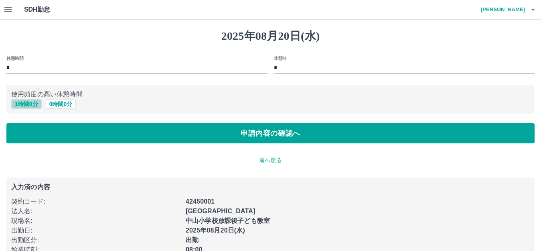
click at [35, 104] on button "1 時間 0 分" at bounding box center [26, 104] width 30 height 10
type input "*"
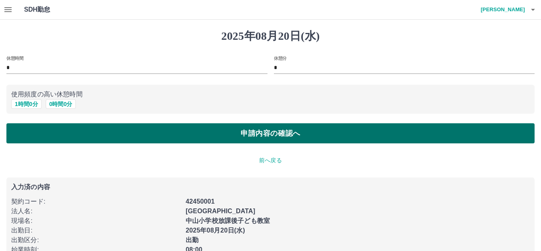
click at [237, 134] on button "申請内容の確認へ" at bounding box center [270, 133] width 528 height 20
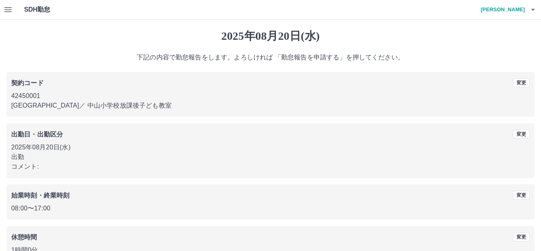
scroll to position [50, 0]
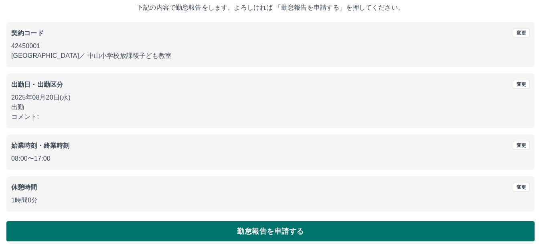
click at [288, 235] on button "勤怠報告を申請する" at bounding box center [270, 231] width 528 height 20
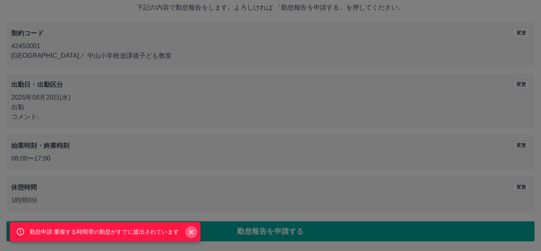
click at [189, 233] on icon "Close" at bounding box center [191, 232] width 8 height 8
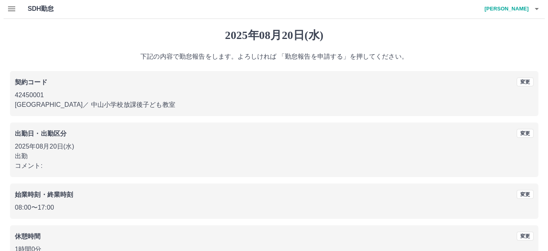
scroll to position [0, 0]
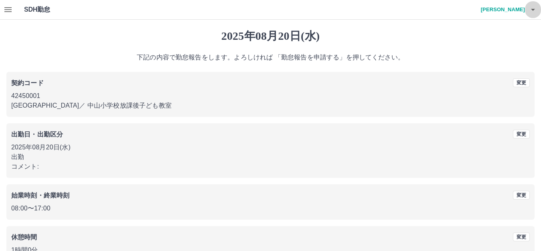
click at [533, 13] on icon "button" at bounding box center [533, 10] width 10 height 10
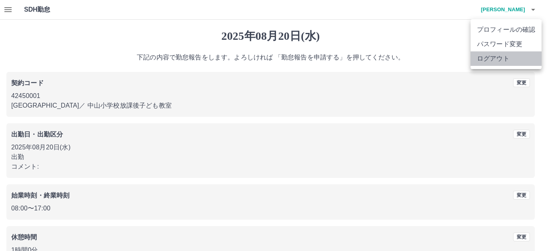
click at [508, 65] on li "ログアウト" at bounding box center [505, 58] width 71 height 14
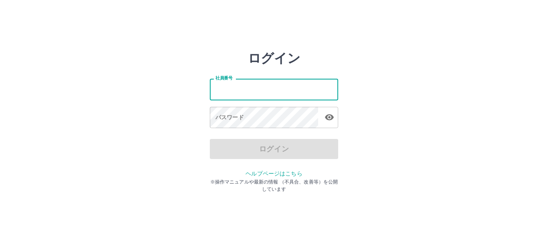
click at [279, 93] on input "社員番号" at bounding box center [274, 89] width 128 height 21
type input "*******"
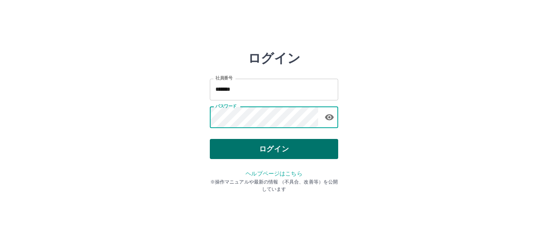
click at [280, 148] on button "ログイン" at bounding box center [274, 149] width 128 height 20
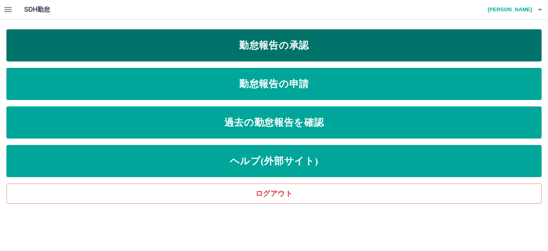
click at [299, 48] on link "勤怠報告の承認" at bounding box center [273, 45] width 535 height 32
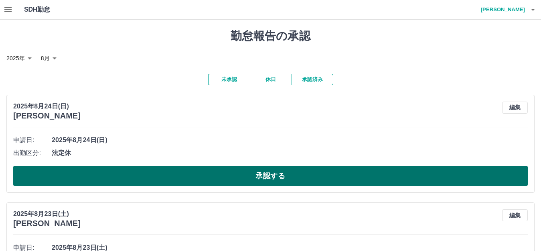
click at [277, 175] on button "承認する" at bounding box center [270, 176] width 514 height 20
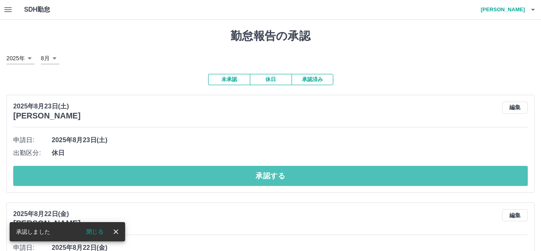
click at [277, 175] on button "承認する" at bounding box center [270, 176] width 514 height 20
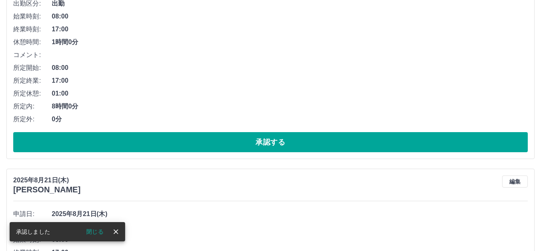
scroll to position [160, 0]
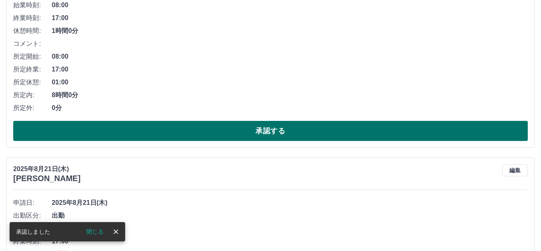
click at [278, 138] on button "承認する" at bounding box center [270, 131] width 514 height 20
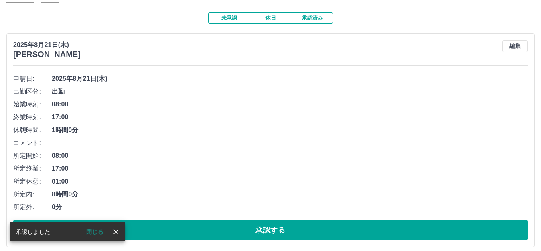
scroll to position [68, 0]
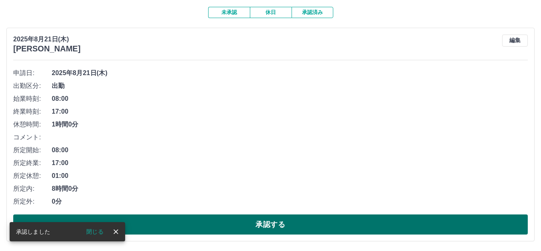
click at [259, 227] on button "承認する" at bounding box center [270, 224] width 514 height 20
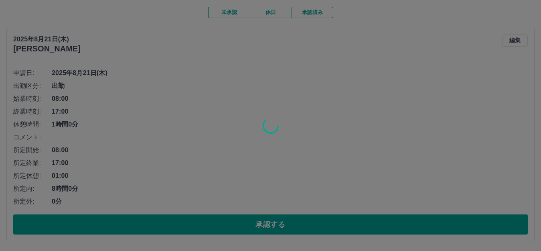
scroll to position [0, 0]
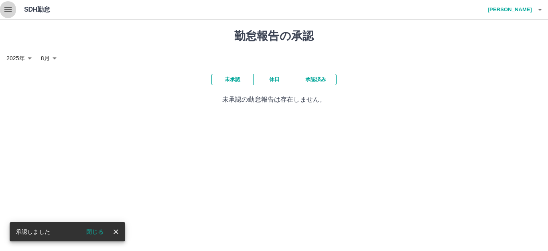
click at [5, 11] on icon "button" at bounding box center [8, 10] width 10 height 10
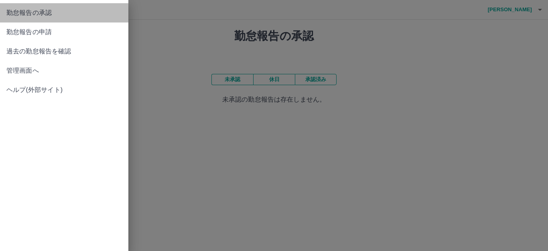
click at [60, 14] on span "勤怠報告の承認" at bounding box center [63, 13] width 115 height 10
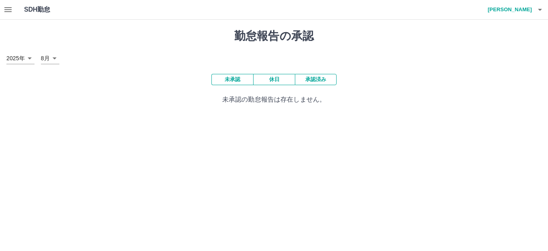
click at [274, 80] on button "休日" at bounding box center [274, 79] width 42 height 11
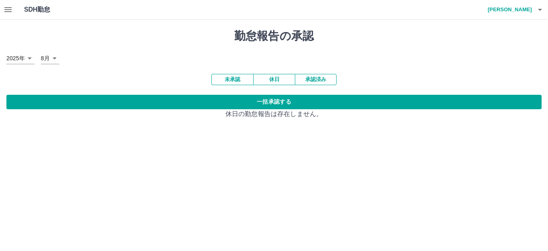
click at [7, 9] on icon "button" at bounding box center [7, 9] width 7 height 5
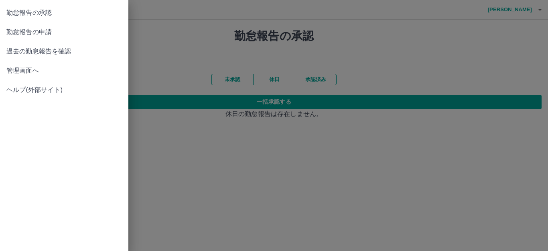
click at [184, 43] on div at bounding box center [274, 125] width 548 height 251
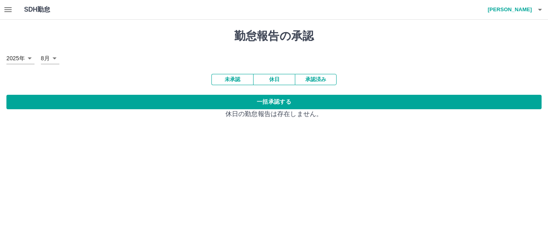
click at [8, 6] on icon "button" at bounding box center [8, 10] width 10 height 10
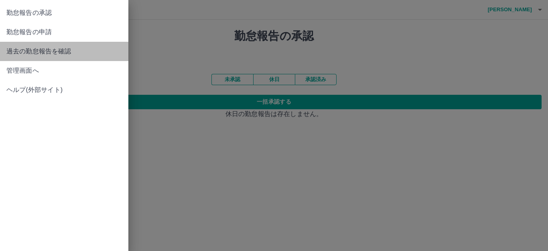
click at [45, 53] on span "過去の勤怠報告を確認" at bounding box center [63, 52] width 115 height 10
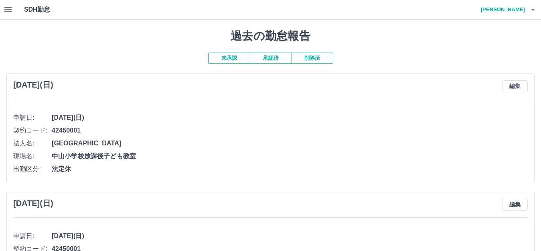
click at [270, 56] on button "承認済" at bounding box center [271, 58] width 42 height 11
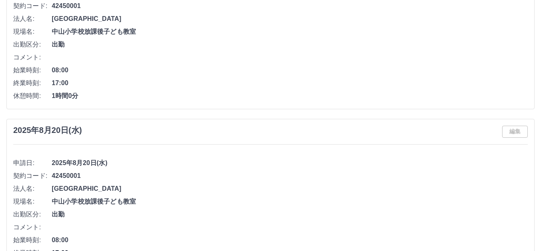
scroll to position [642, 0]
